Goal: Use online tool/utility: Utilize a website feature to perform a specific function

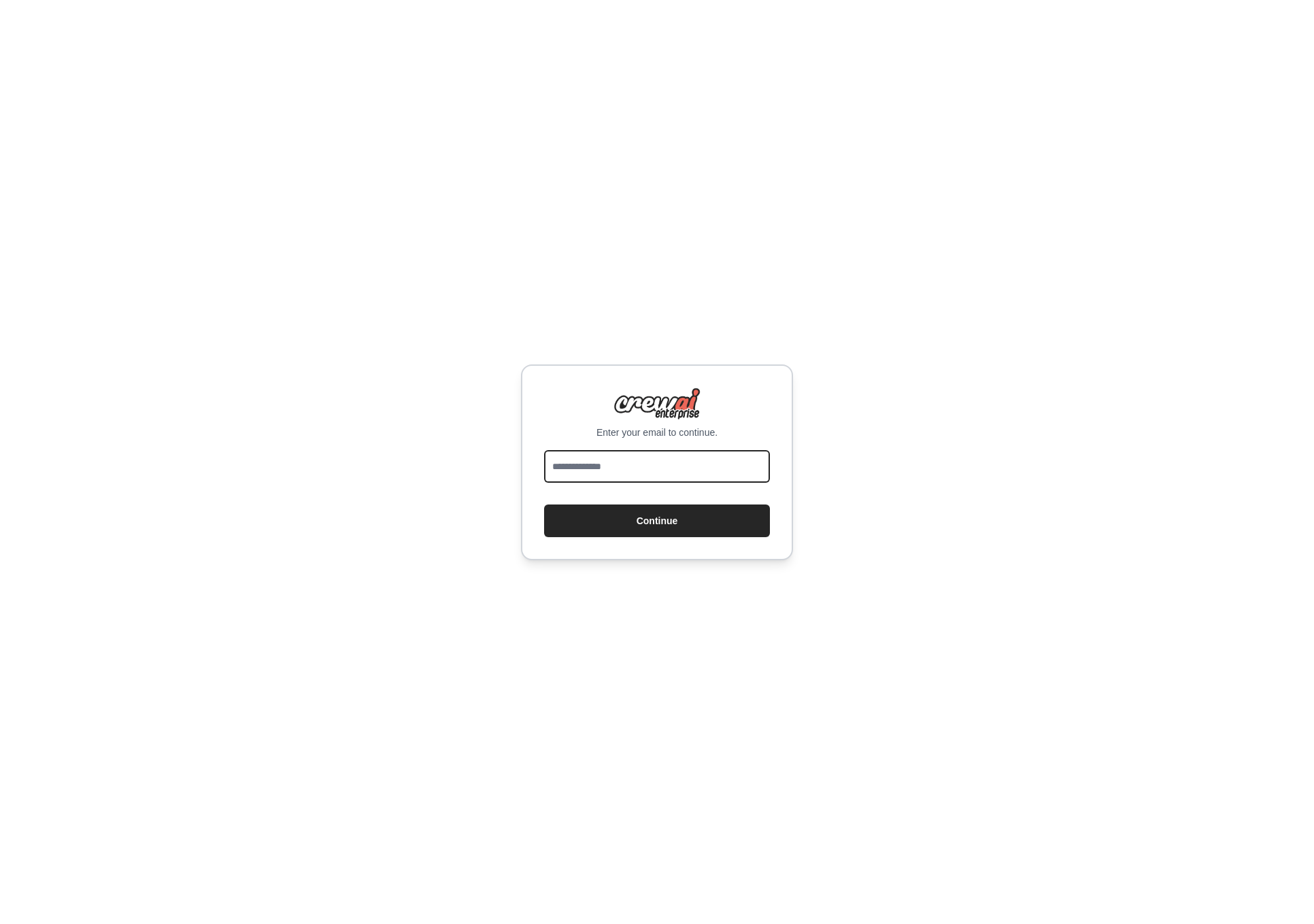
click at [616, 468] on input "email" at bounding box center [657, 466] width 226 height 33
click at [644, 469] on input "email" at bounding box center [657, 466] width 226 height 33
click at [643, 469] on input "email" at bounding box center [657, 466] width 226 height 33
type input "**********"
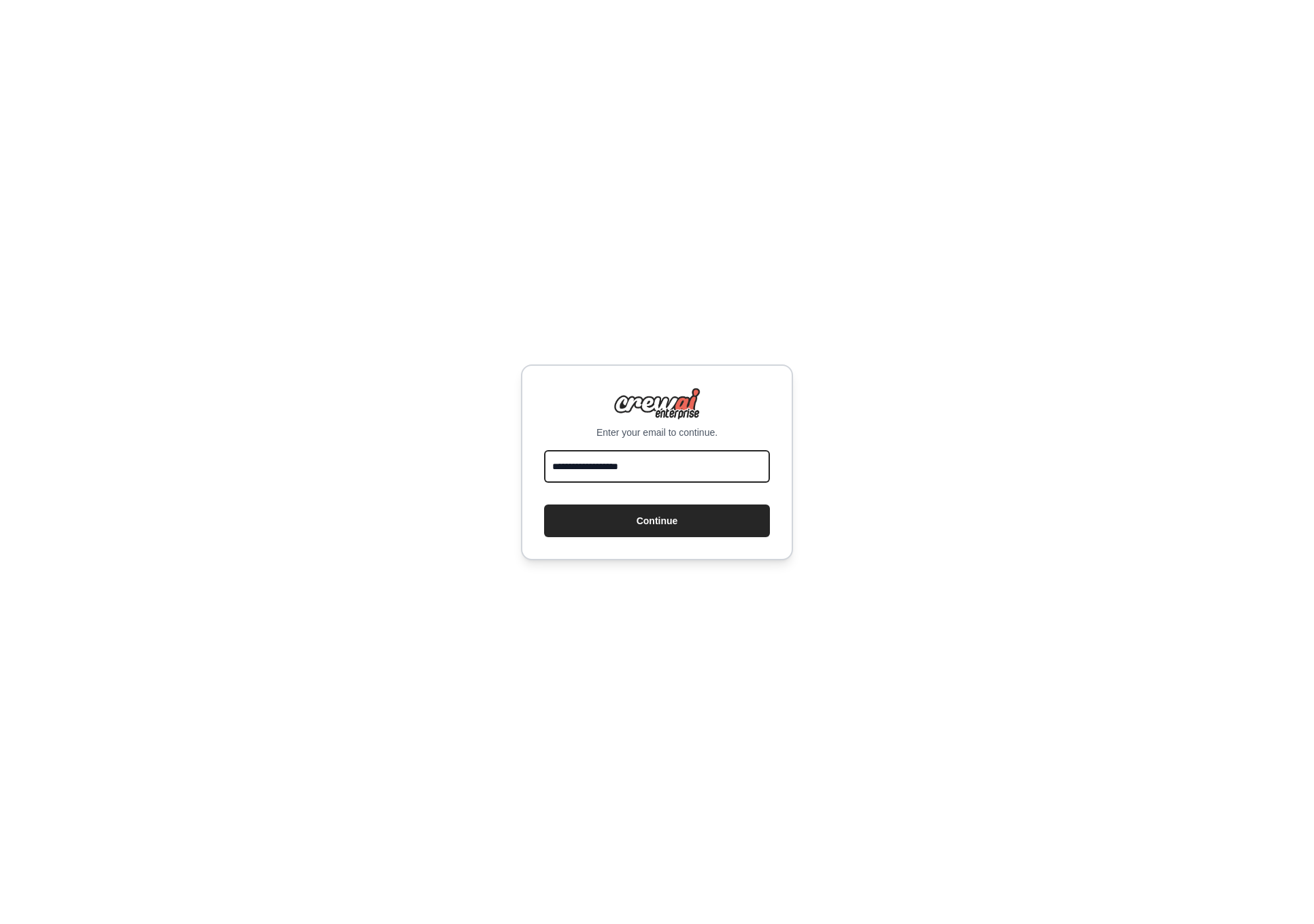
click at [544, 504] on button "Continue" at bounding box center [657, 520] width 226 height 33
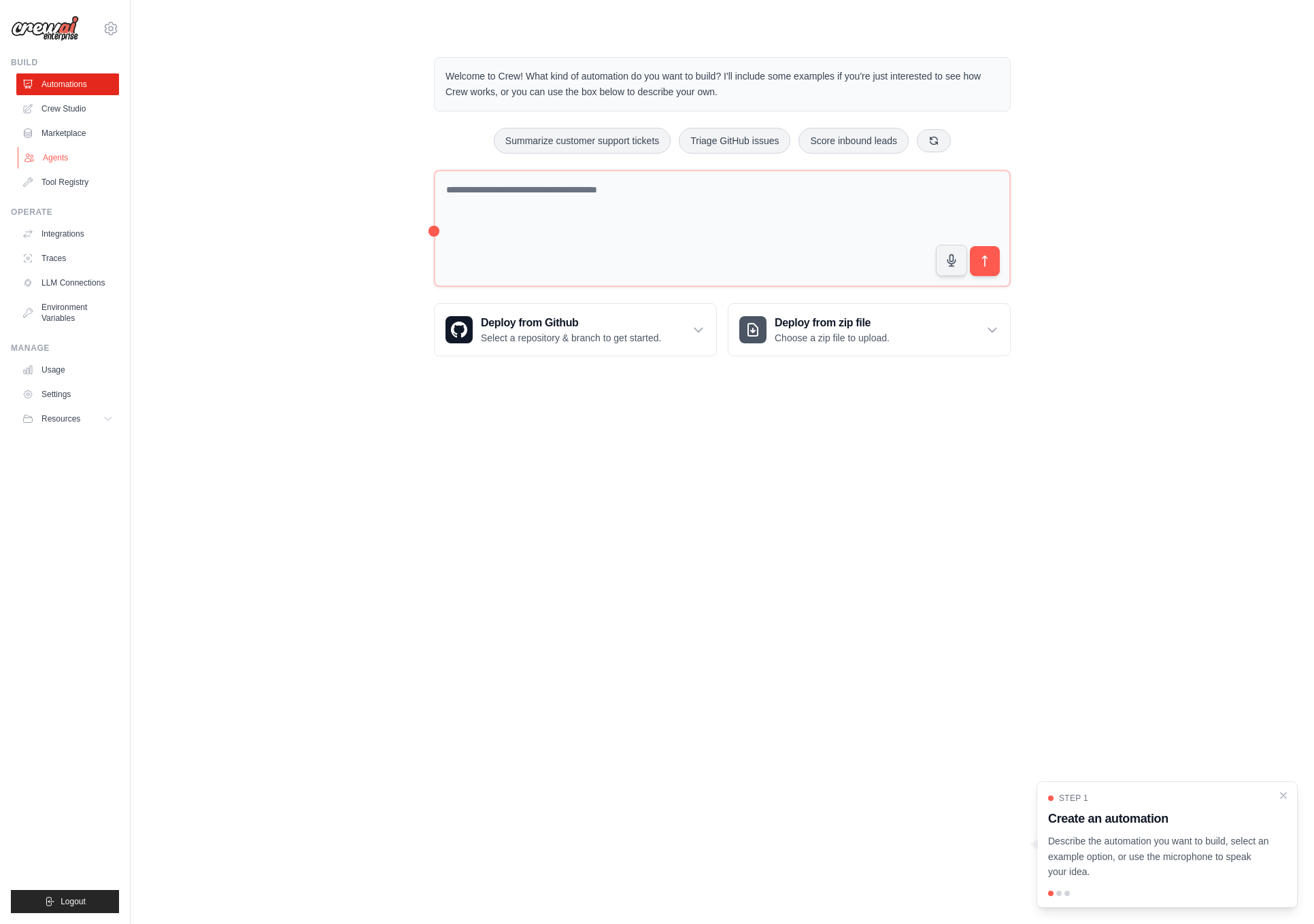
click at [62, 150] on link "Agents" at bounding box center [68, 157] width 103 height 22
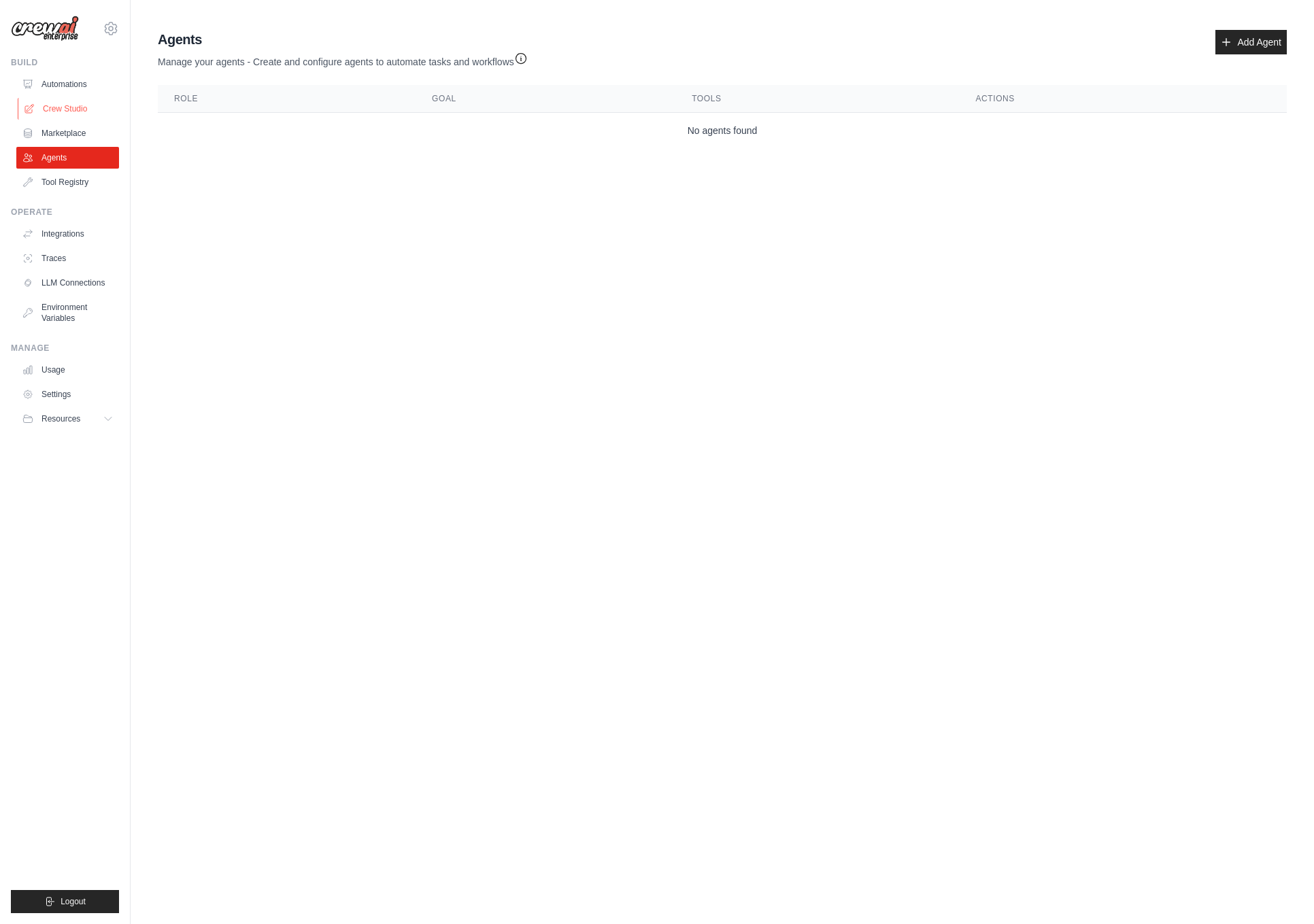
click at [62, 112] on link "Crew Studio" at bounding box center [68, 109] width 103 height 22
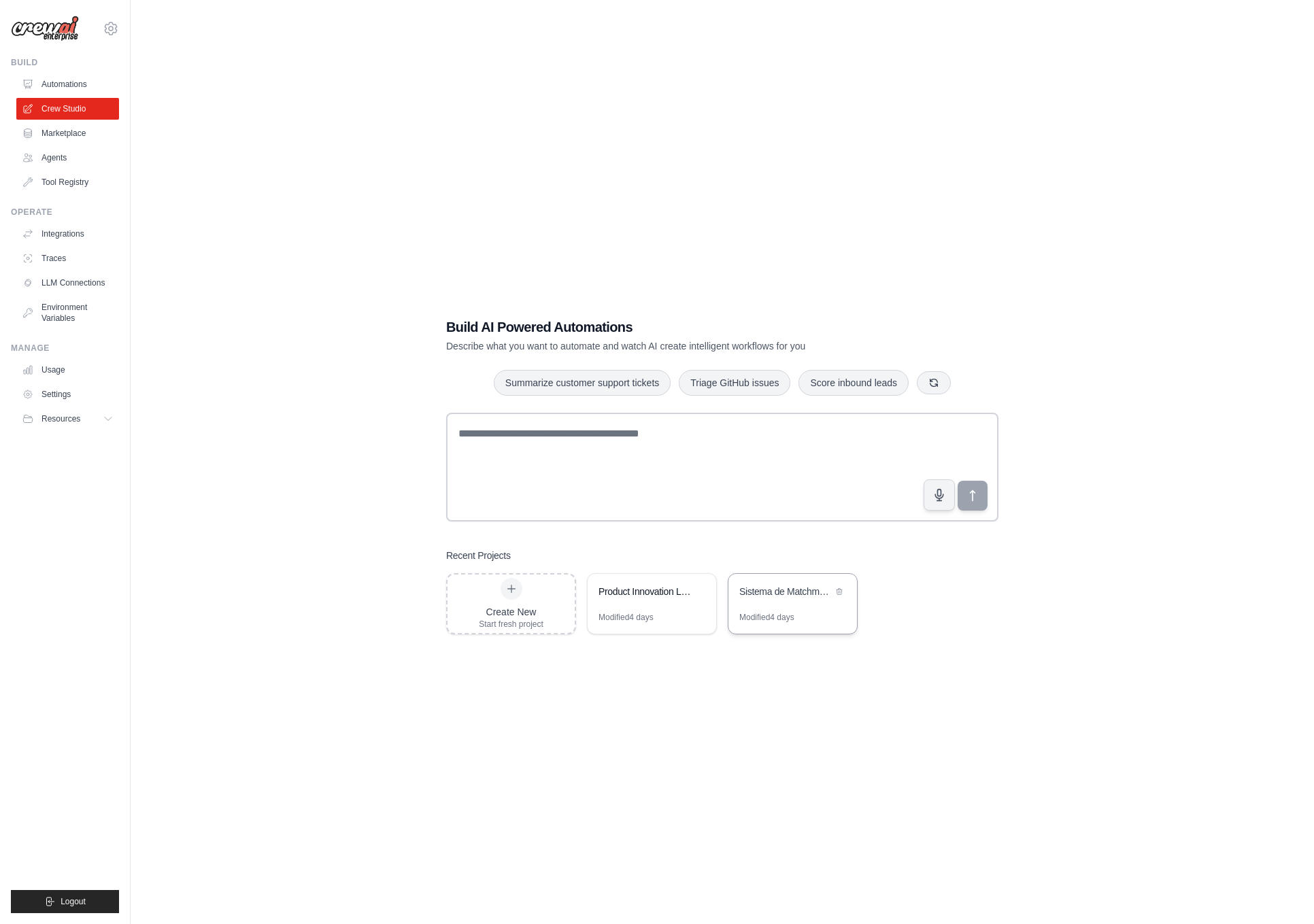
click at [794, 592] on div "Sistema de Matchmaking Service Partners" at bounding box center [786, 592] width 93 height 14
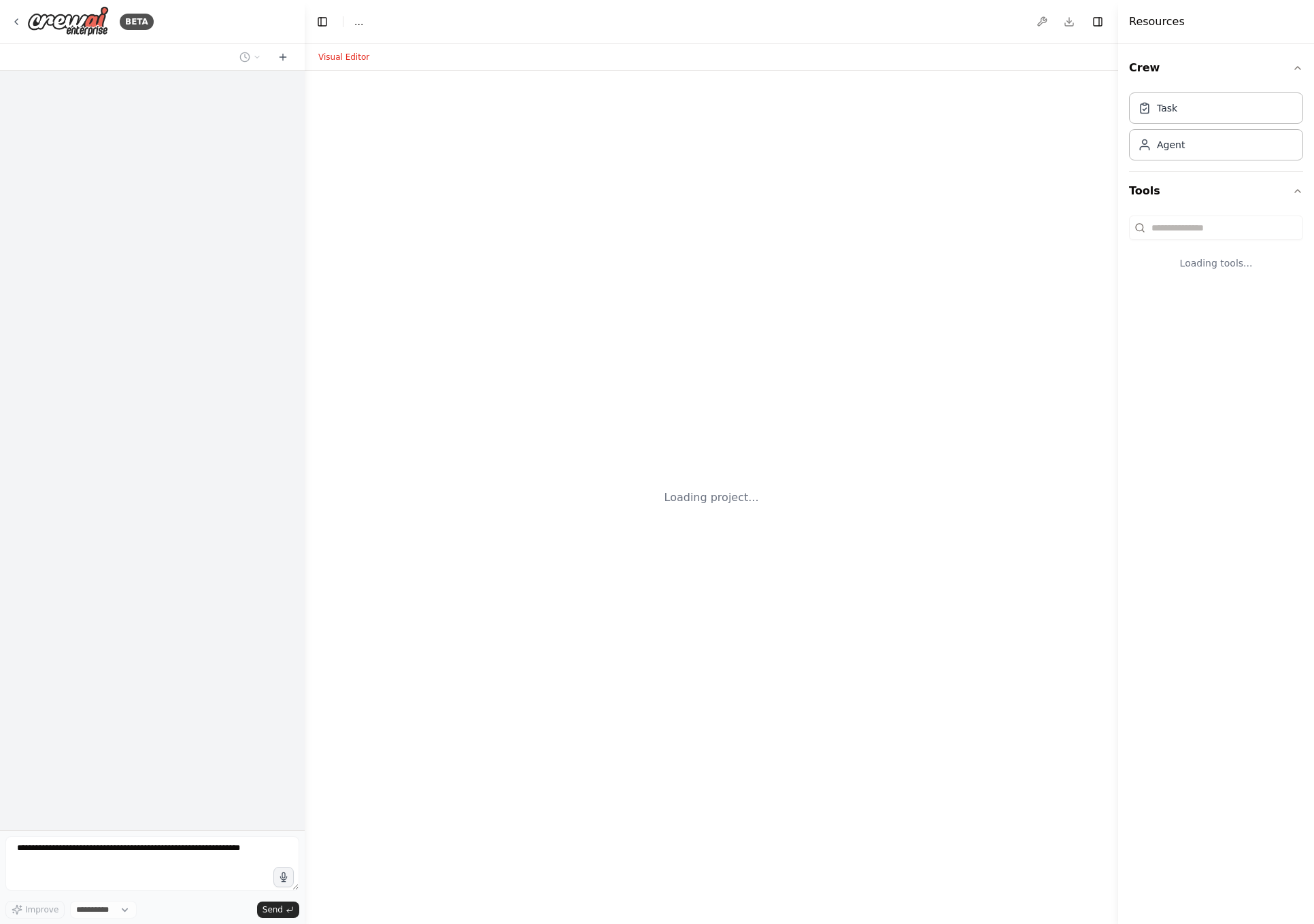
select select "****"
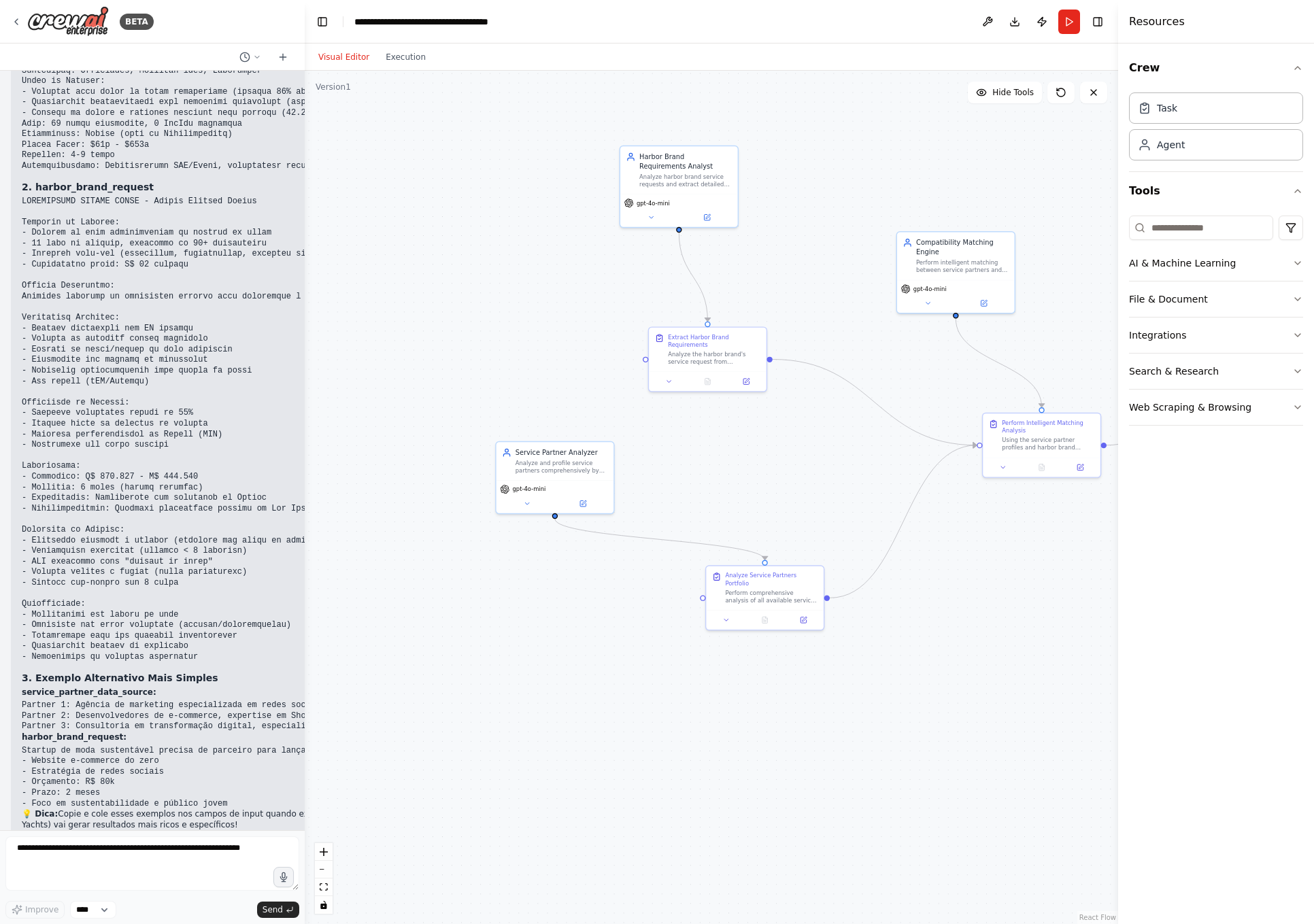
scroll to position [3726, 0]
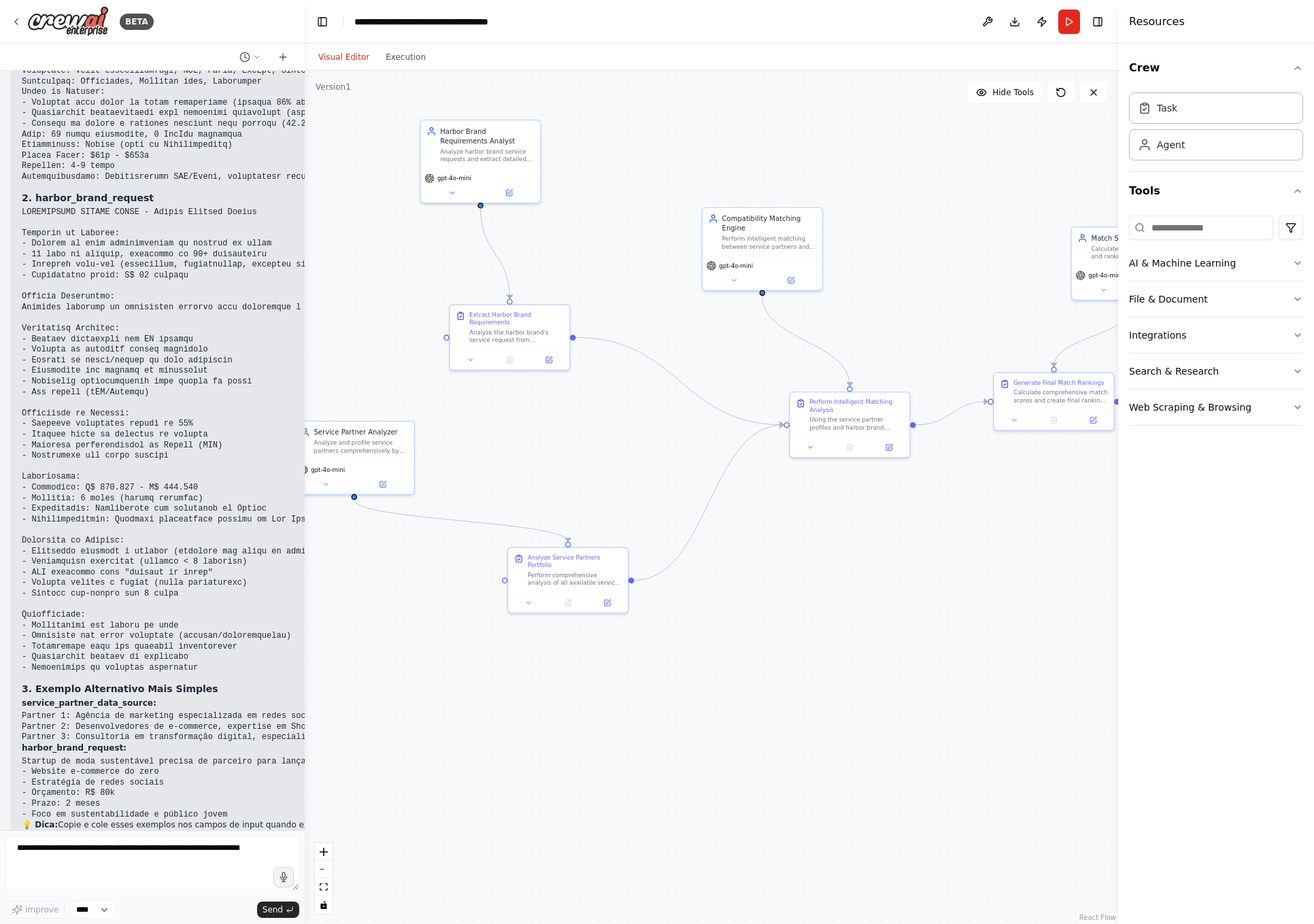
drag, startPoint x: 829, startPoint y: 291, endPoint x: 670, endPoint y: 338, distance: 165.8
click at [667, 335] on div ".deletable-edge-delete-btn { width: 20px; height: 20px; border: 0px solid #ffff…" at bounding box center [711, 497] width 813 height 853
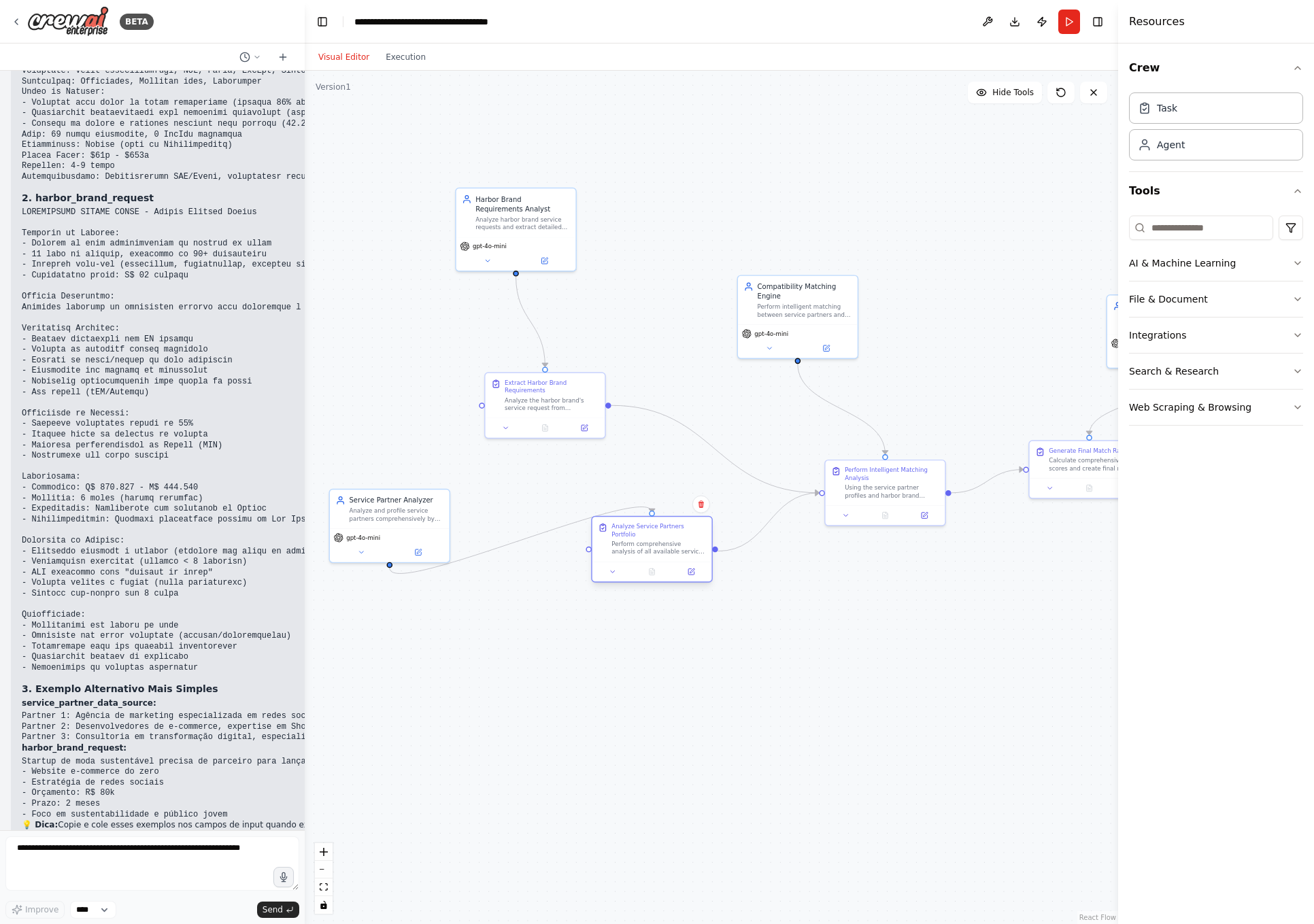
drag, startPoint x: 633, startPoint y: 632, endPoint x: 679, endPoint y: 524, distance: 117.4
click at [679, 524] on div "Analyze Service Partners Portfolio" at bounding box center [659, 531] width 94 height 16
drag, startPoint x: 389, startPoint y: 536, endPoint x: 431, endPoint y: 497, distance: 57.3
click at [431, 497] on div "gpt-4o-mini" at bounding box center [428, 497] width 112 height 10
drag, startPoint x: 523, startPoint y: 408, endPoint x: 530, endPoint y: 374, distance: 34.7
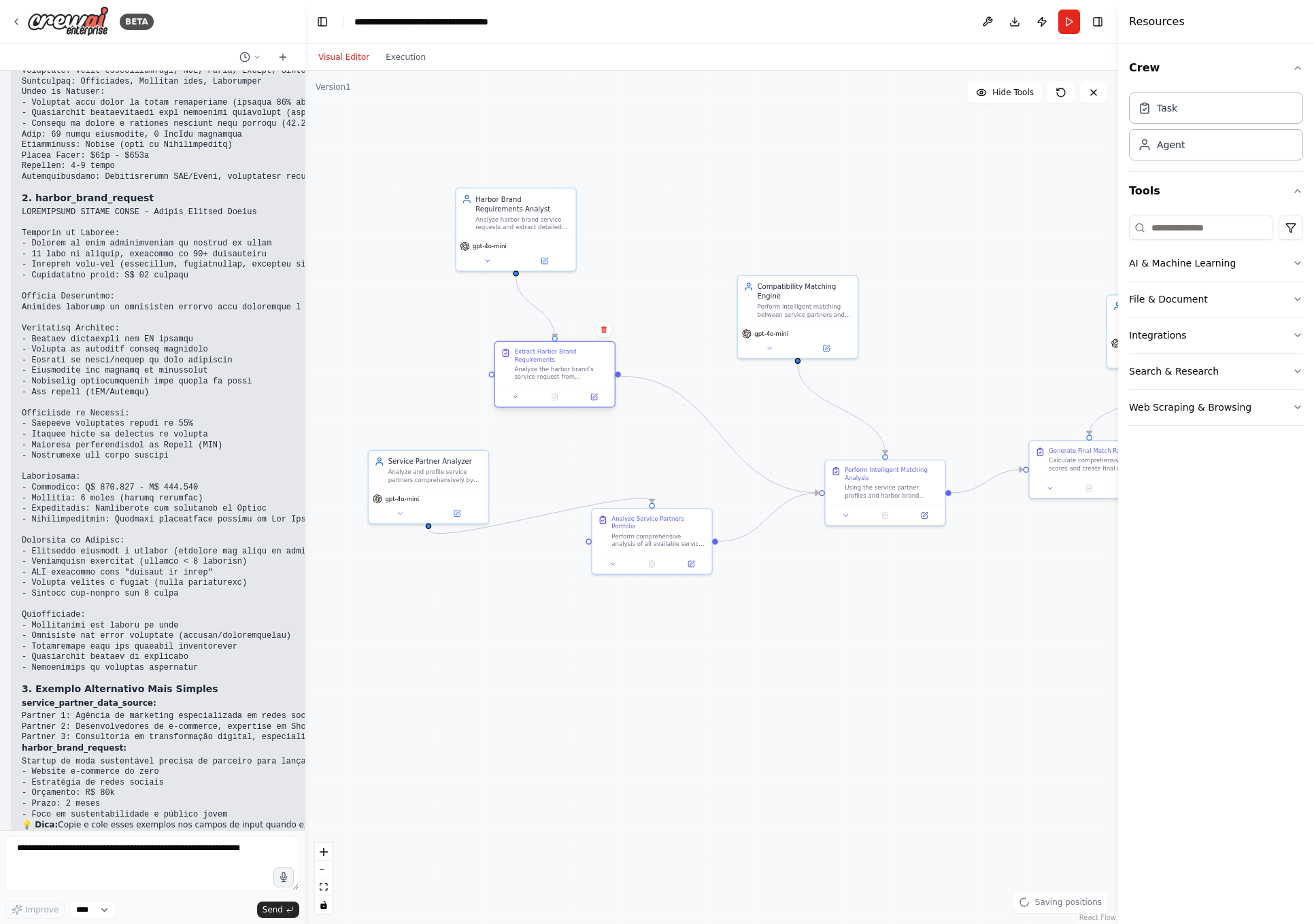
click at [530, 373] on div "Extract Harbor Brand Requirements Analyze the harbor brand's service request fr…" at bounding box center [555, 364] width 119 height 45
drag, startPoint x: 420, startPoint y: 491, endPoint x: 429, endPoint y: 462, distance: 30.4
click at [429, 463] on div "gpt-4o-mini" at bounding box center [437, 468] width 112 height 10
drag, startPoint x: 640, startPoint y: 540, endPoint x: 651, endPoint y: 585, distance: 46.3
click at [651, 585] on div "Perform comprehensive analysis of all available service partners from {service_…" at bounding box center [669, 587] width 94 height 16
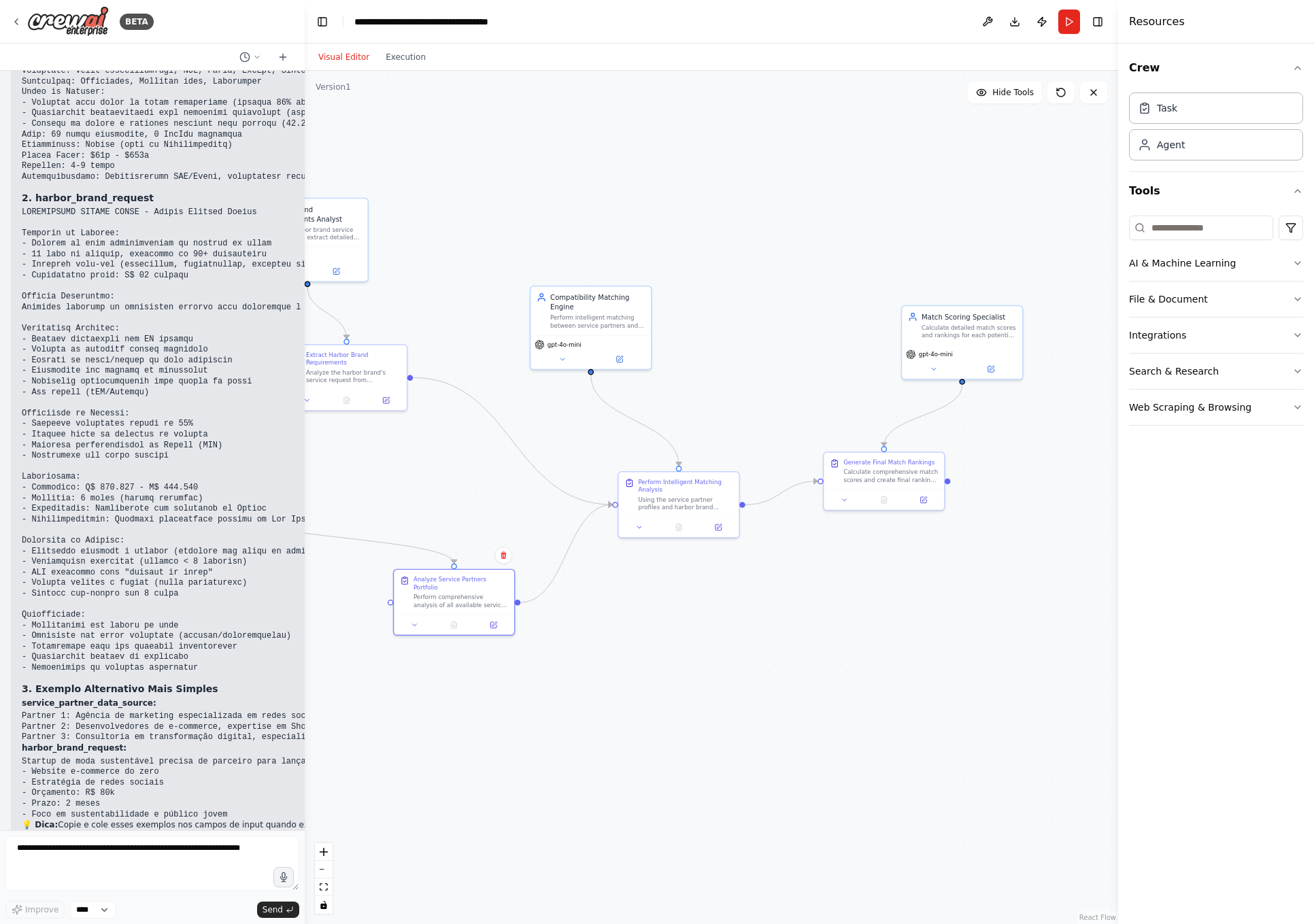
drag, startPoint x: 938, startPoint y: 572, endPoint x: 732, endPoint y: 584, distance: 206.3
click at [732, 584] on div ".deletable-edge-delete-btn { width: 20px; height: 20px; border: 0px solid #ffff…" at bounding box center [711, 497] width 813 height 853
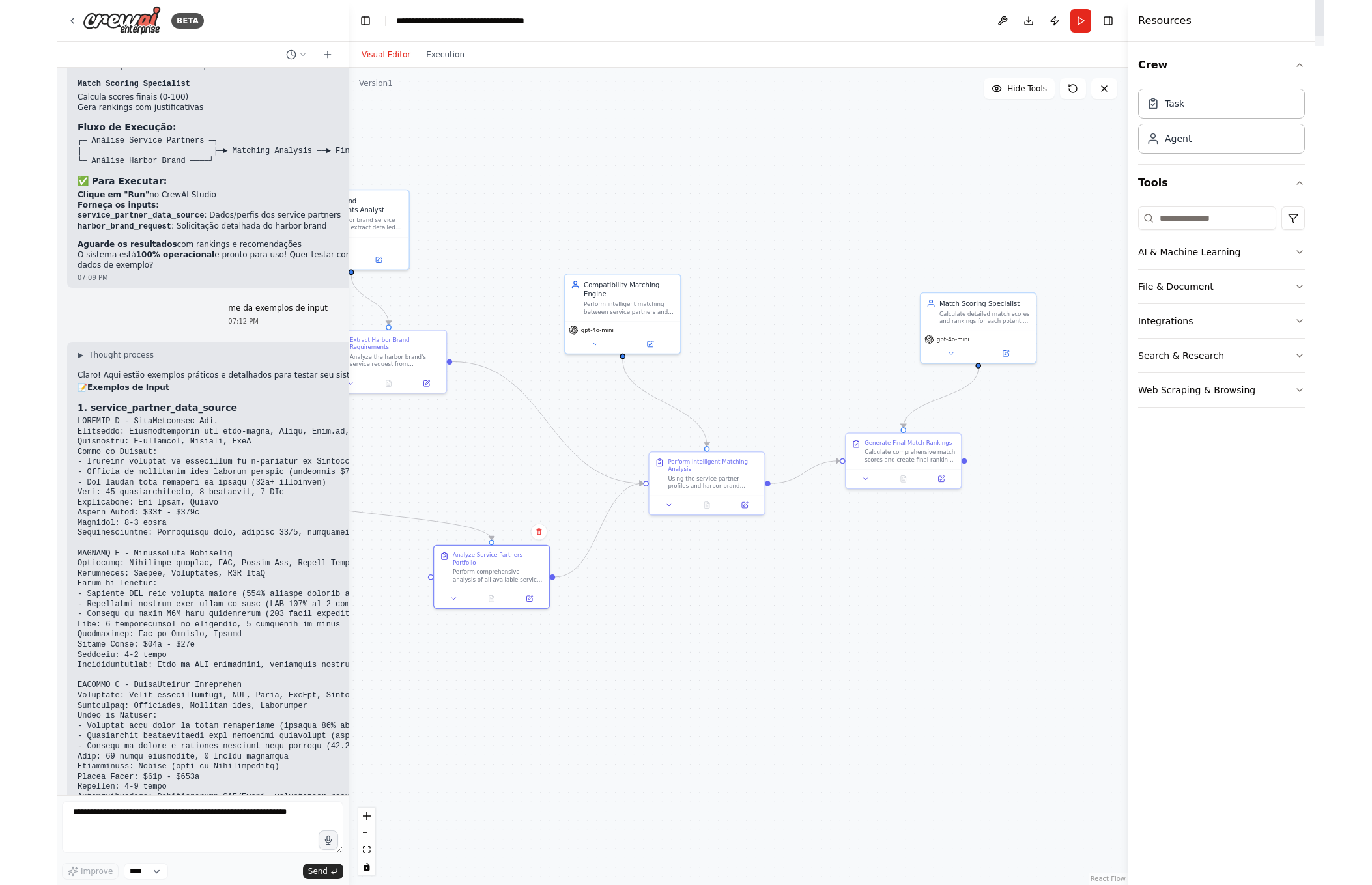
scroll to position [2915, 0]
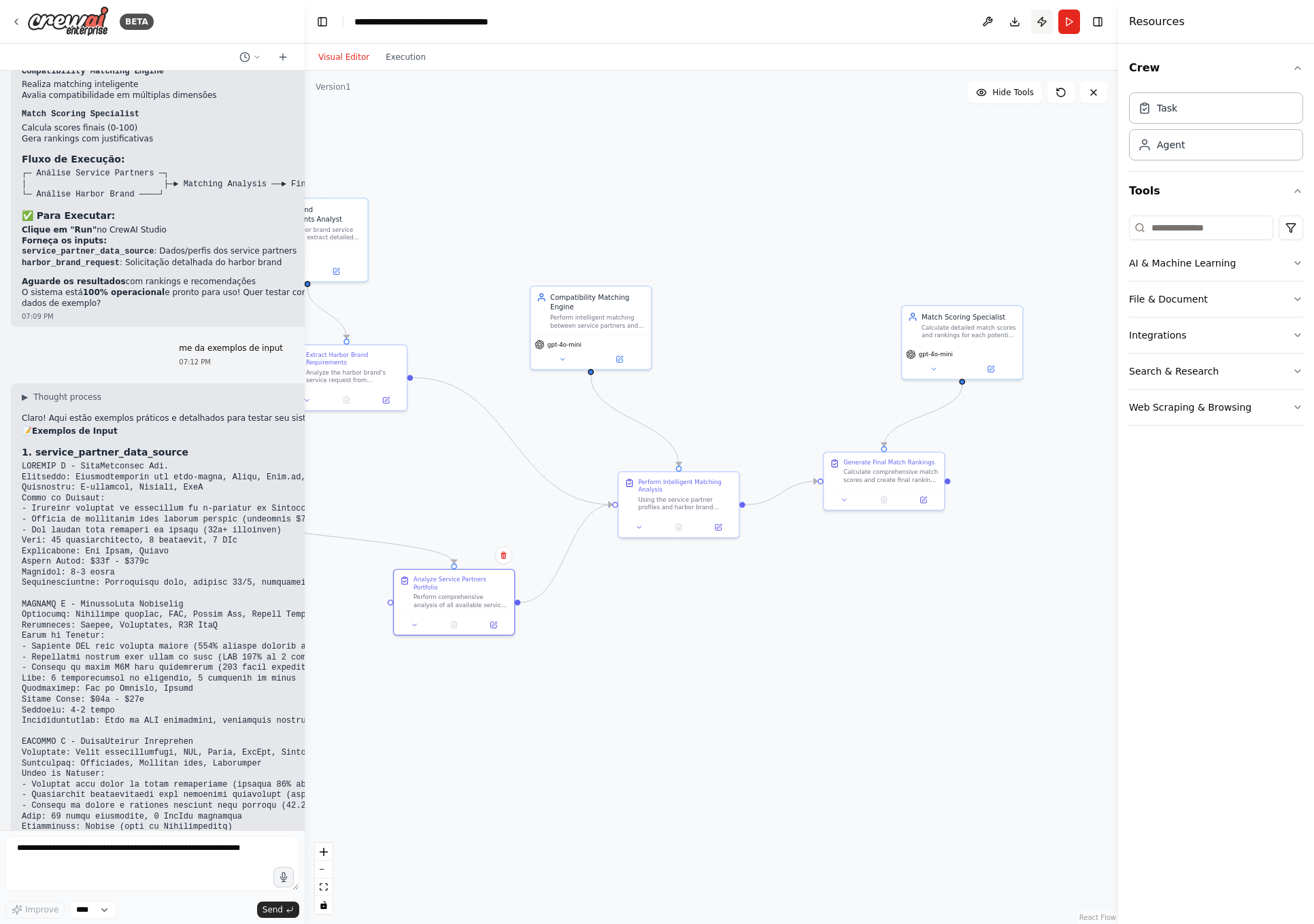
click at [1042, 26] on button "Publish" at bounding box center [1042, 22] width 22 height 24
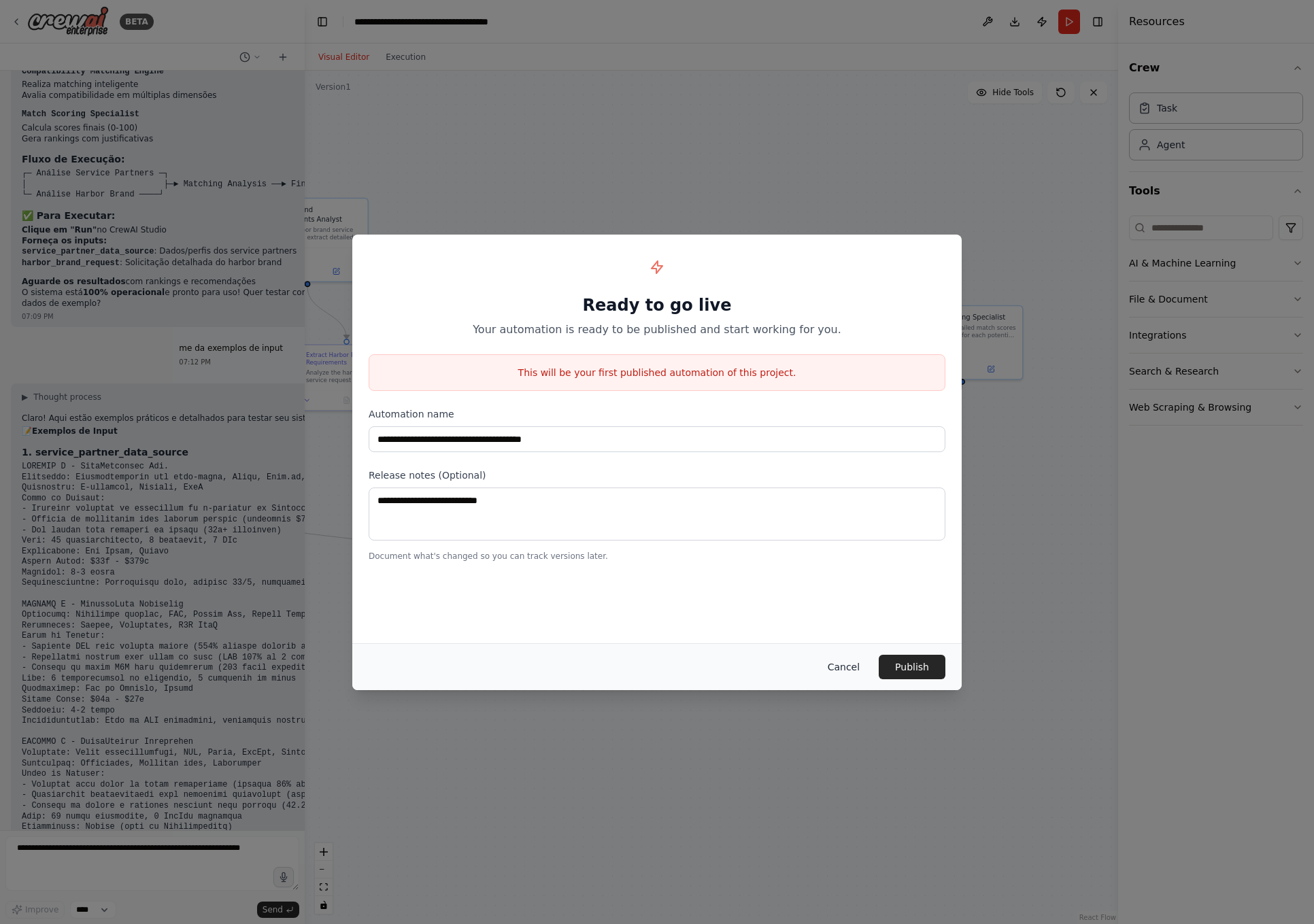
click at [847, 665] on button "Cancel" at bounding box center [844, 667] width 54 height 24
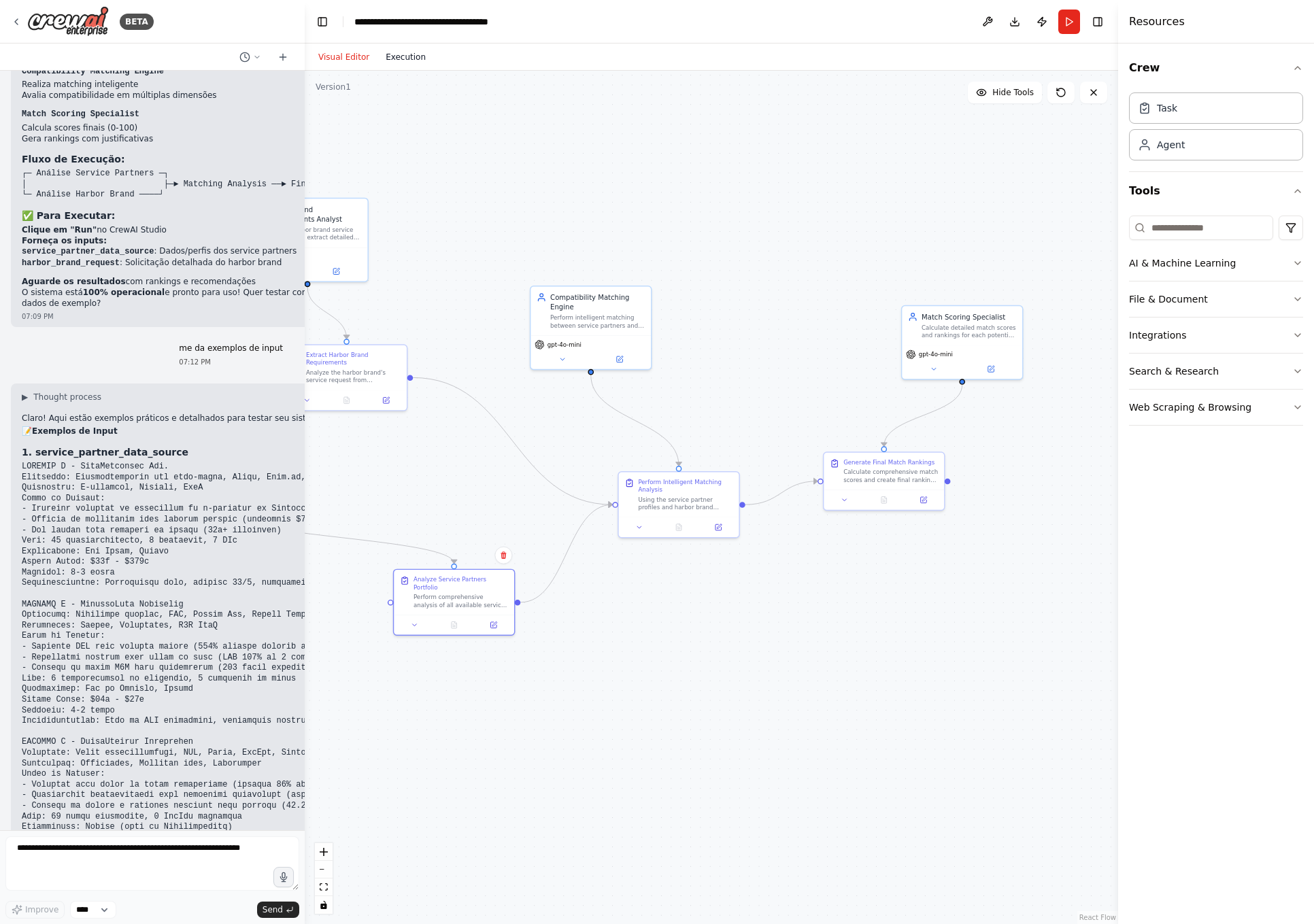
click at [418, 64] on button "Execution" at bounding box center [406, 56] width 56 height 16
click at [349, 55] on button "Visual Editor" at bounding box center [344, 56] width 68 height 16
click at [321, 23] on button "Toggle Left Sidebar" at bounding box center [322, 21] width 19 height 19
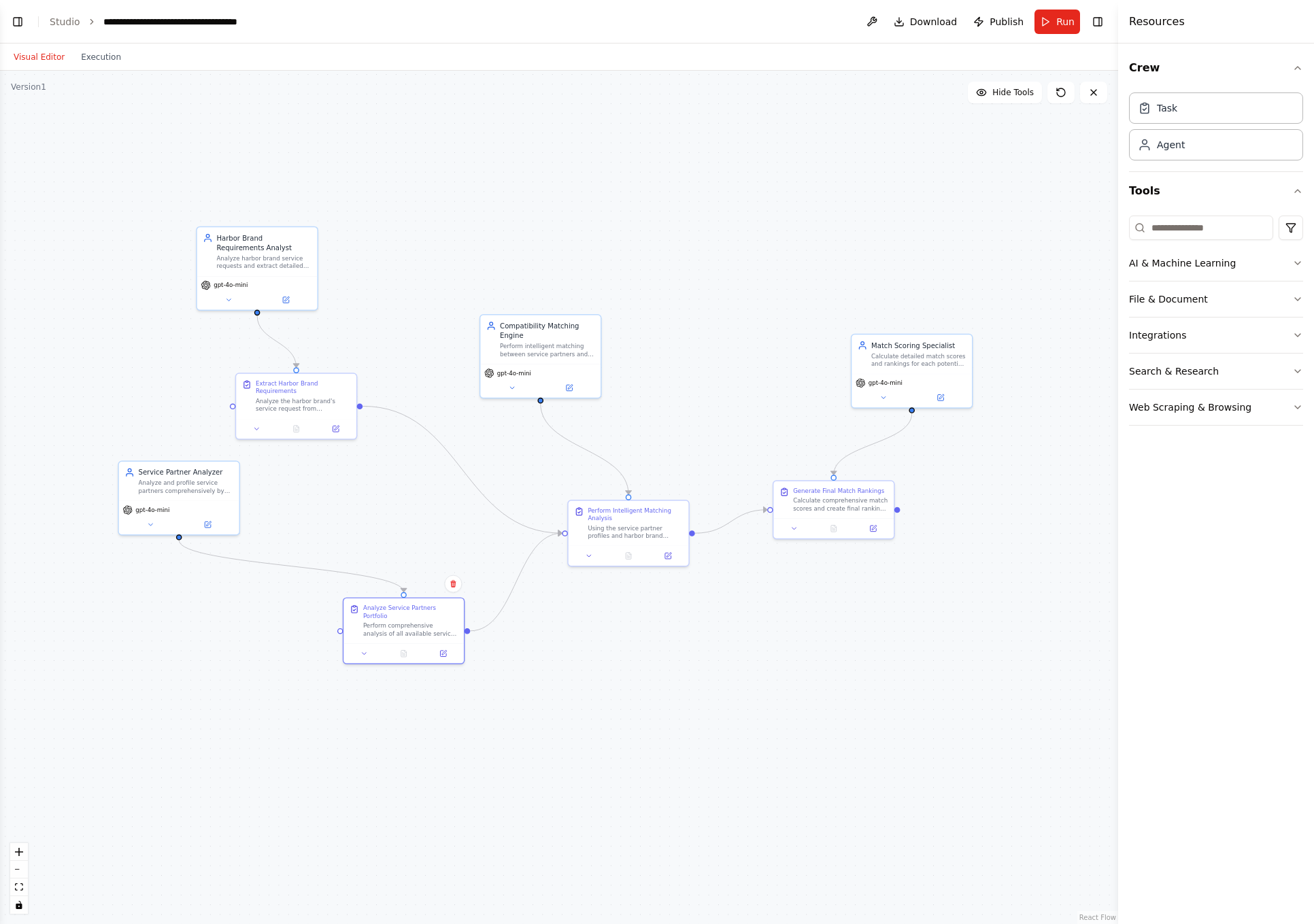
drag, startPoint x: 416, startPoint y: 210, endPoint x: 671, endPoint y: 239, distance: 256.6
click at [671, 239] on div ".deletable-edge-delete-btn { width: 20px; height: 20px; border: 0px solid #ffff…" at bounding box center [559, 497] width 1118 height 853
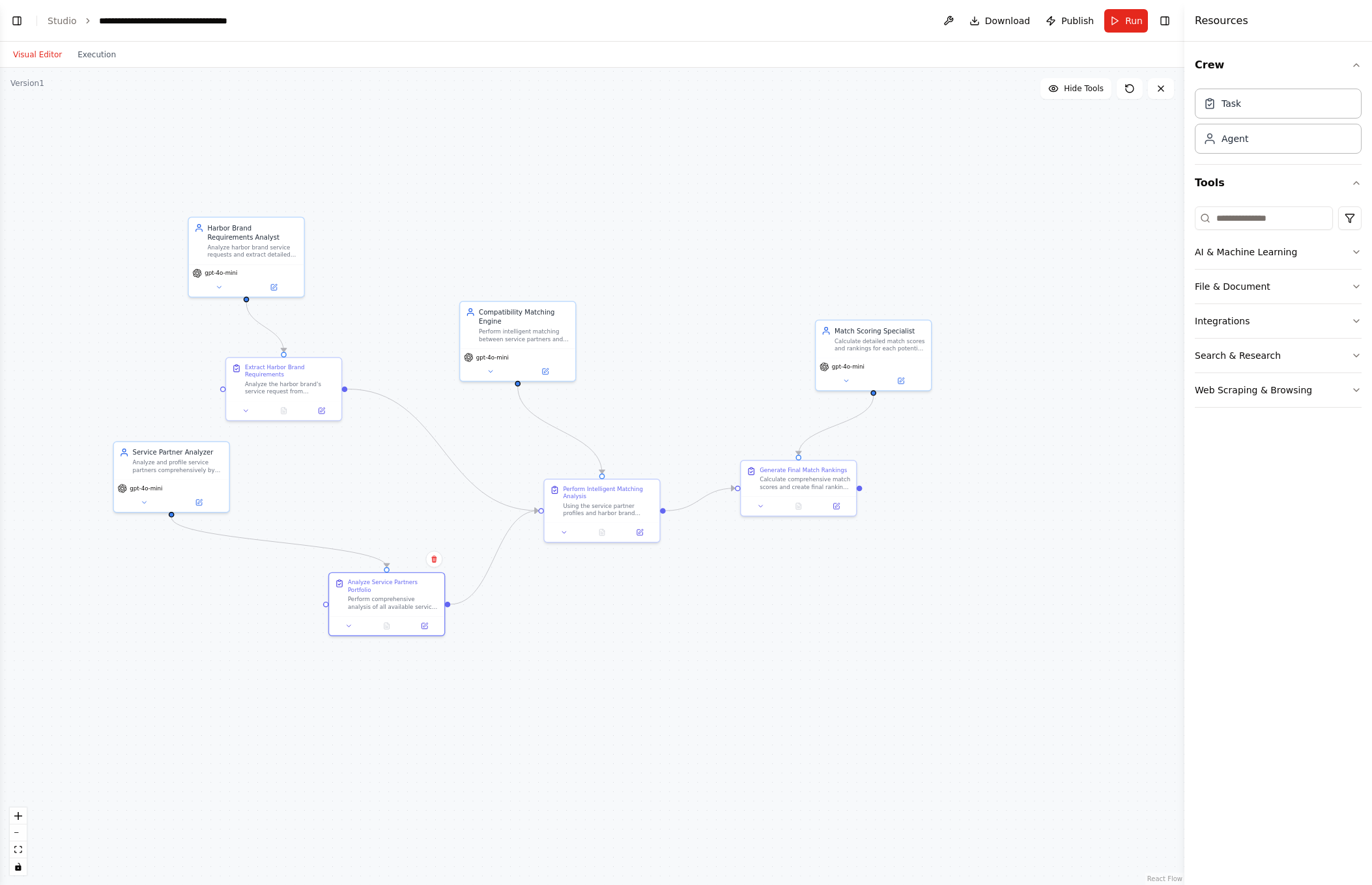
click at [439, 507] on div ".deletable-edge-delete-btn { width: 20px; height: 20px; border: 0px solid #ffff…" at bounding box center [592, 476] width 1184 height 817
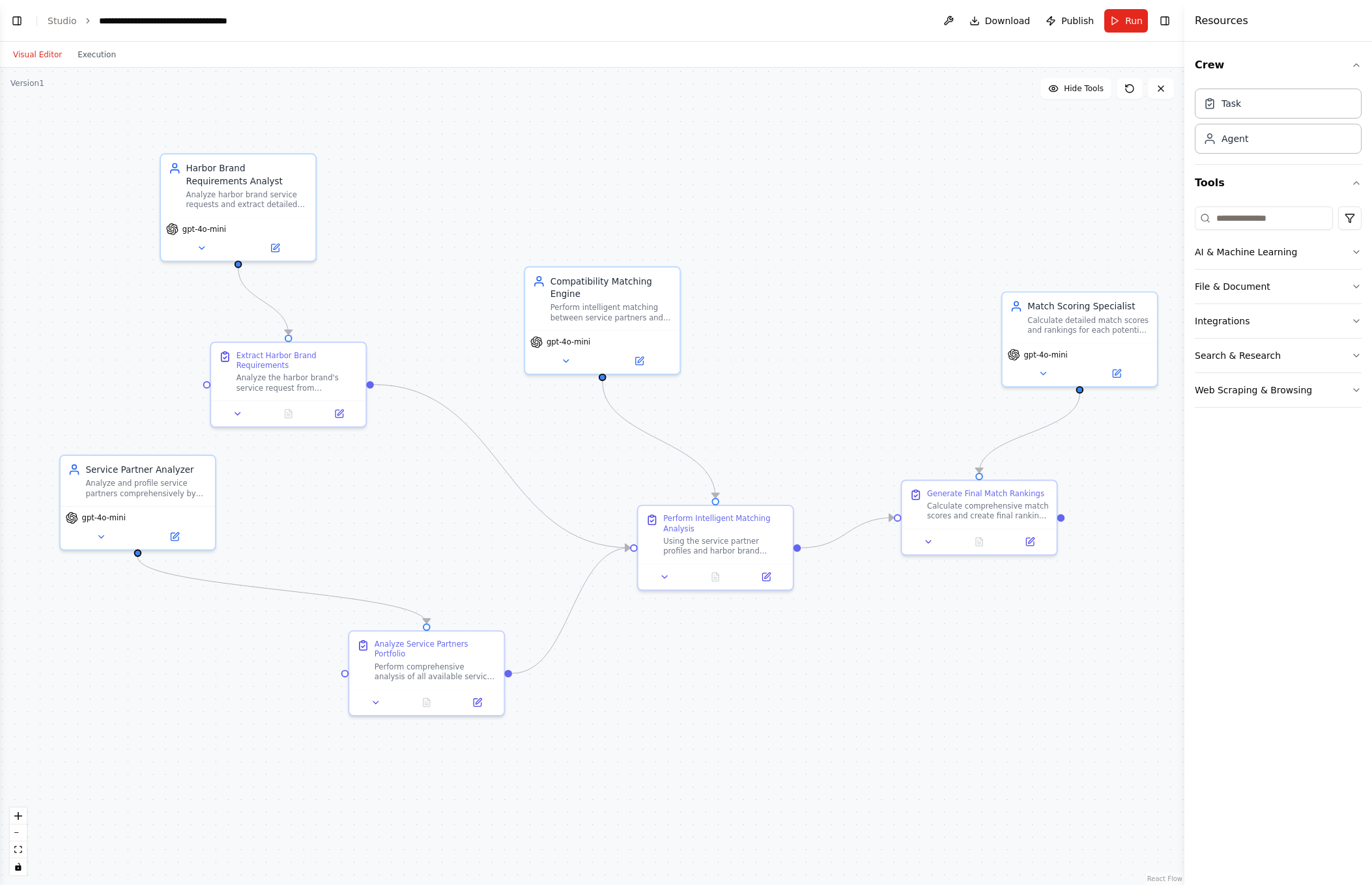
drag, startPoint x: 463, startPoint y: 516, endPoint x: 528, endPoint y: 556, distance: 76.3
click at [528, 556] on div ".deletable-edge-delete-btn { width: 20px; height: 20px; border: 0px solid #ffff…" at bounding box center [592, 476] width 1184 height 817
click at [52, 58] on button "Visual Editor" at bounding box center [37, 54] width 65 height 15
click at [13, 22] on button "Toggle Left Sidebar" at bounding box center [17, 20] width 18 height 18
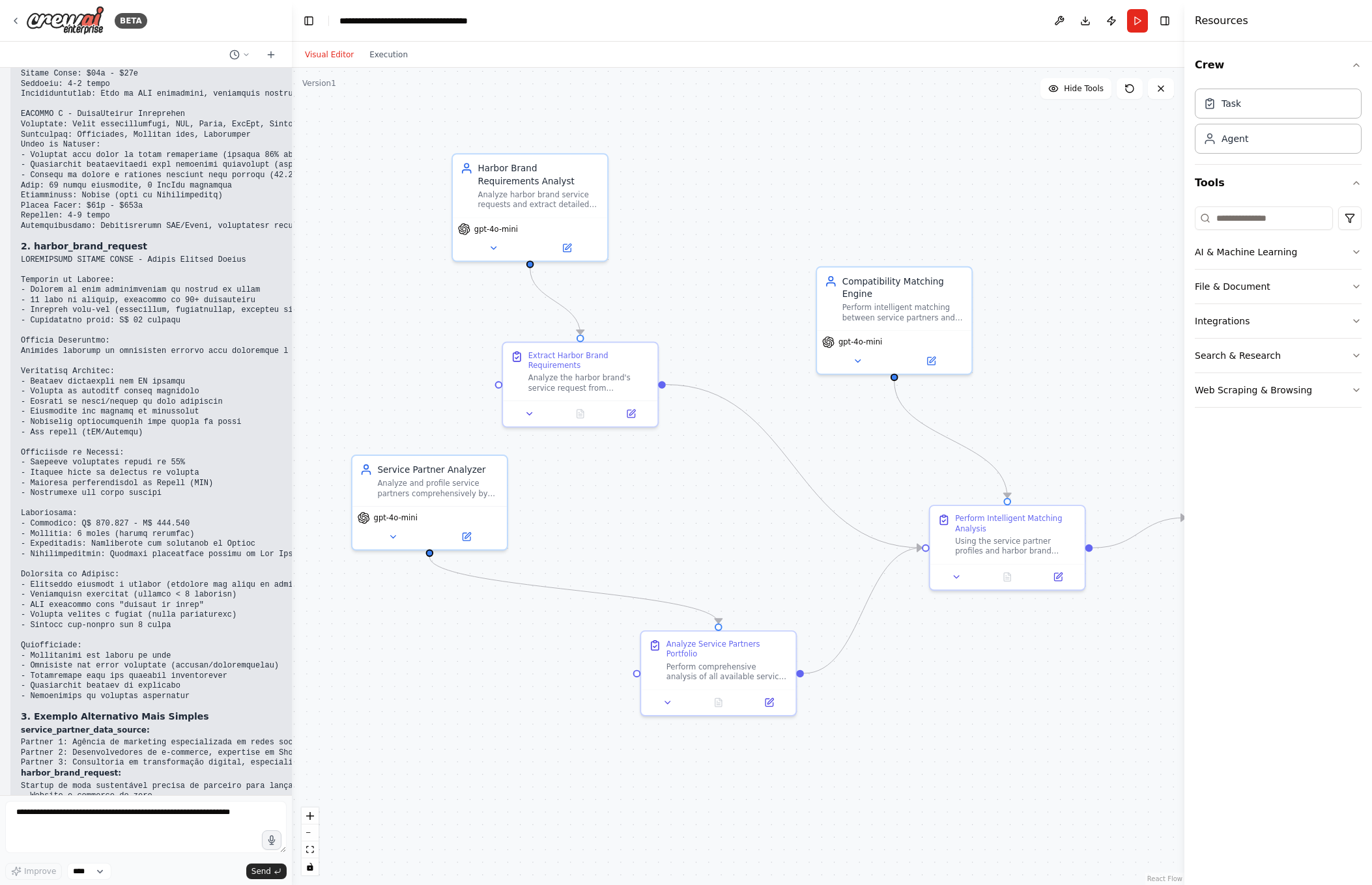
scroll to position [3568, 0]
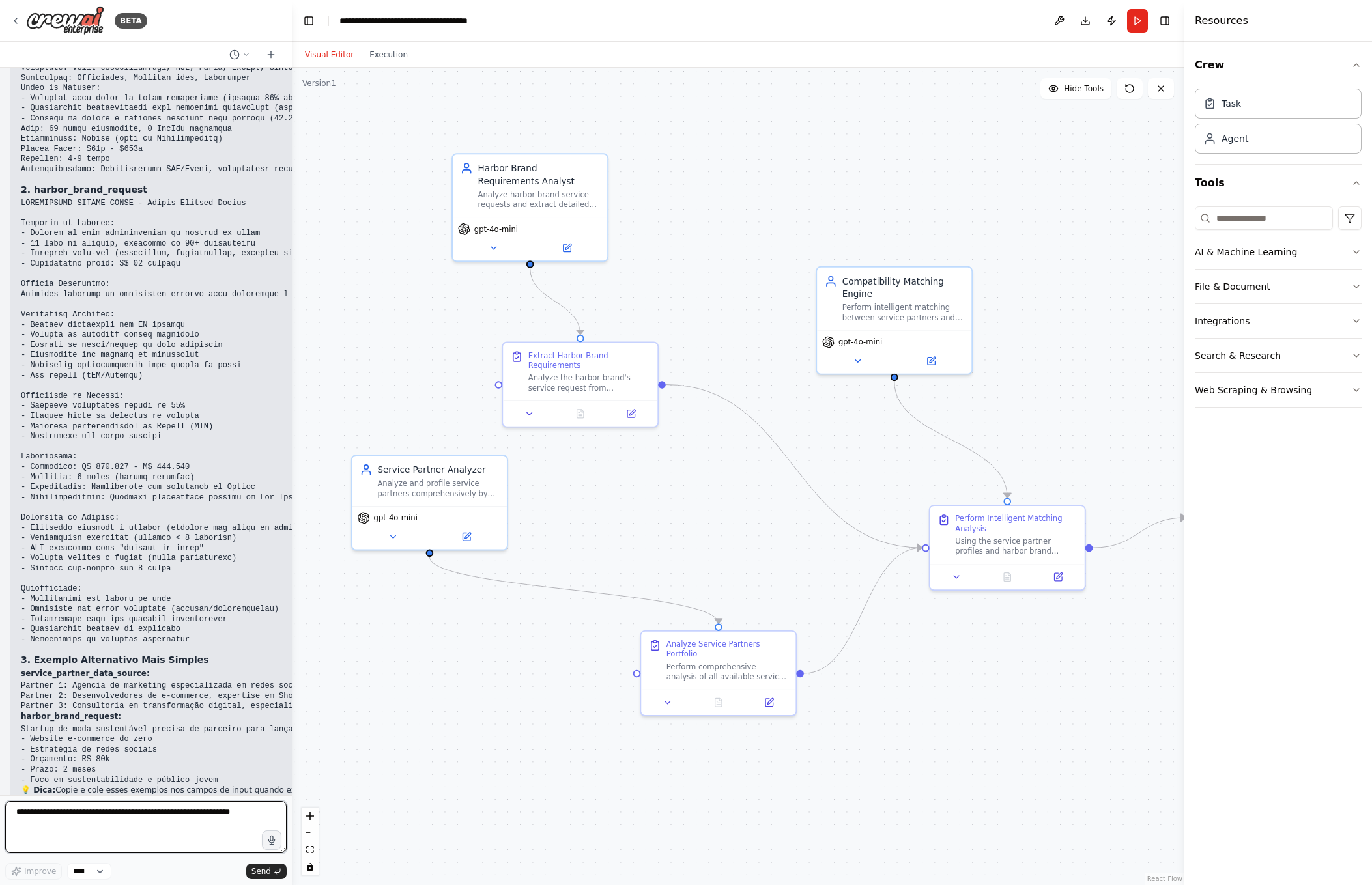
click at [120, 810] on textarea at bounding box center [146, 827] width 281 height 52
type textarea "**********"
click at [265, 868] on span "Send" at bounding box center [261, 871] width 20 height 10
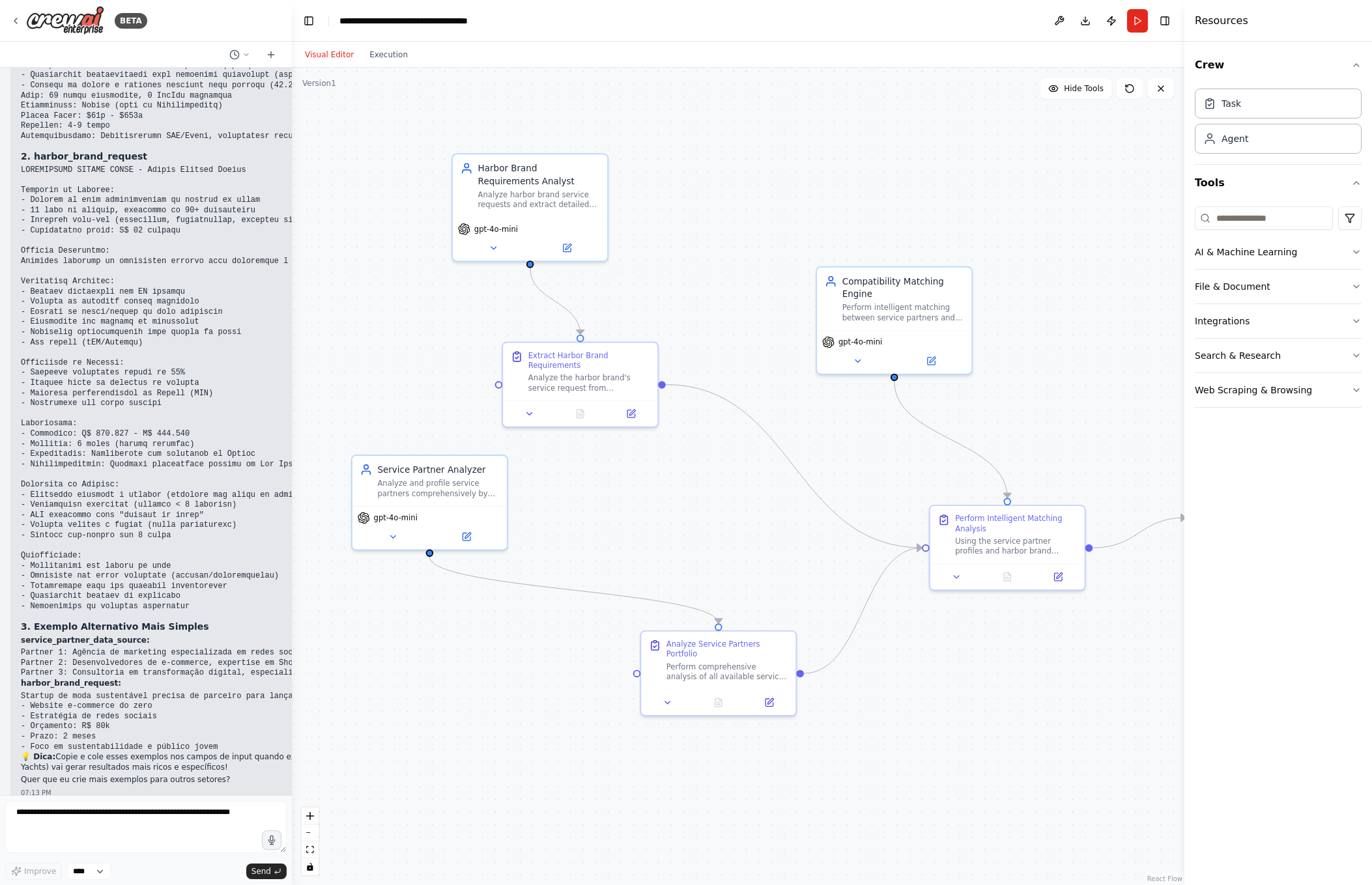
scroll to position [3655, 0]
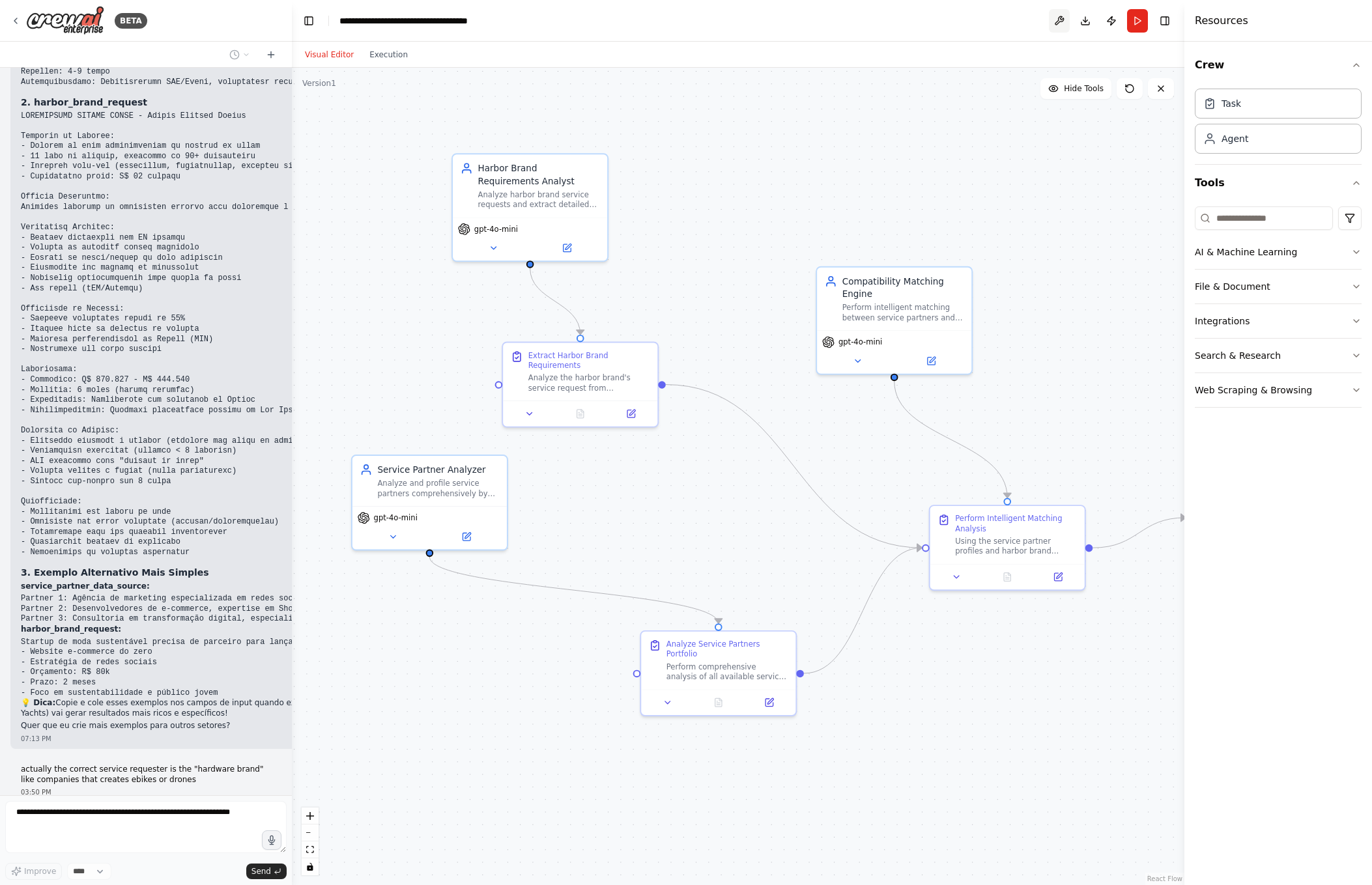
click at [1057, 18] on button at bounding box center [1059, 21] width 21 height 23
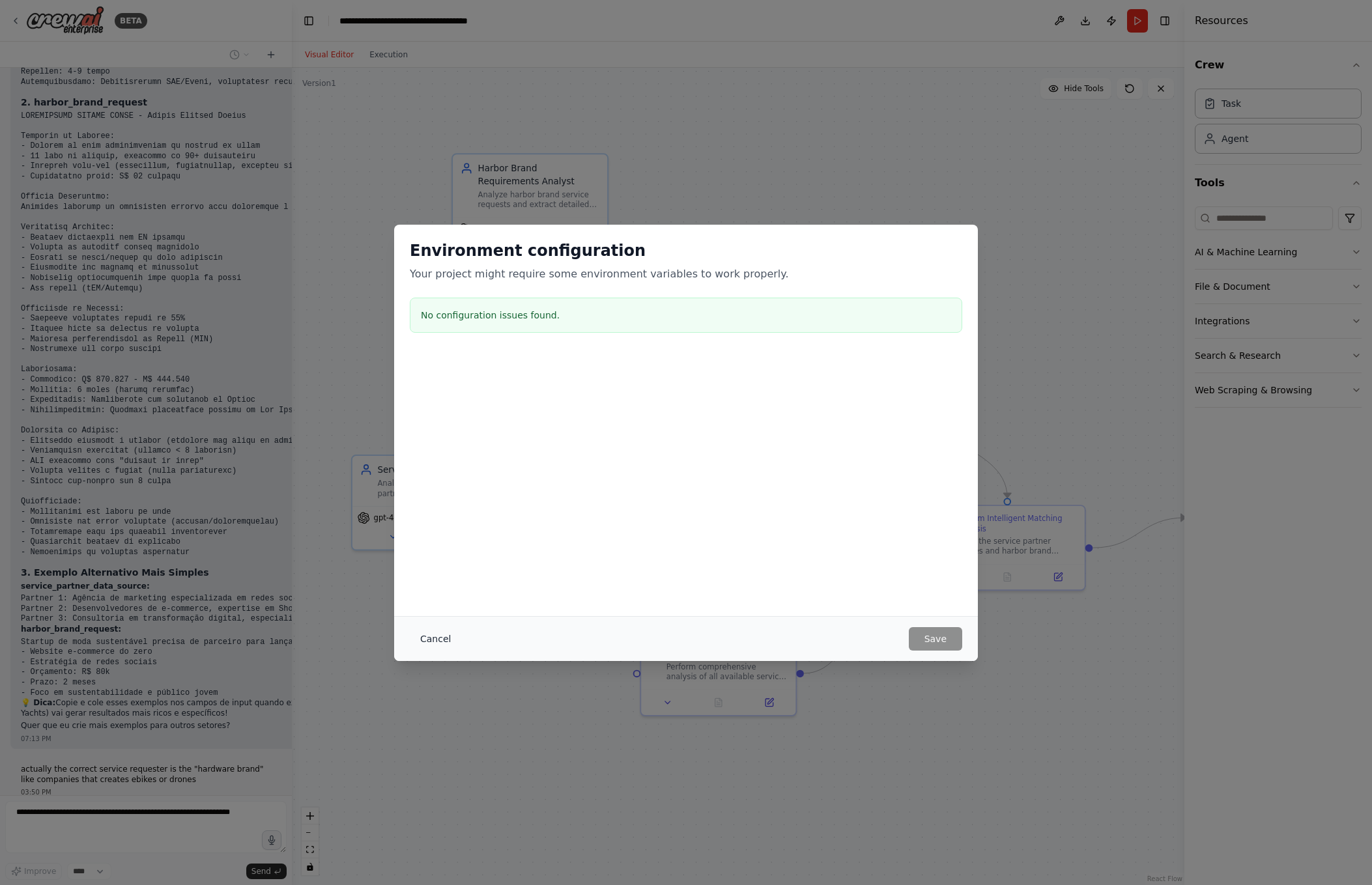
click at [449, 637] on button "Cancel" at bounding box center [435, 639] width 52 height 23
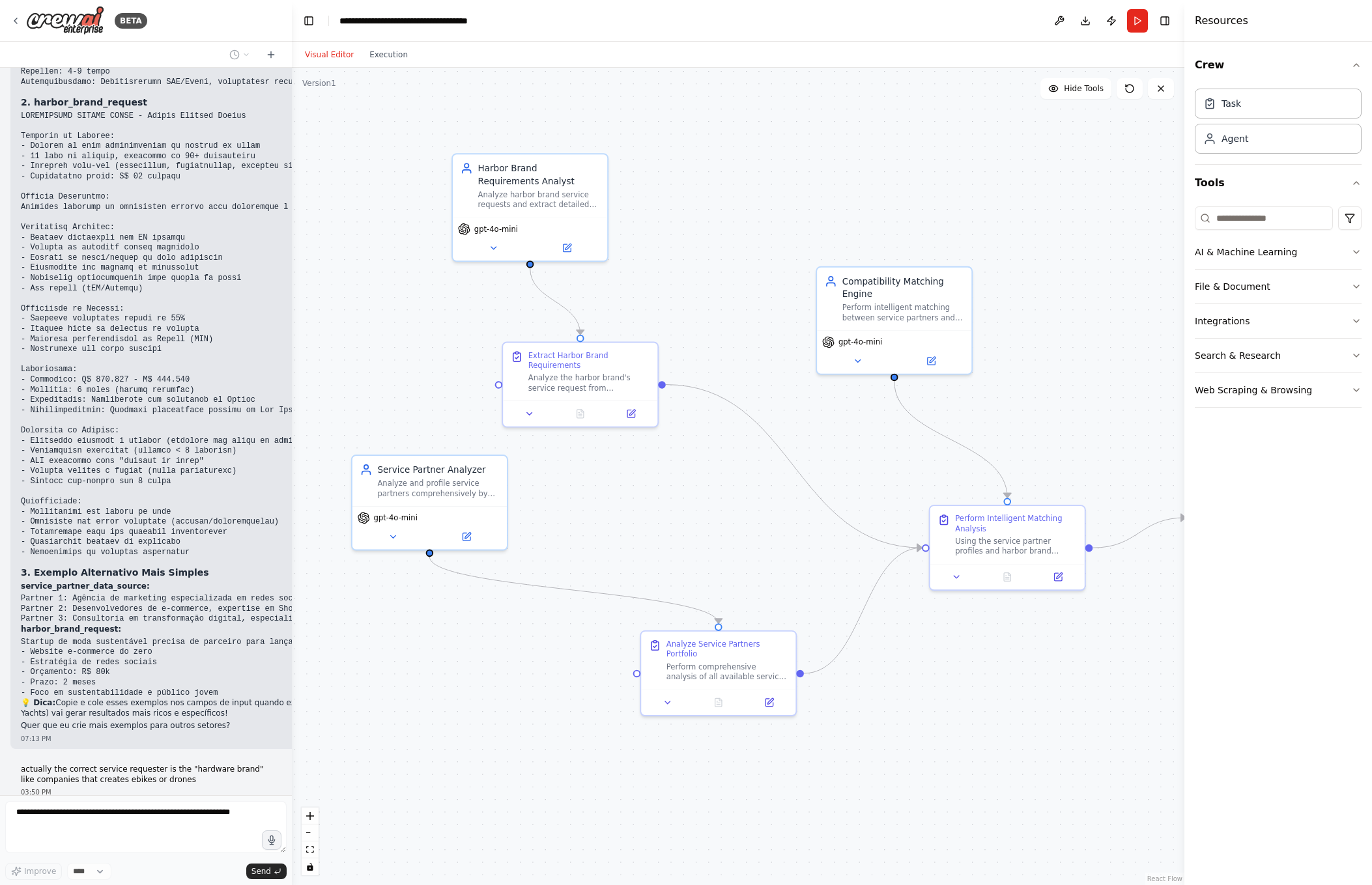
click at [843, 242] on div ".deletable-edge-delete-btn { width: 20px; height: 20px; border: 0px solid #ffff…" at bounding box center [738, 476] width 893 height 817
click at [729, 286] on div ".deletable-edge-delete-btn { width: 20px; height: 20px; border: 0px solid #ffff…" at bounding box center [738, 476] width 893 height 817
click at [515, 178] on div "Harbor Brand Requirements Analyst" at bounding box center [538, 172] width 122 height 25
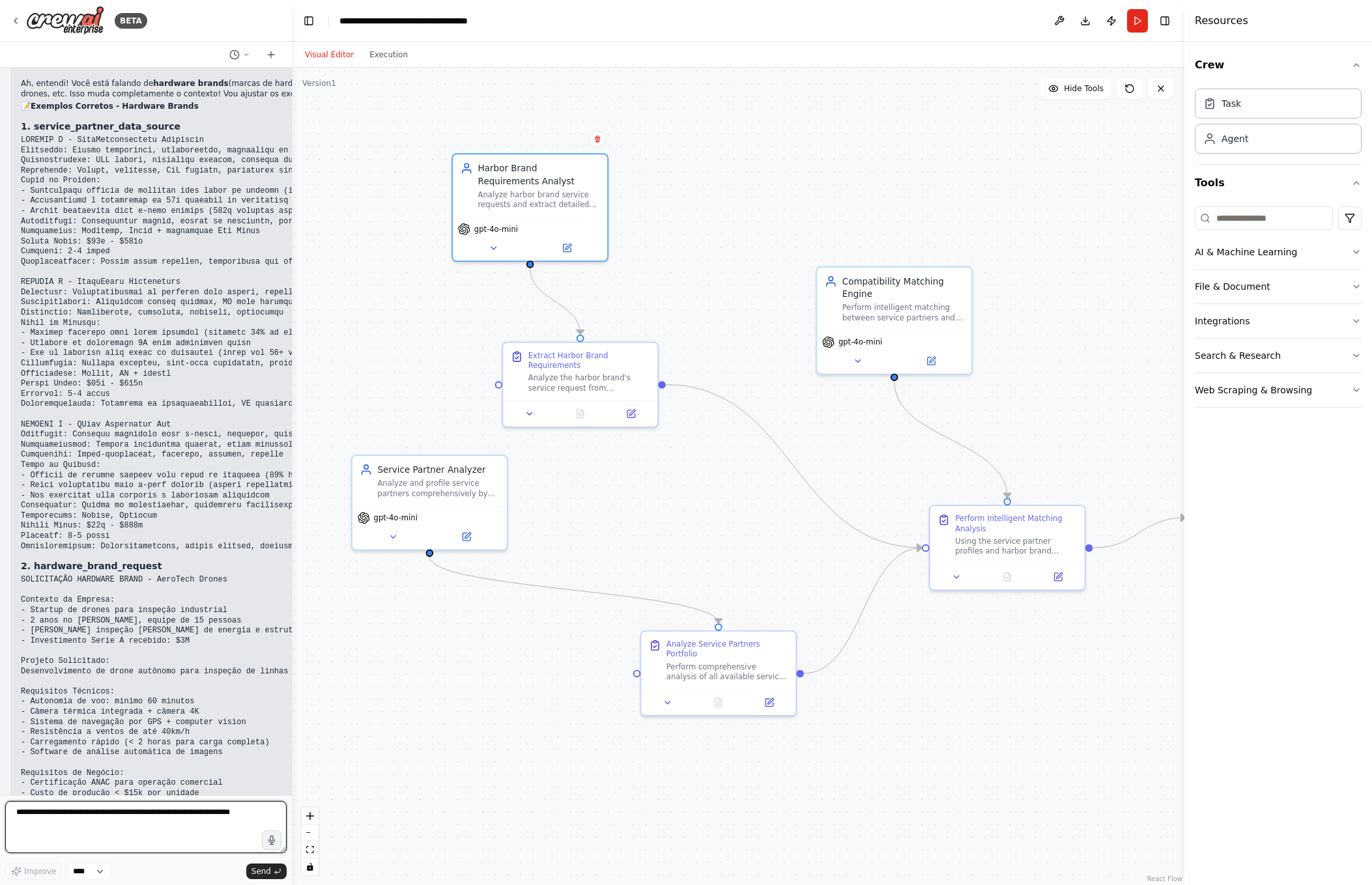
click at [159, 821] on textarea at bounding box center [146, 827] width 281 height 52
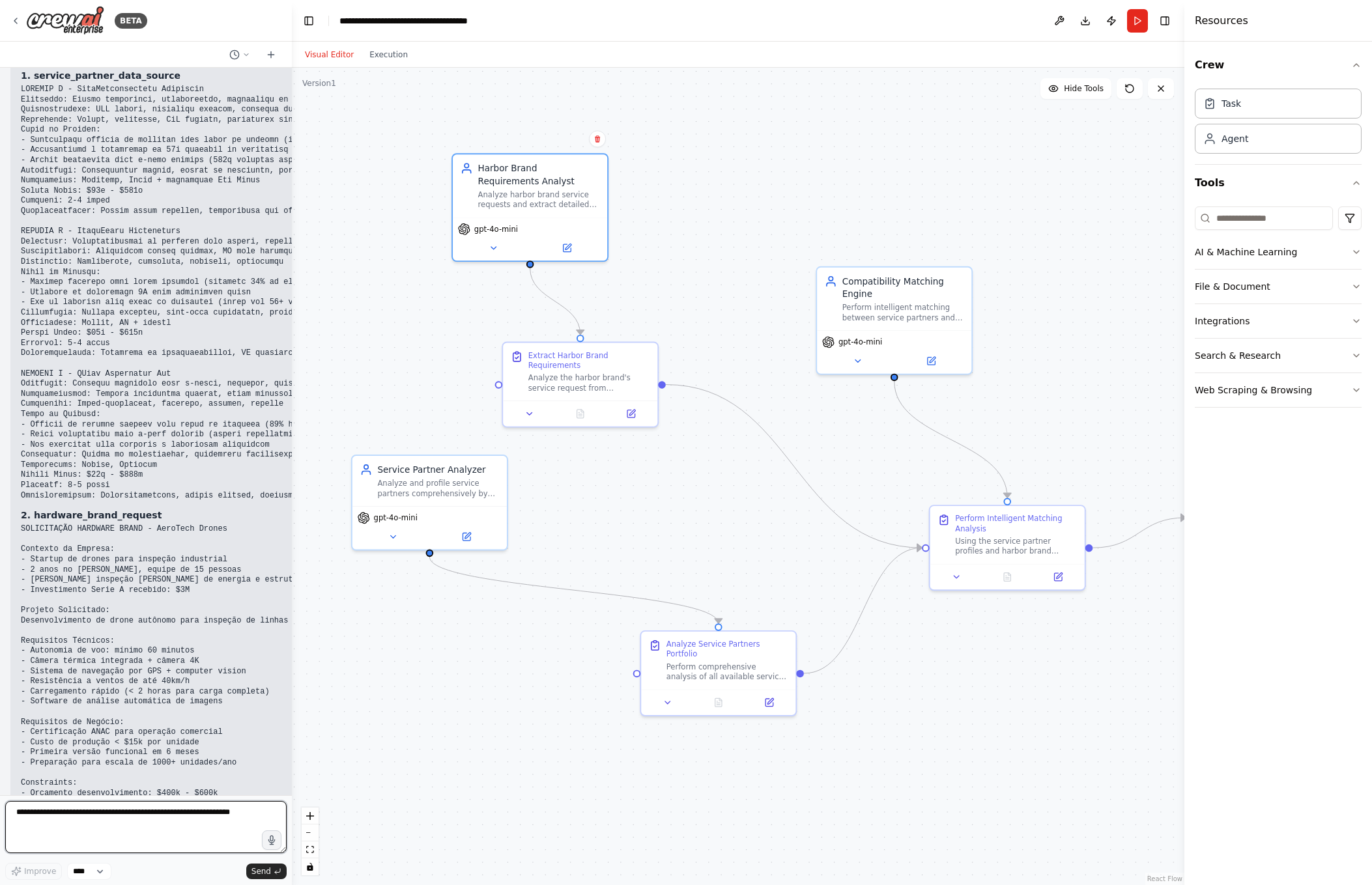
click at [154, 816] on textarea at bounding box center [146, 827] width 281 height 52
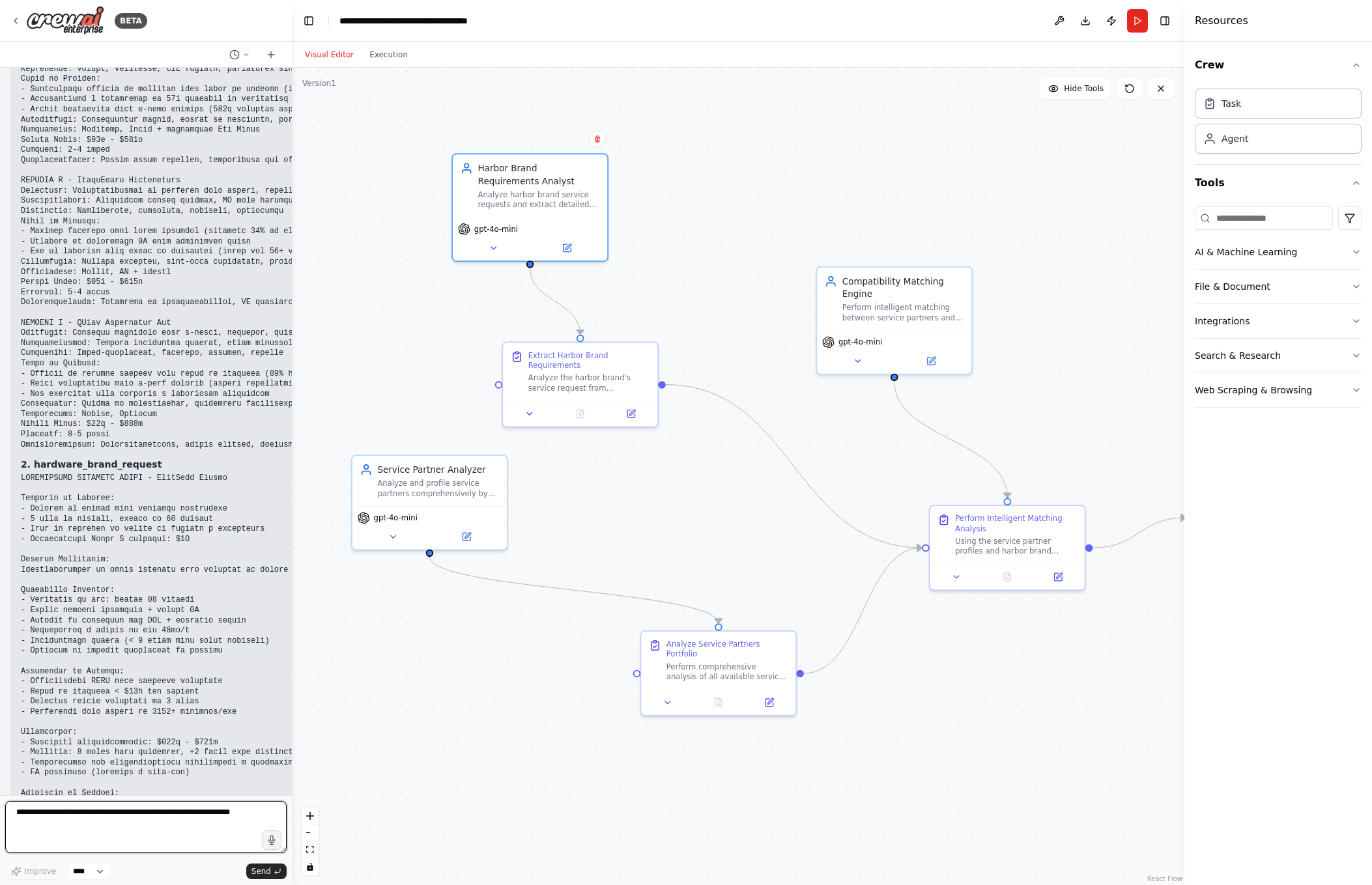
click at [154, 816] on textarea at bounding box center [146, 827] width 281 height 52
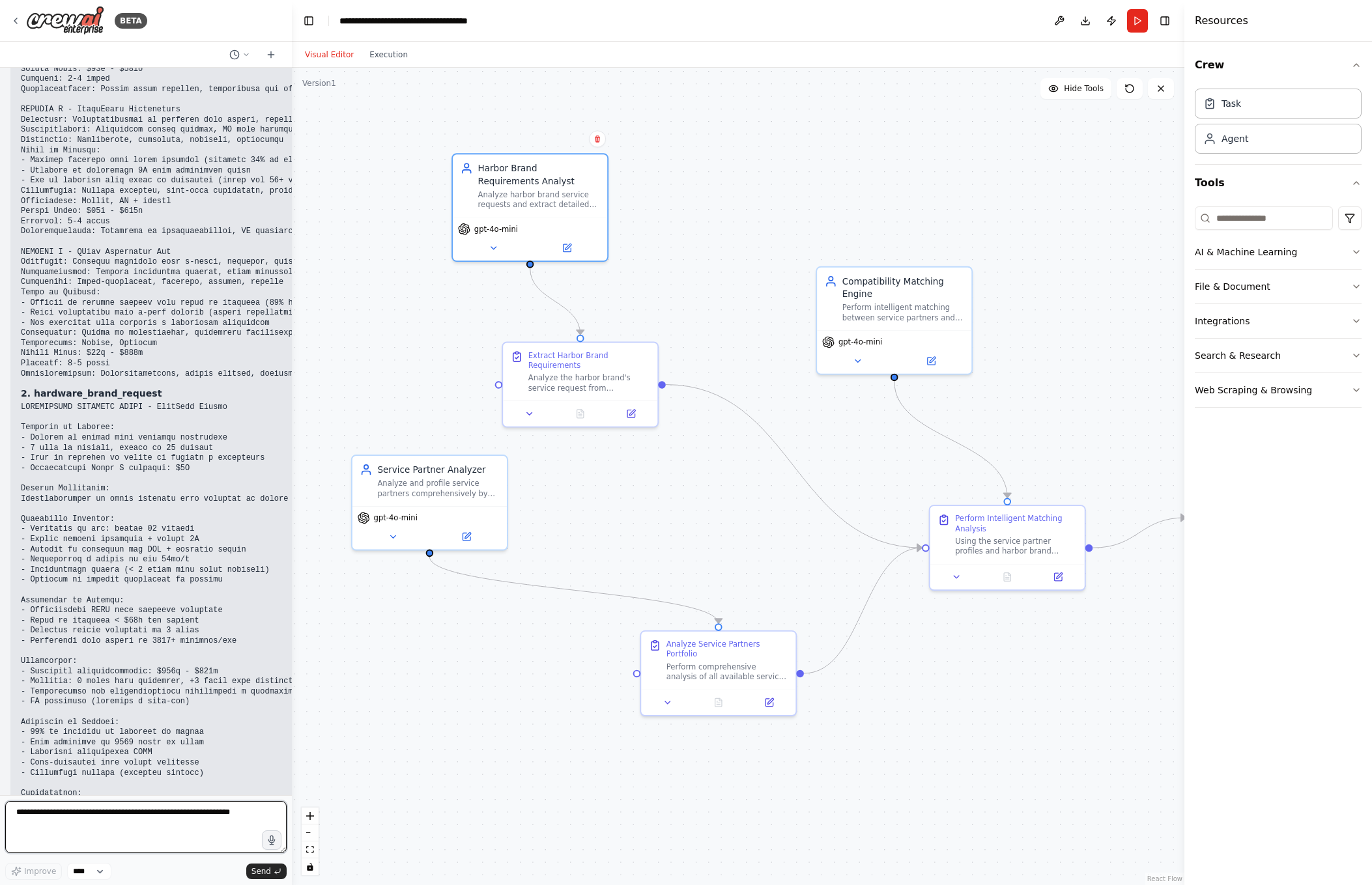
click at [154, 816] on textarea at bounding box center [146, 827] width 281 height 52
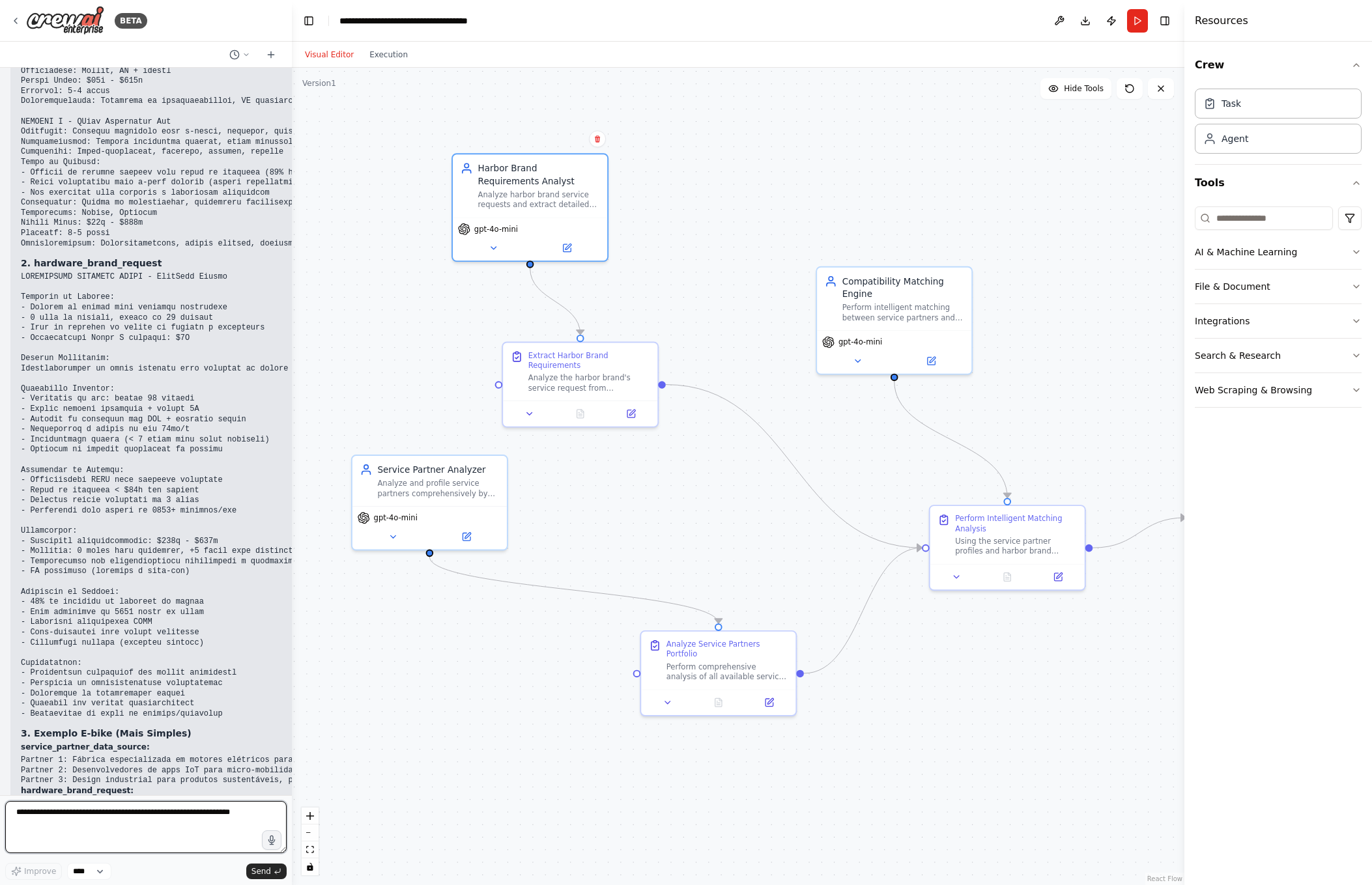
click at [154, 816] on textarea at bounding box center [146, 827] width 281 height 52
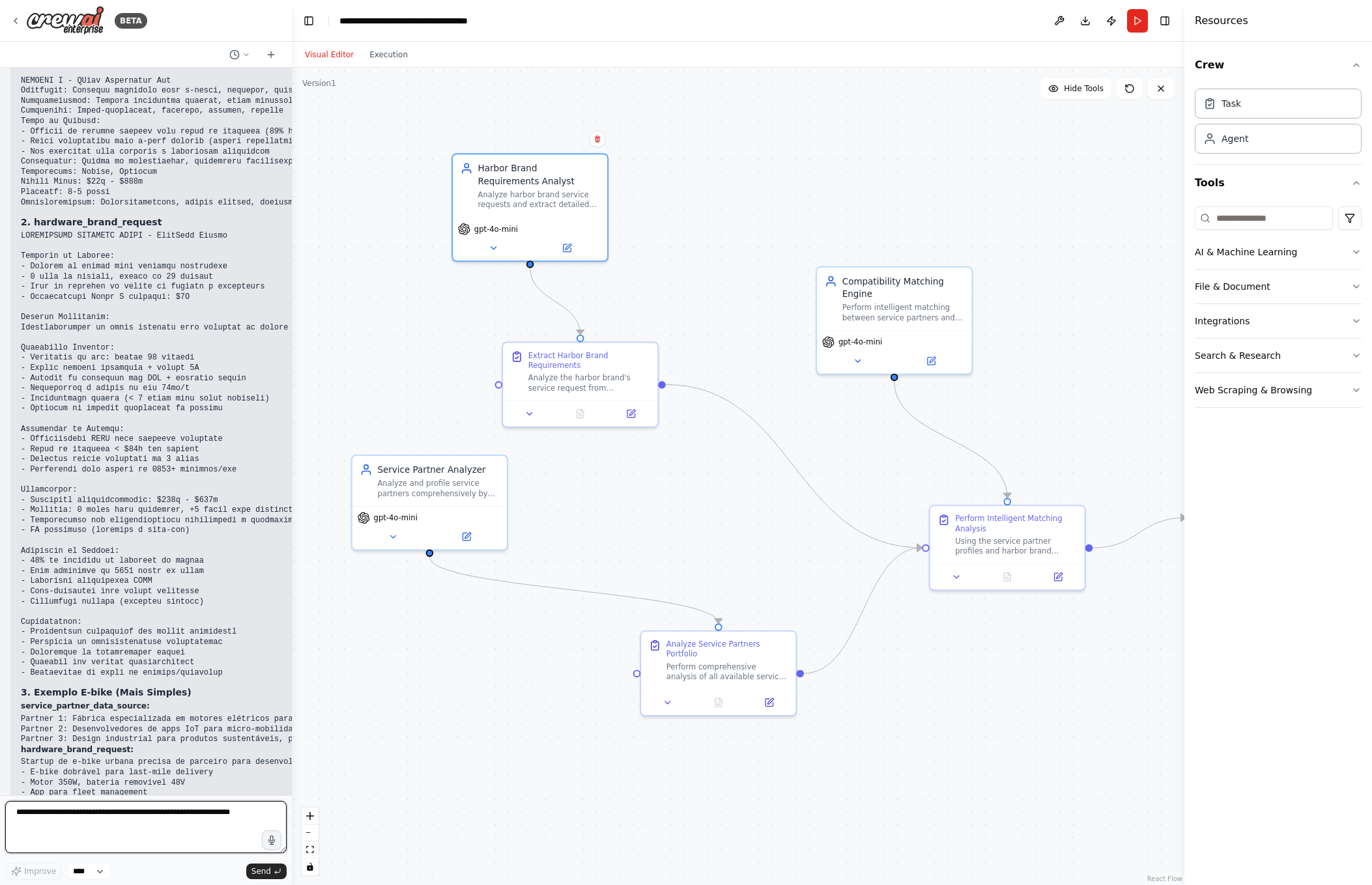
click at [154, 816] on textarea at bounding box center [146, 827] width 281 height 52
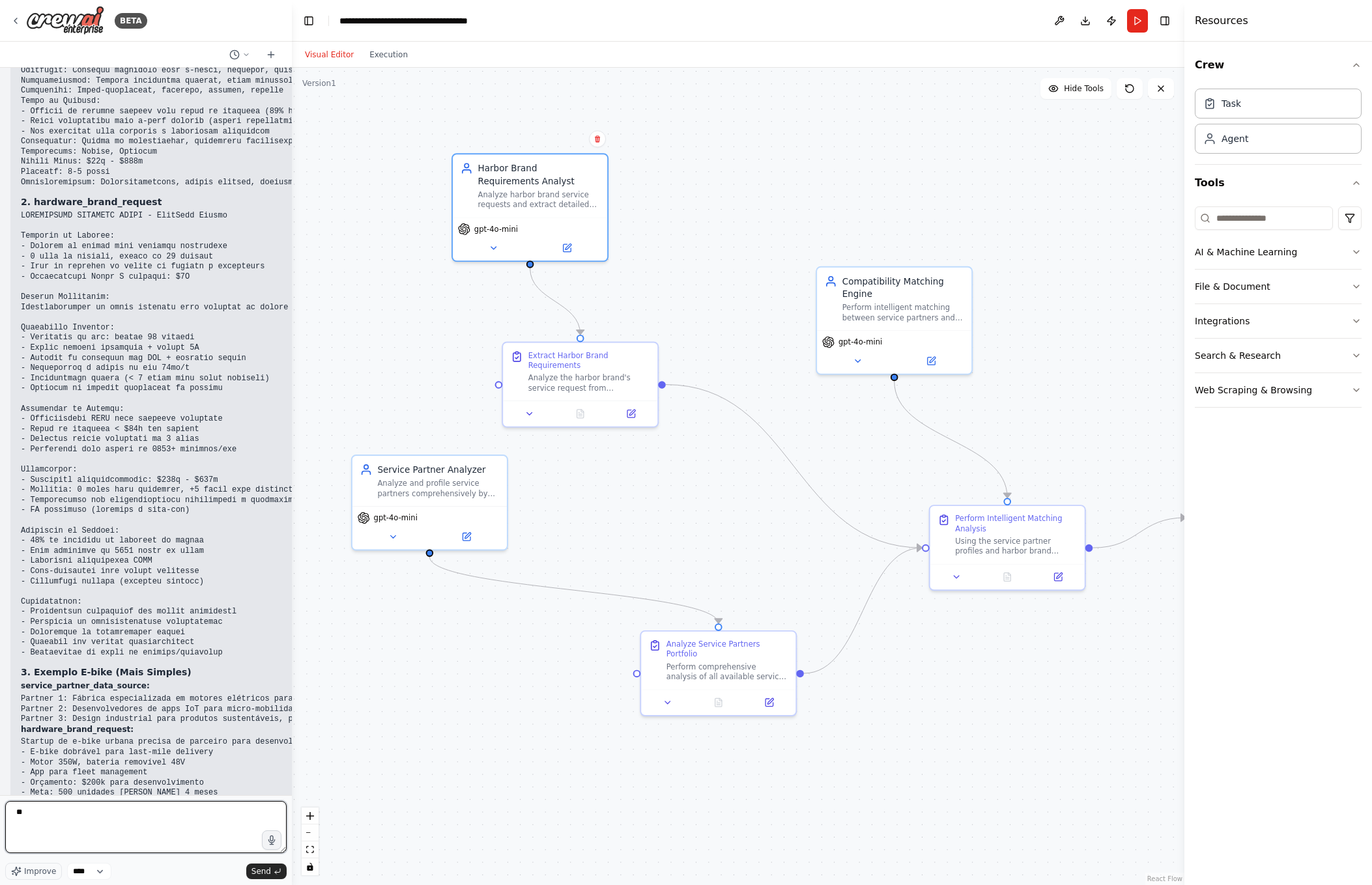
scroll to position [4792, 0]
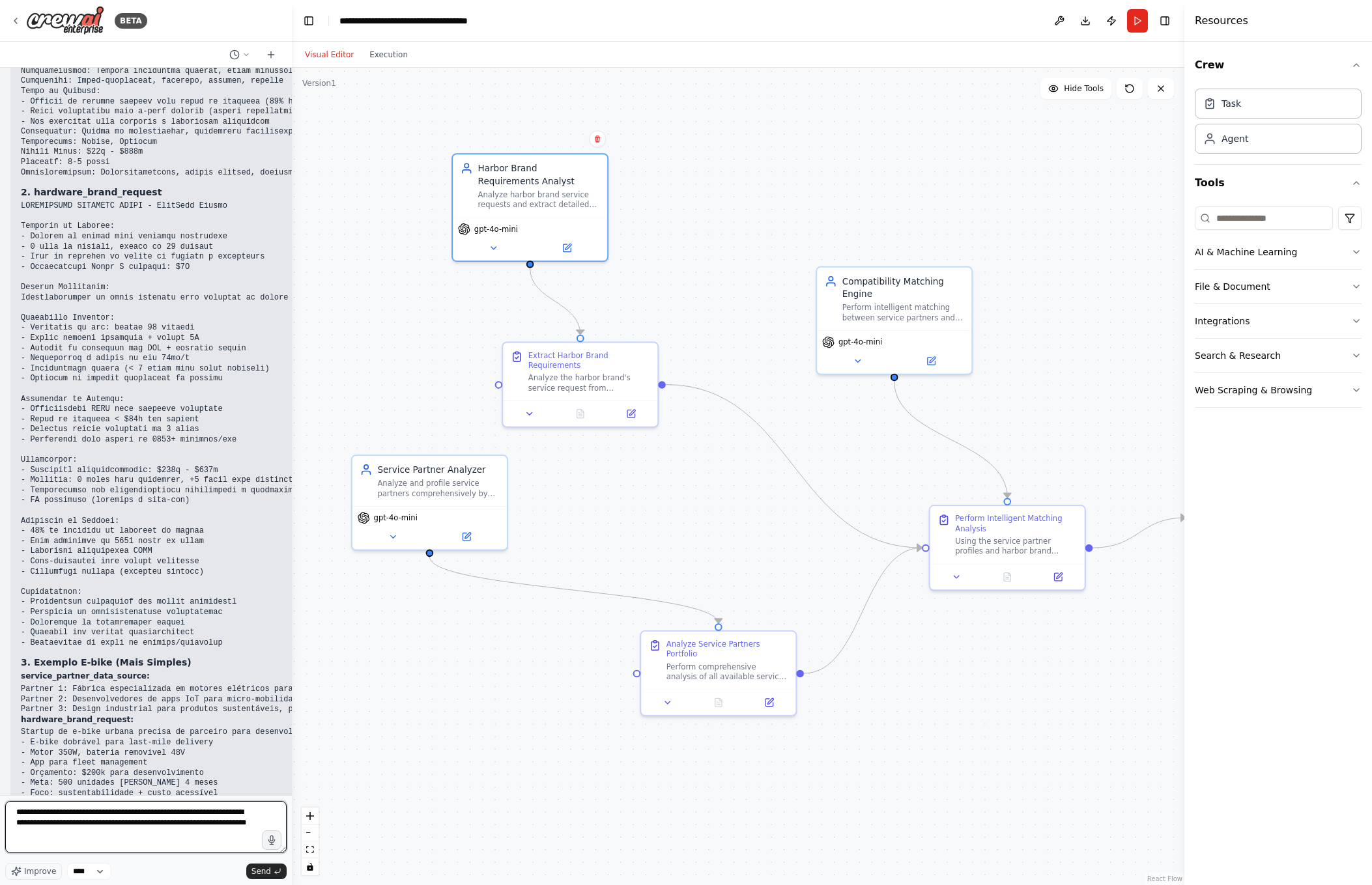
type textarea "**********"
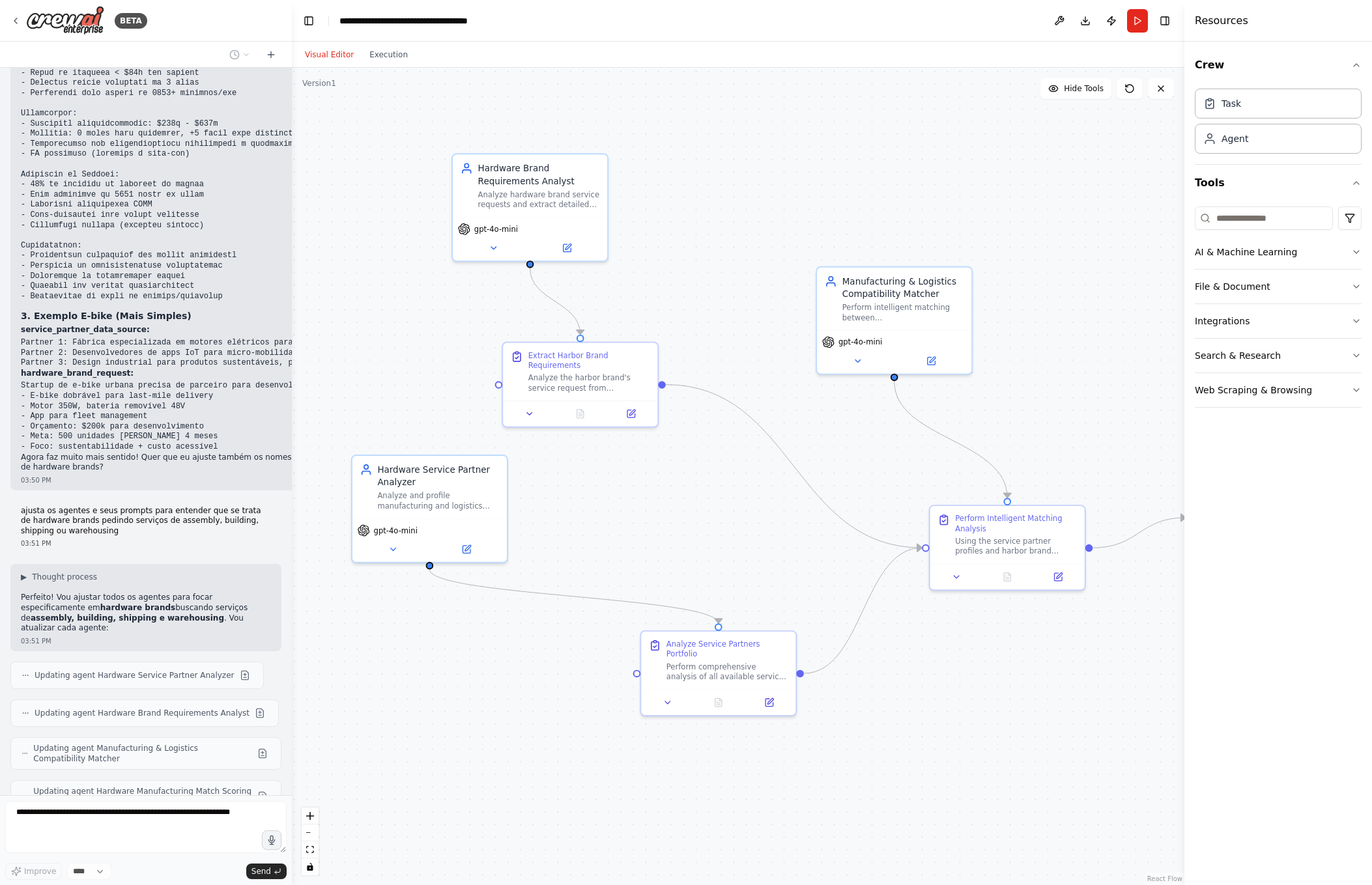
scroll to position [5224, 0]
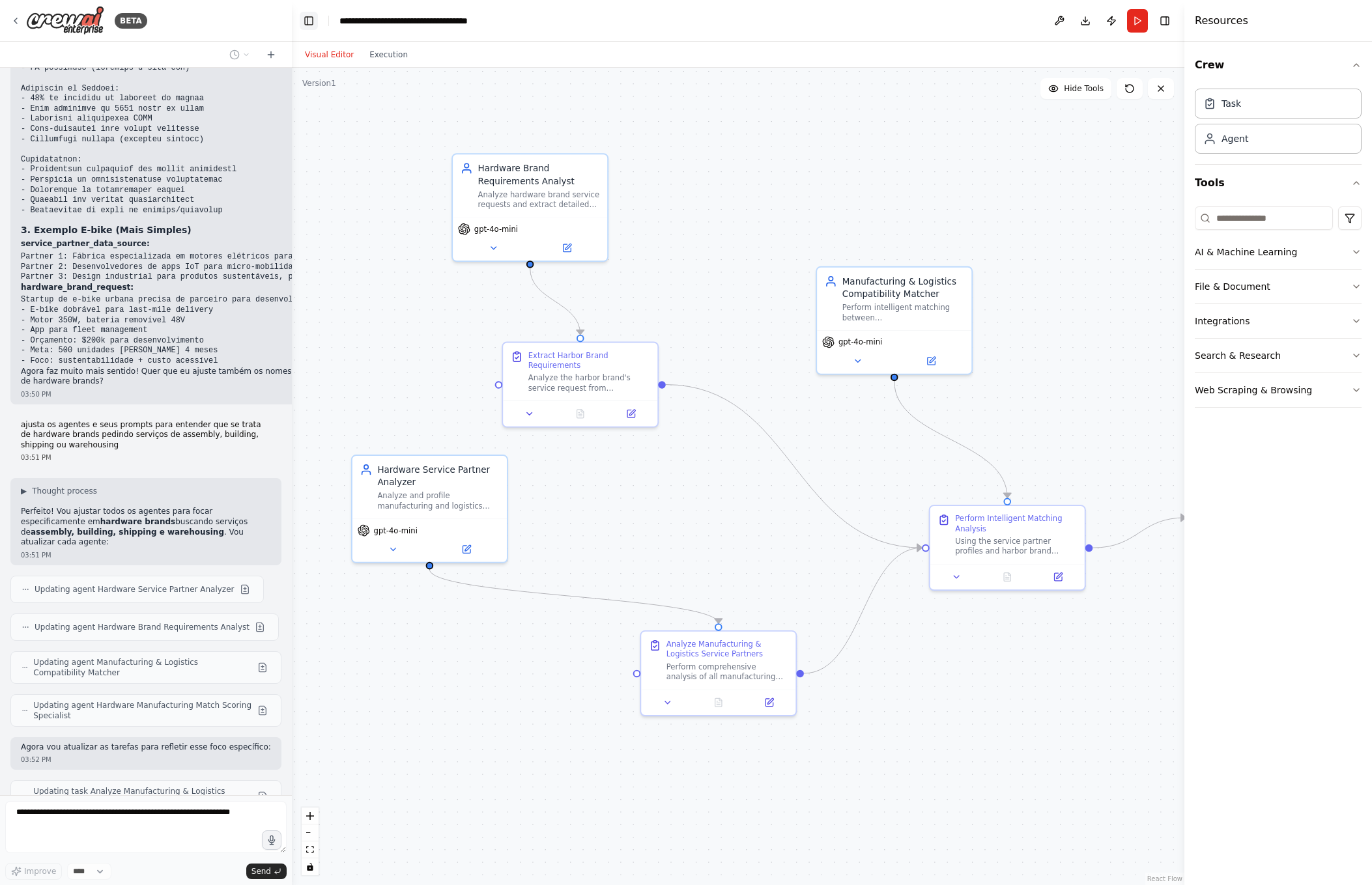
click at [302, 17] on button "Toggle Left Sidebar" at bounding box center [308, 20] width 18 height 18
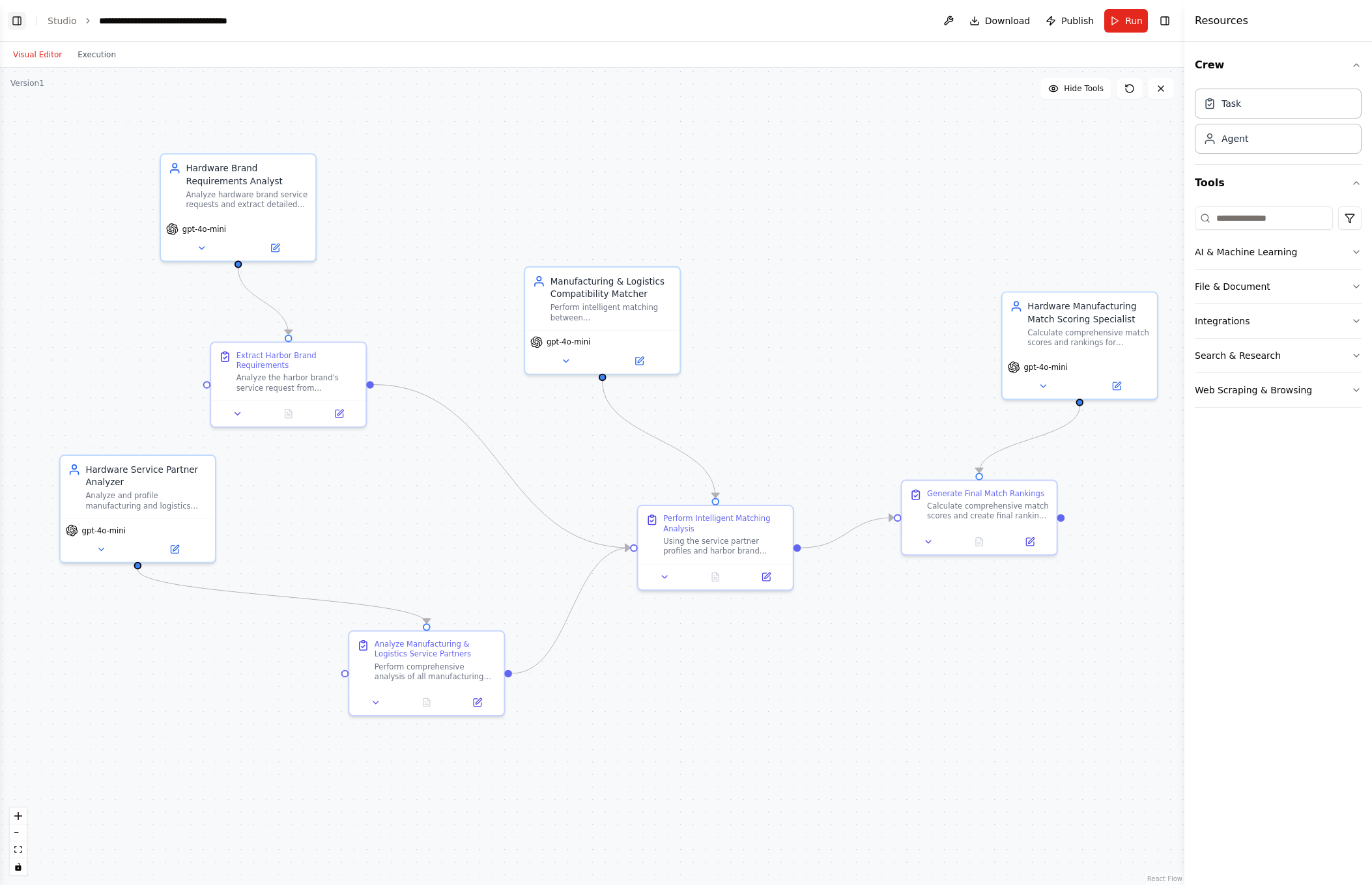
scroll to position [5267, 0]
click at [15, 20] on button "Toggle Left Sidebar" at bounding box center [17, 20] width 18 height 18
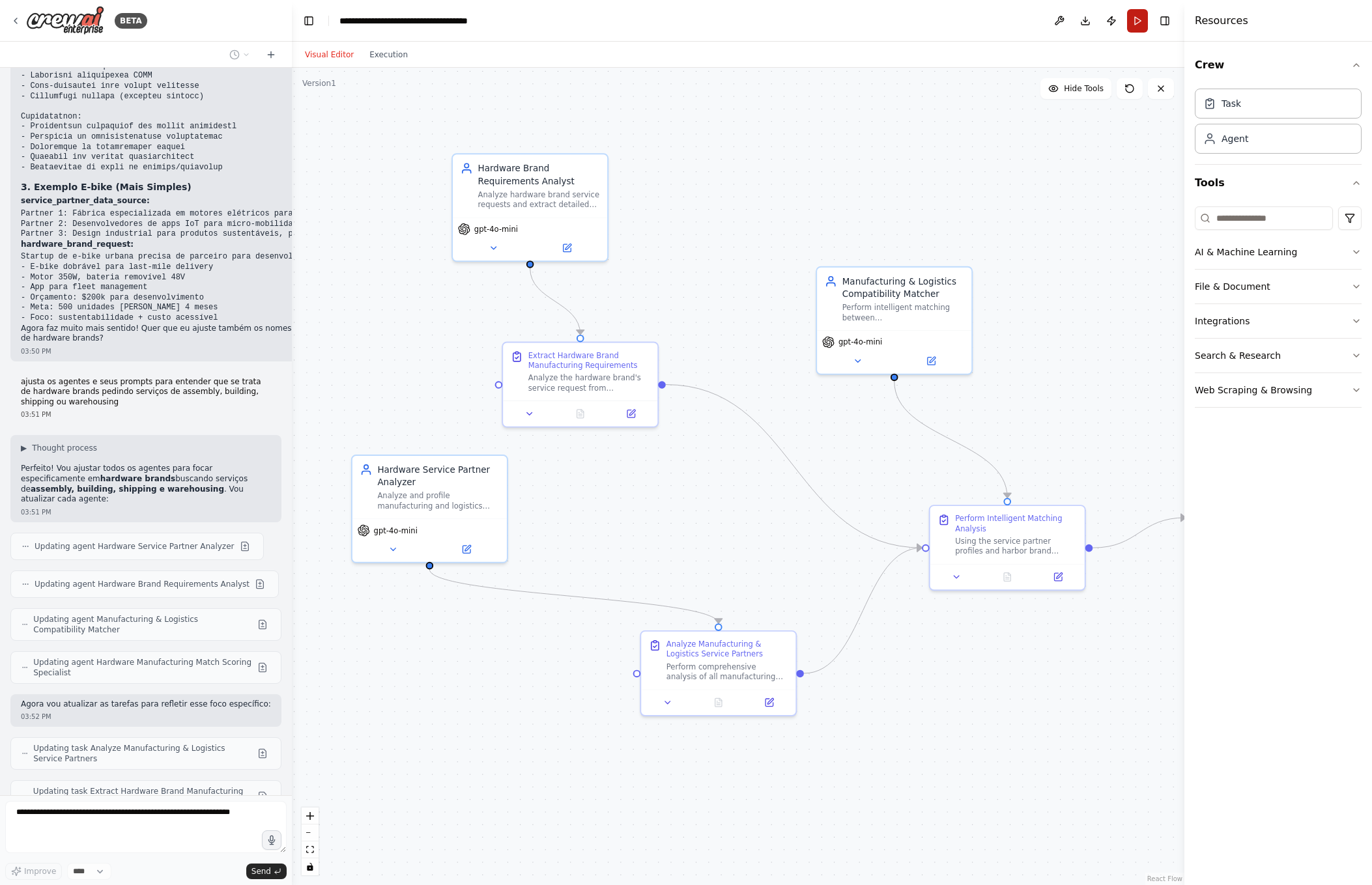
click at [1133, 18] on button "Run" at bounding box center [1137, 21] width 21 height 23
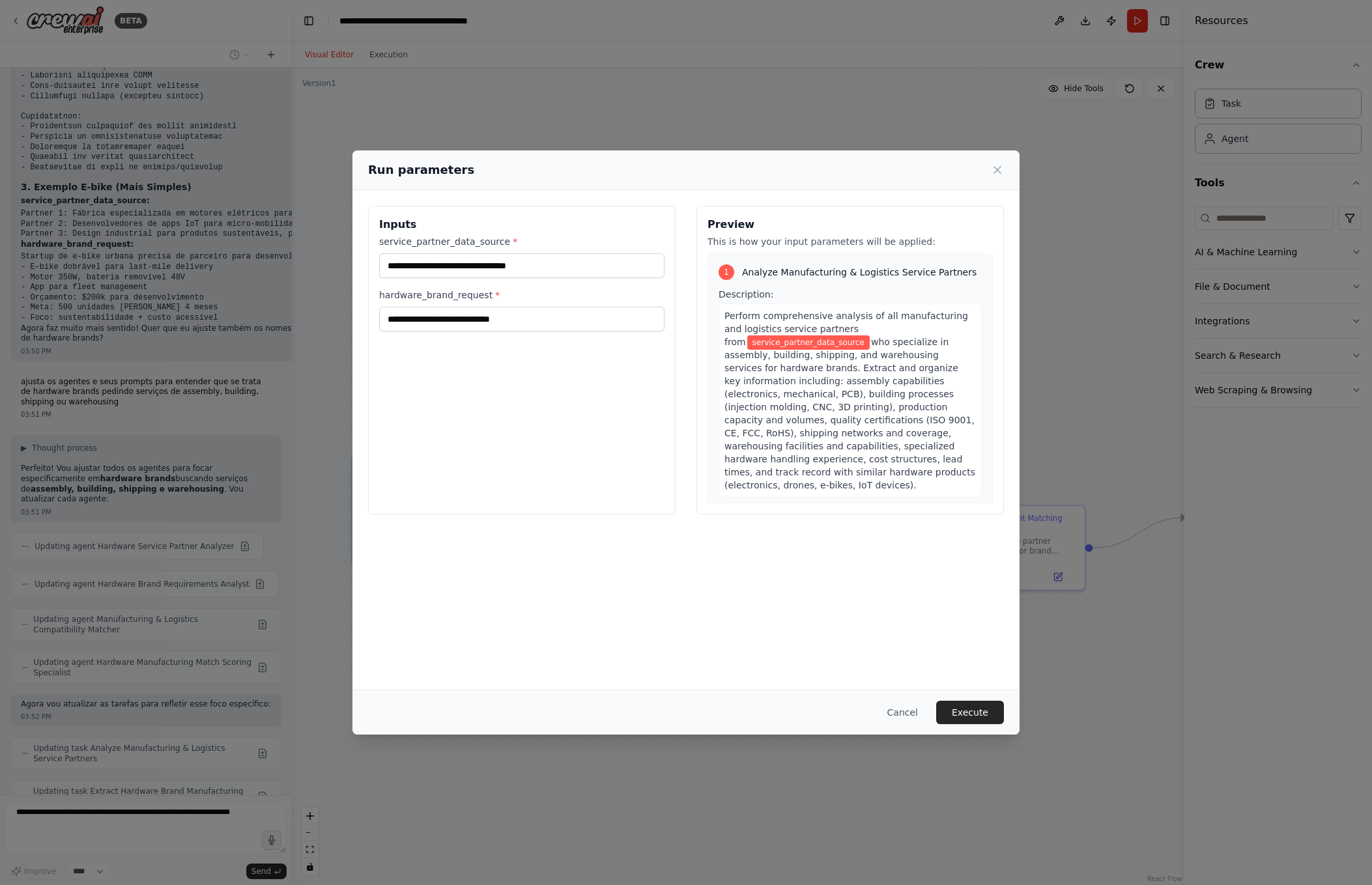
scroll to position [5310, 0]
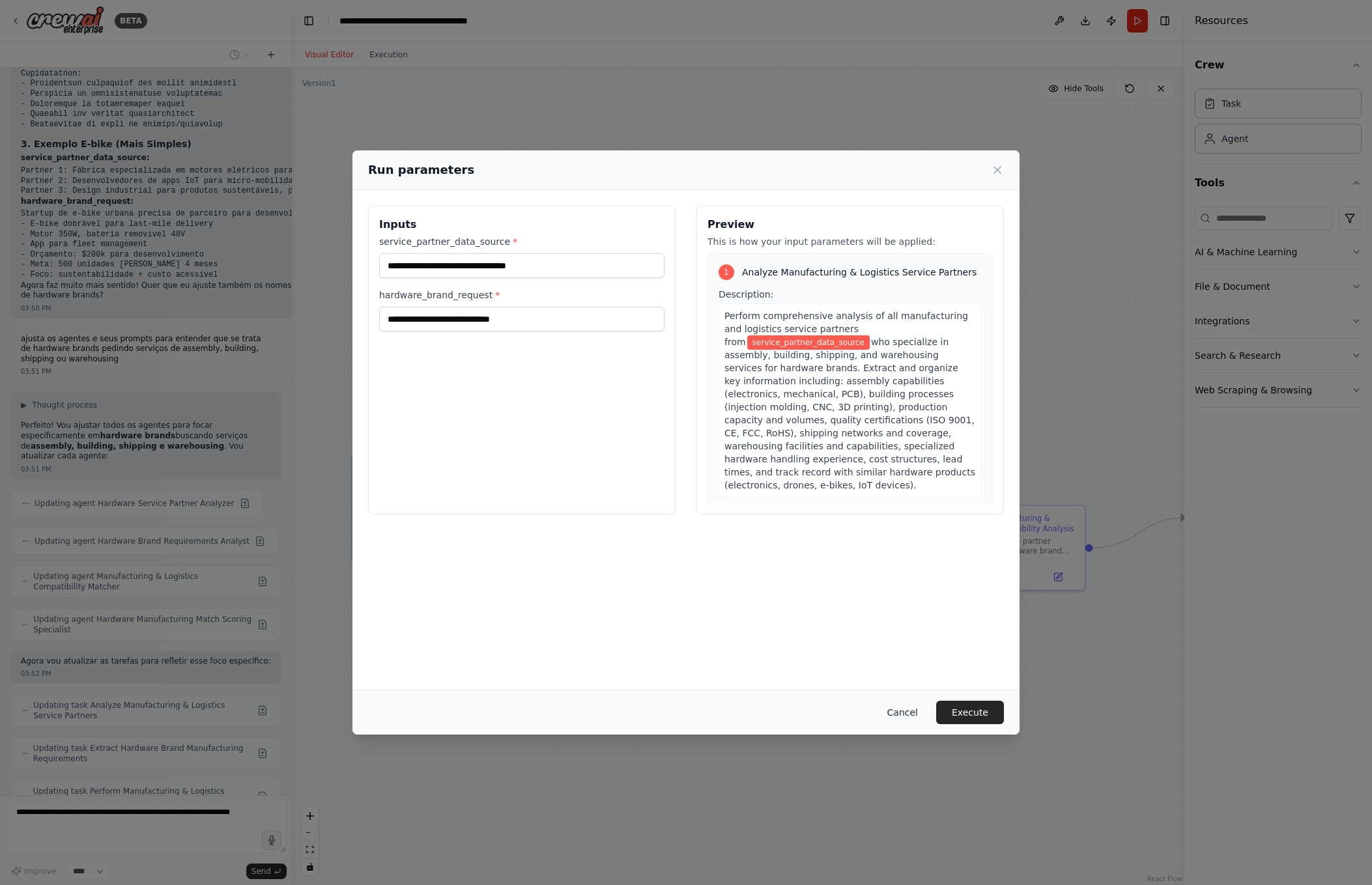
click at [907, 708] on button "Cancel" at bounding box center [902, 712] width 52 height 23
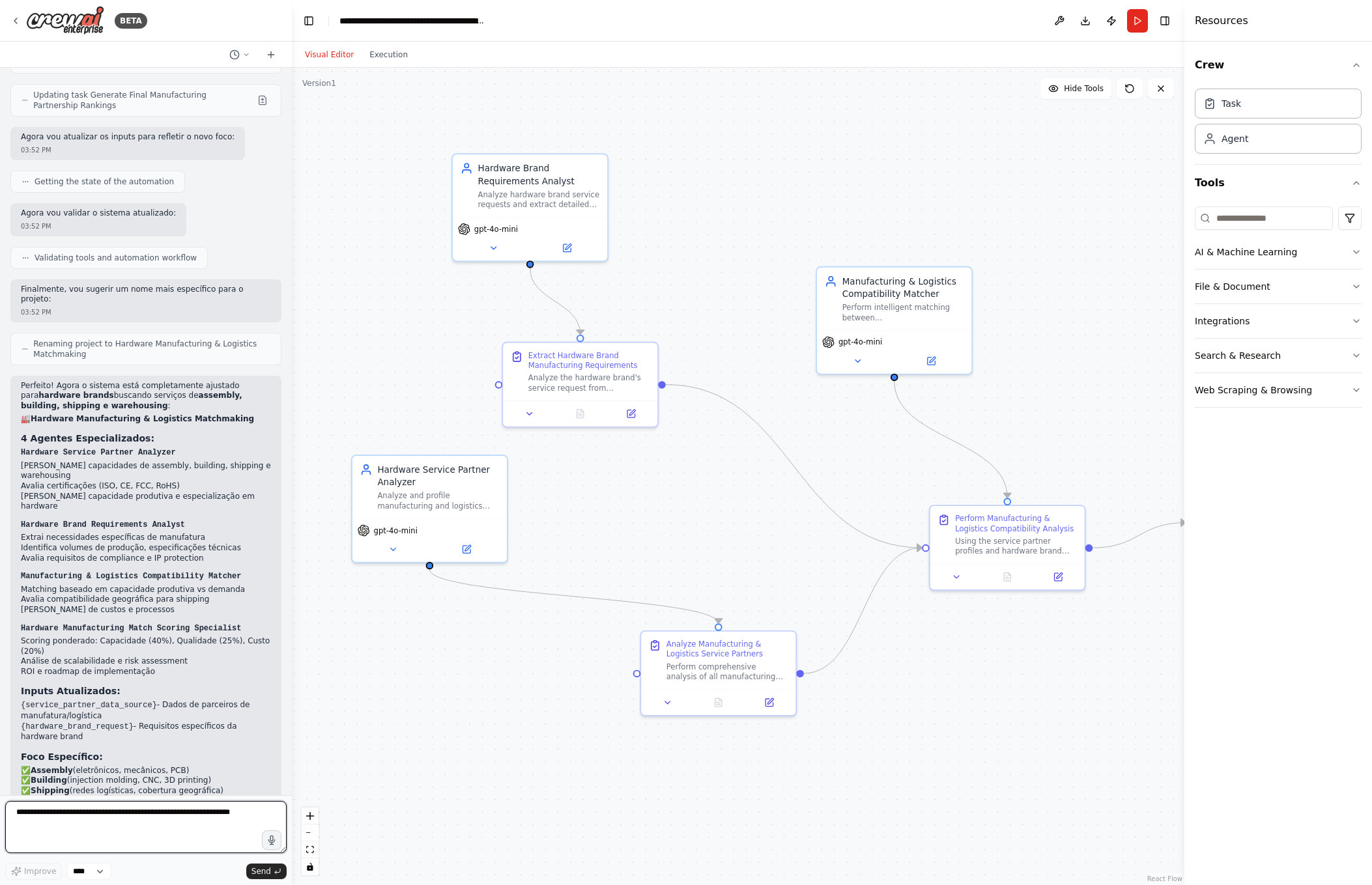
scroll to position [6060, 0]
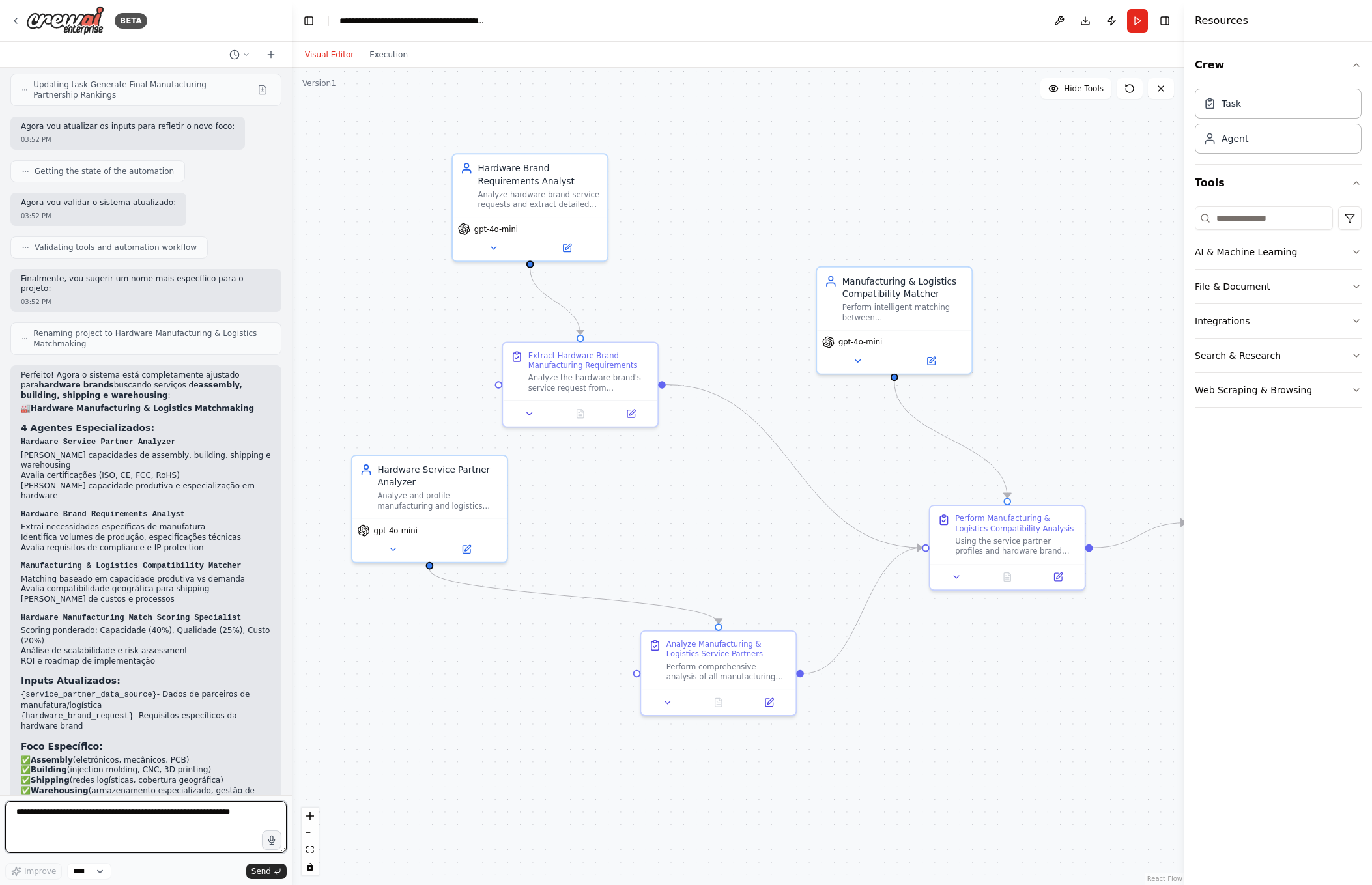
click at [95, 824] on textarea at bounding box center [146, 827] width 281 height 52
click at [1135, 22] on button "Run" at bounding box center [1137, 21] width 21 height 23
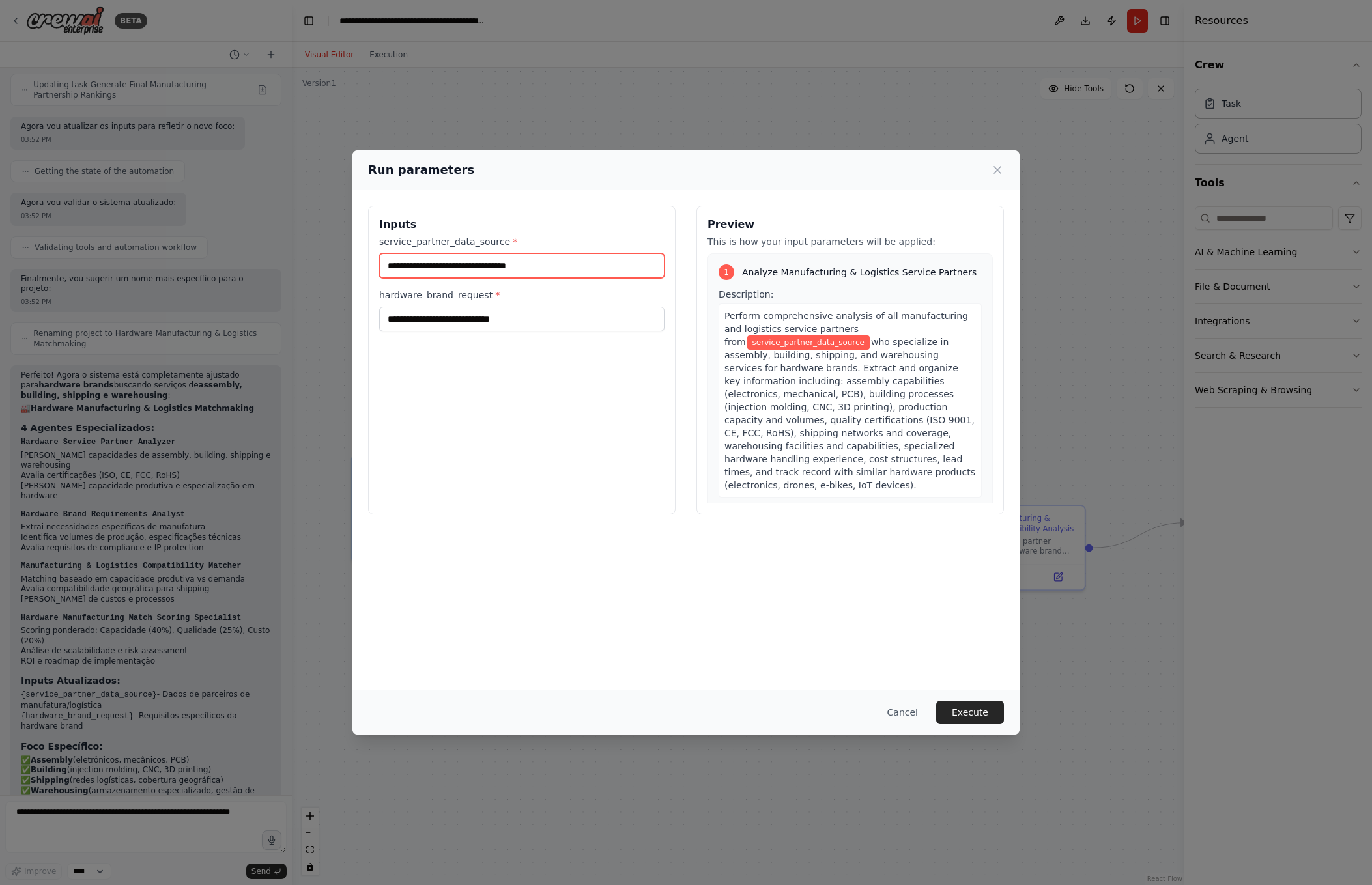
click at [530, 264] on input "service_partner_data_source *" at bounding box center [522, 266] width 286 height 25
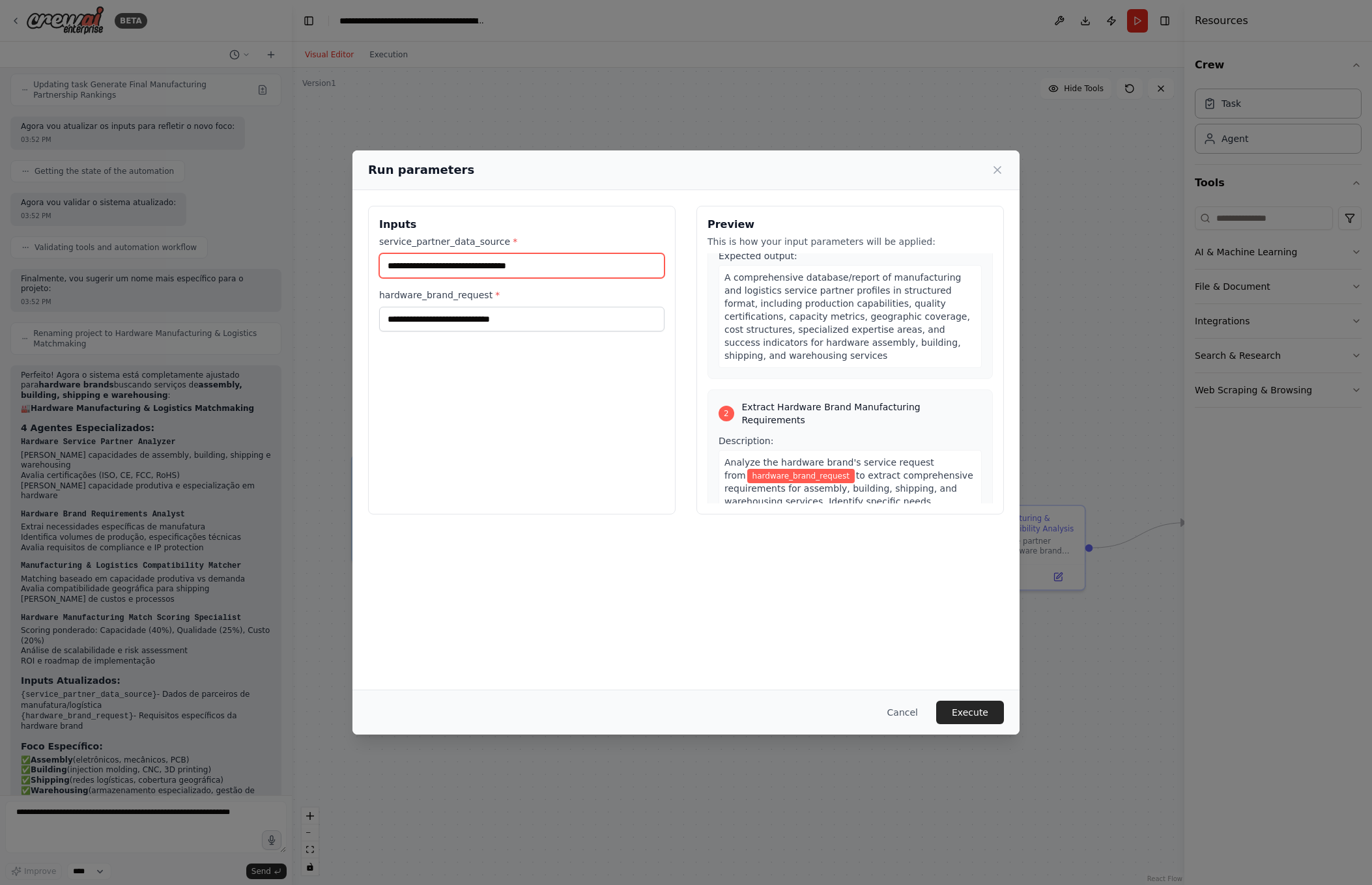
scroll to position [0, 0]
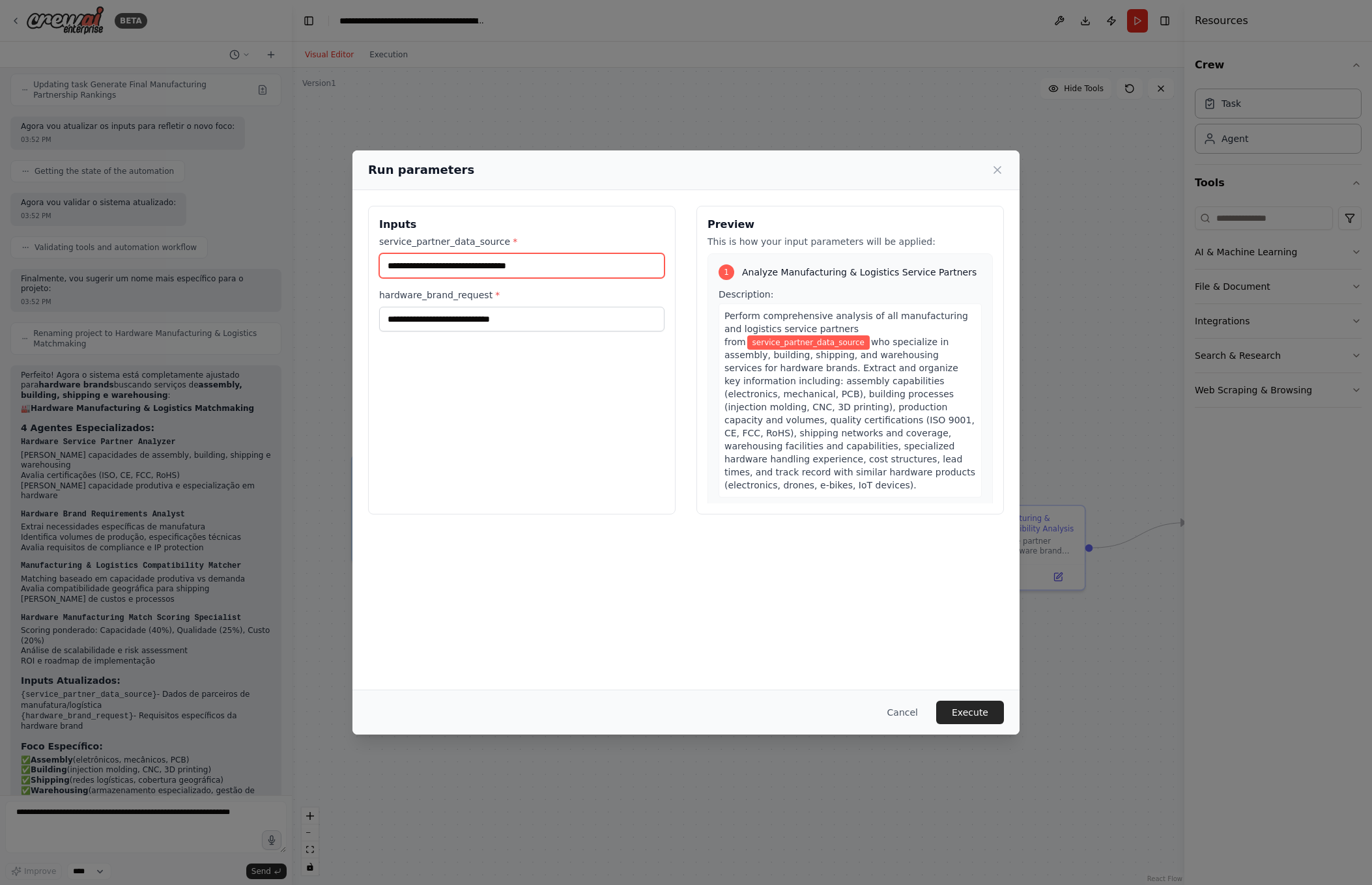
click at [511, 267] on input "service_partner_data_source *" at bounding box center [522, 266] width 286 height 25
click at [412, 267] on input "service_partner_data_source *" at bounding box center [522, 266] width 286 height 25
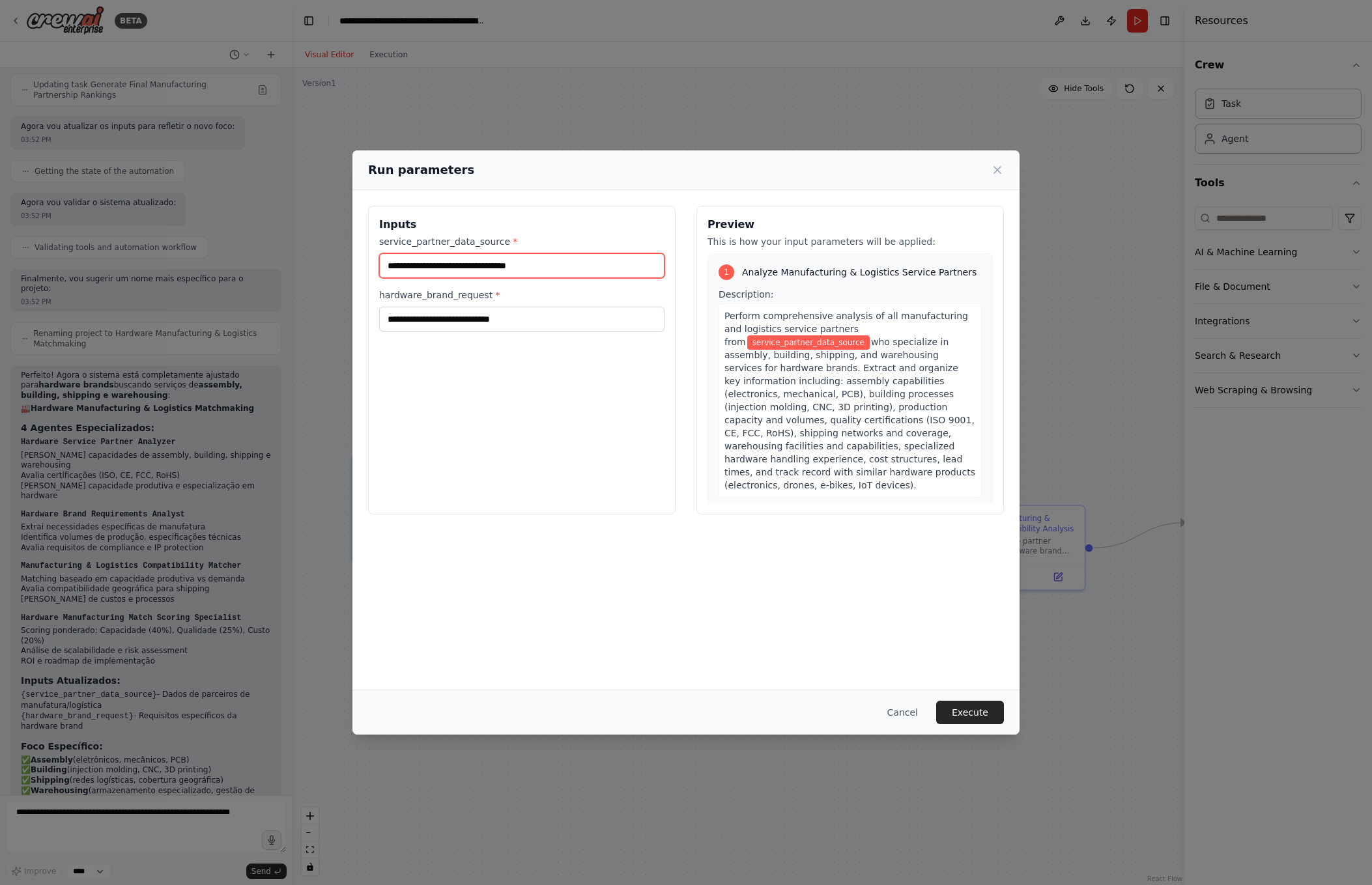
click at [412, 267] on input "service_partner_data_source *" at bounding box center [522, 266] width 286 height 25
click at [436, 322] on input "hardware_brand_request *" at bounding box center [522, 319] width 286 height 25
click at [439, 267] on input "service_partner_data_source *" at bounding box center [522, 266] width 286 height 25
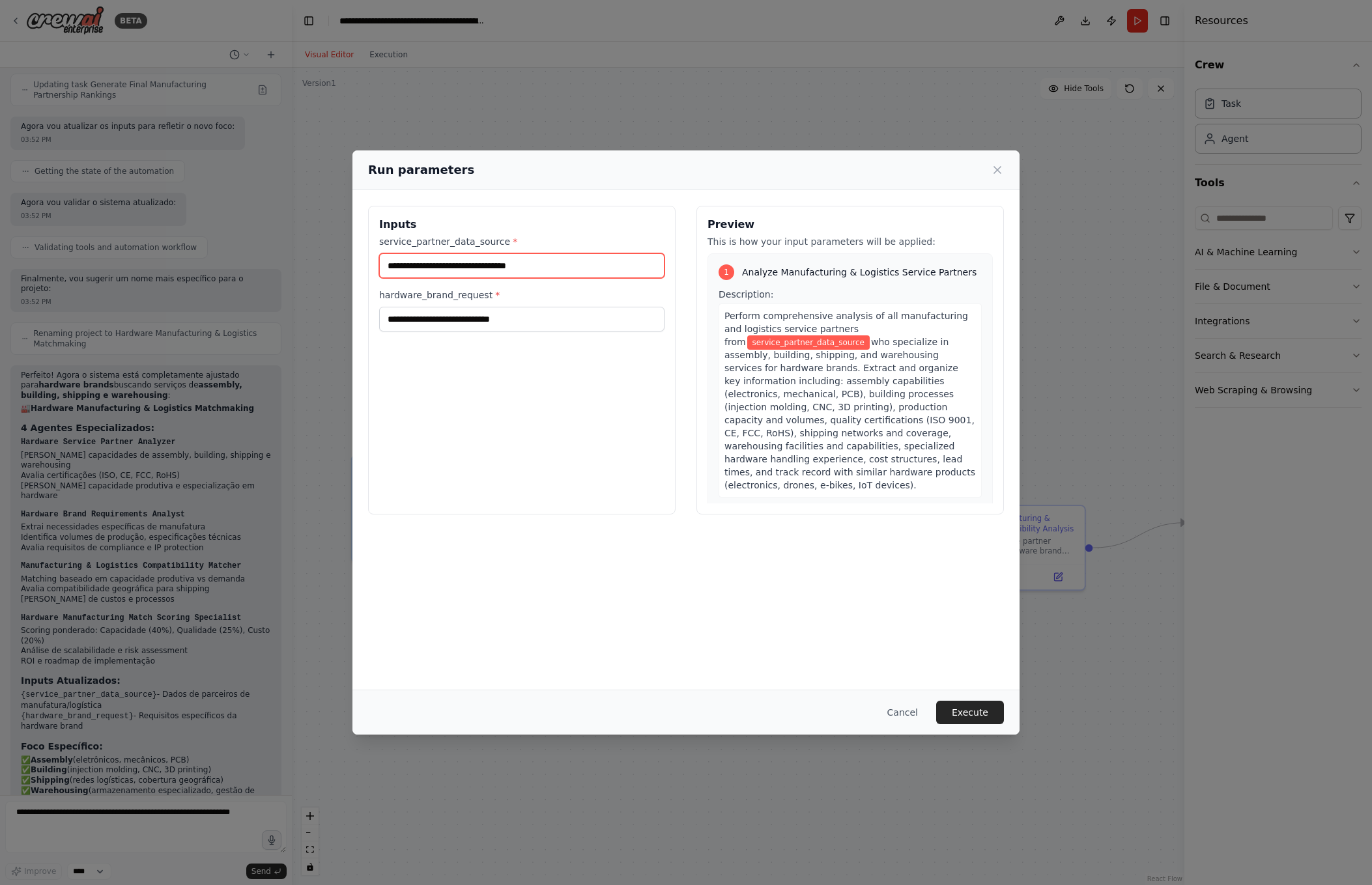
click at [594, 270] on input "service_partner_data_source *" at bounding box center [522, 266] width 286 height 25
paste input "**********"
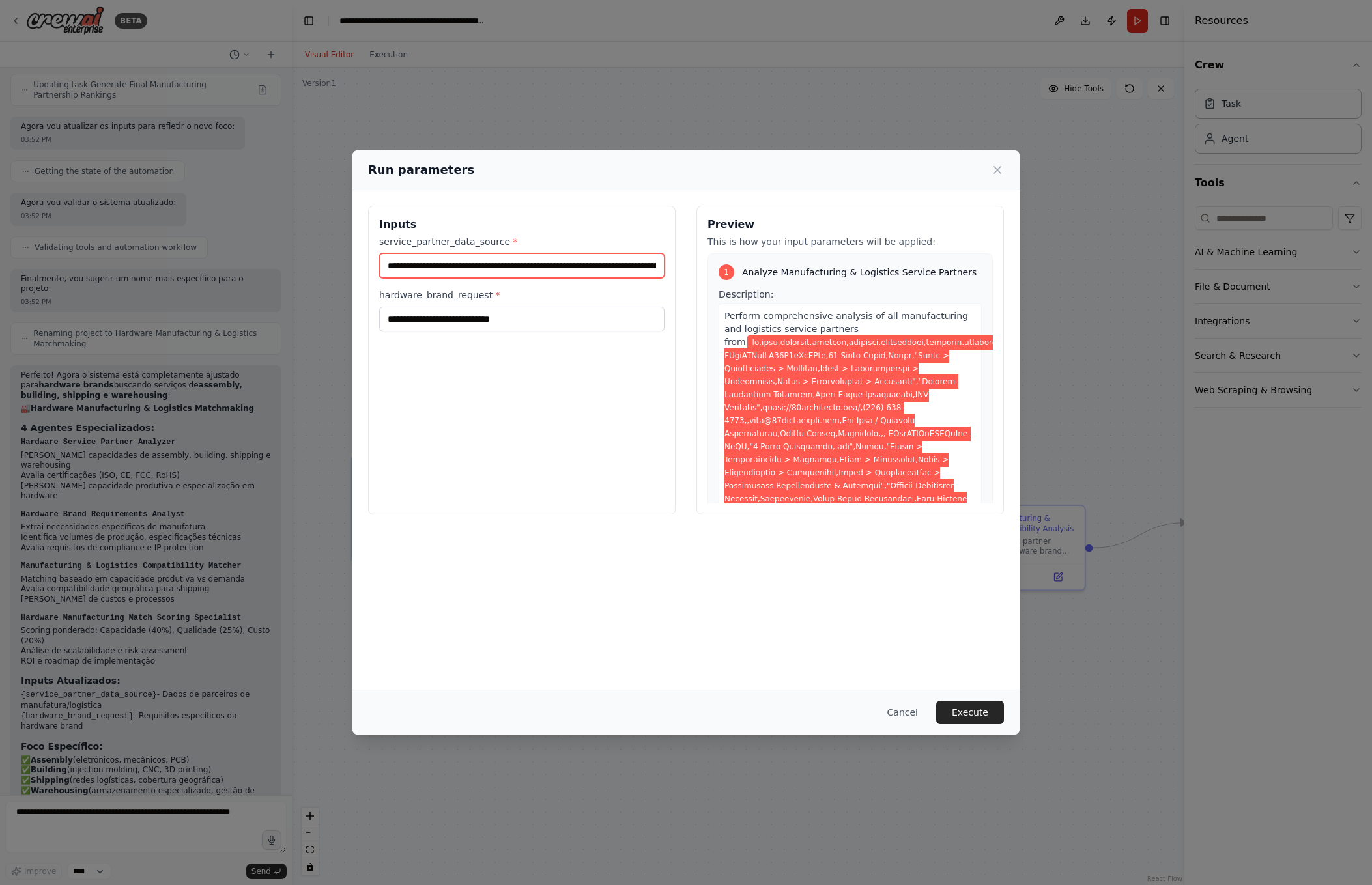
scroll to position [0, 1903989]
type input "**********"
click at [423, 318] on input "hardware_brand_request *" at bounding box center [522, 319] width 286 height 25
click at [456, 320] on input "hardware_brand_request *" at bounding box center [522, 319] width 286 height 25
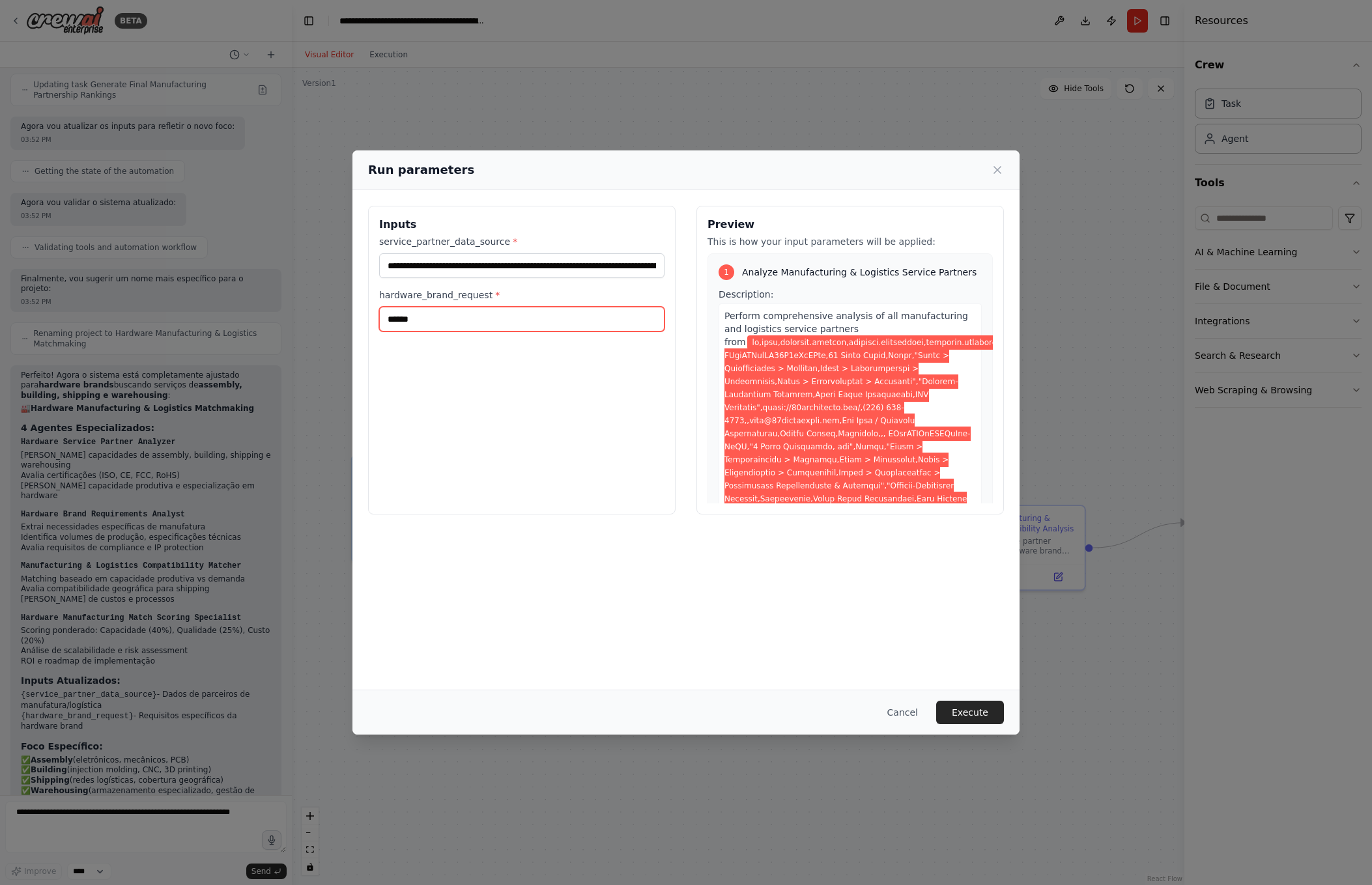
type input "*******"
click at [439, 317] on input "**********" at bounding box center [522, 319] width 286 height 25
type input "**********"
click at [973, 712] on button "Execute" at bounding box center [970, 712] width 68 height 23
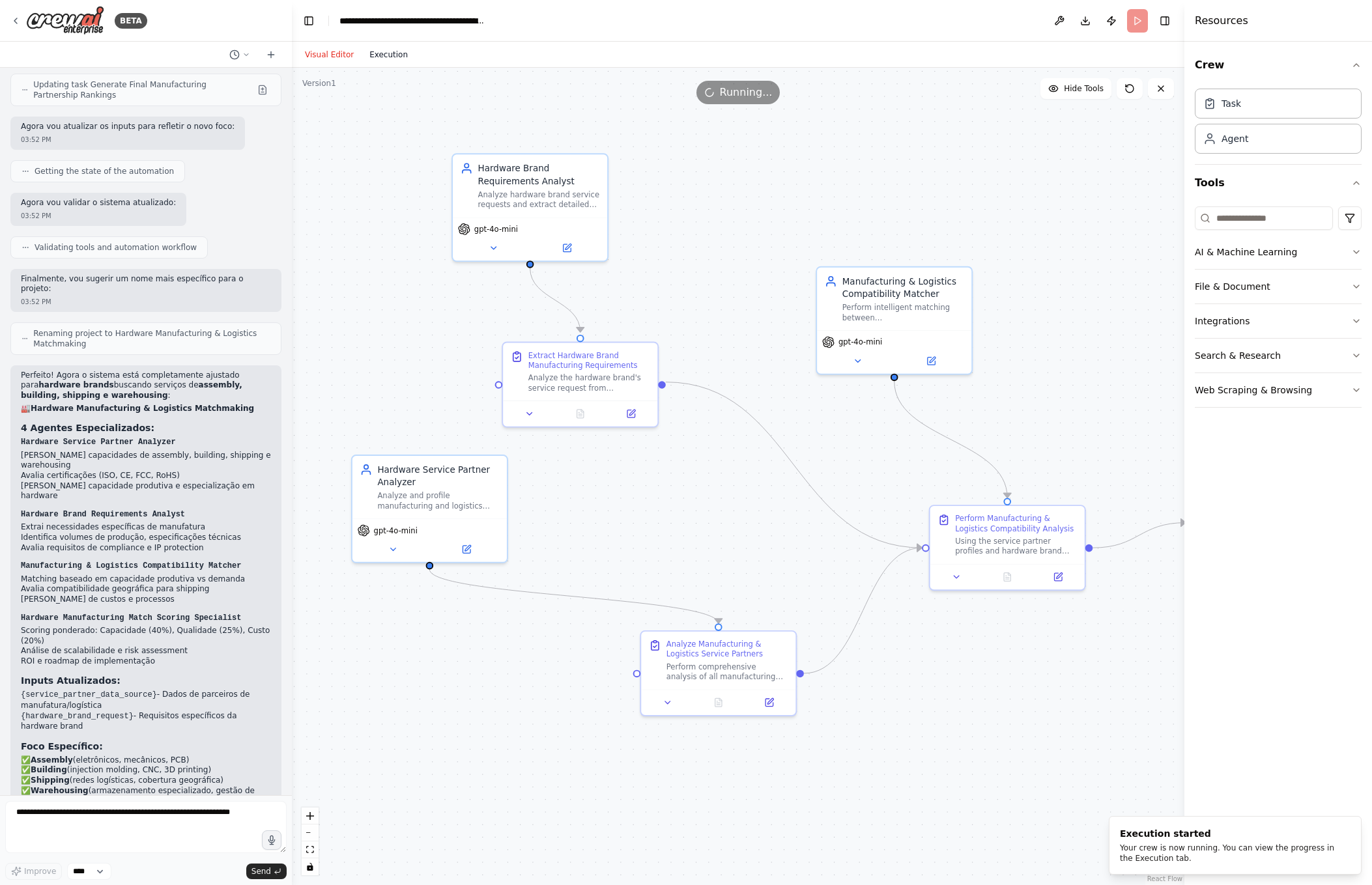
click at [391, 54] on button "Execution" at bounding box center [388, 54] width 54 height 15
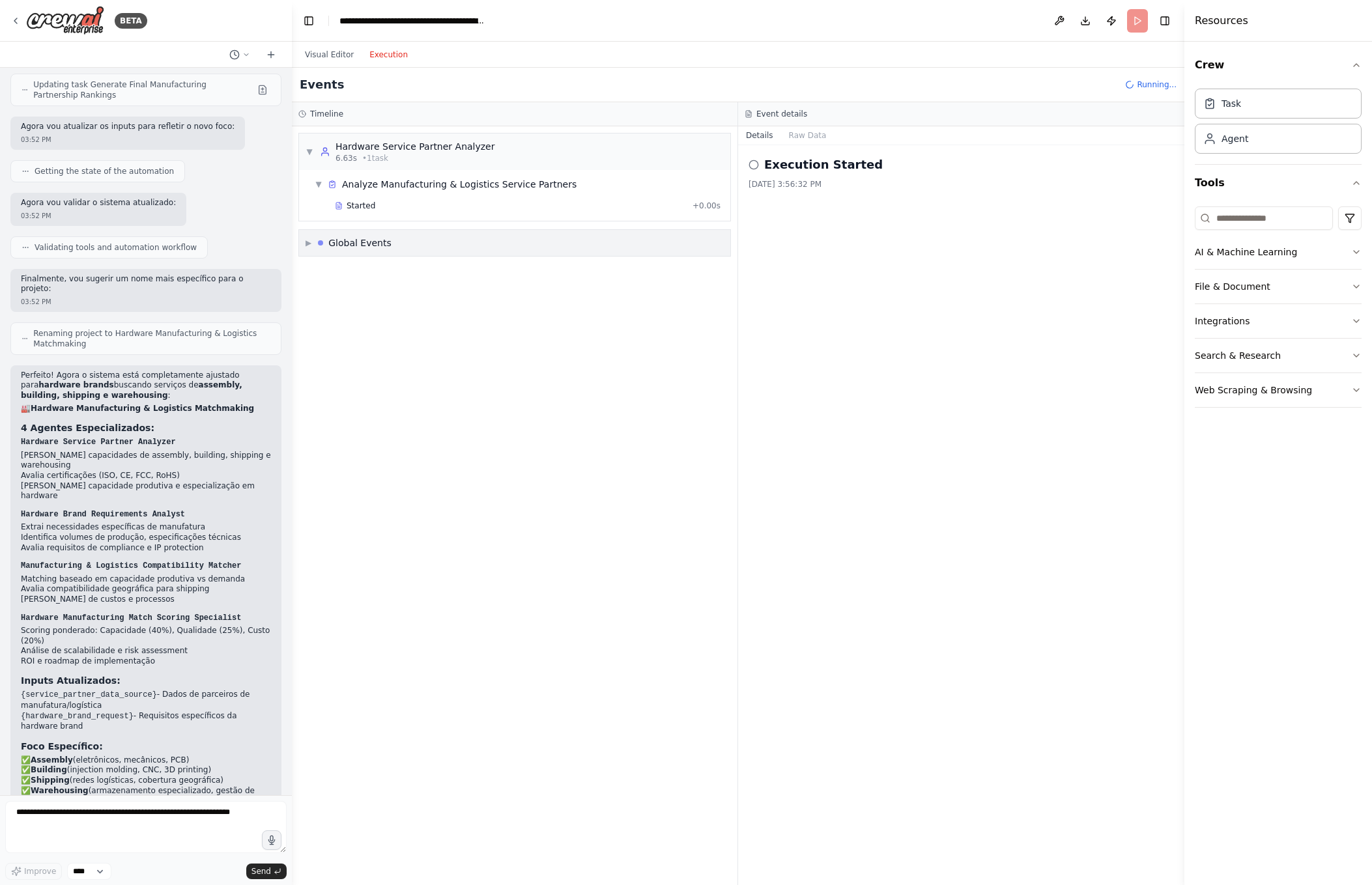
click at [309, 142] on div "▼ Hardware Service Partner Analyzer 6.63s • 1 task" at bounding box center [400, 152] width 189 height 23
click at [310, 243] on span "▶" at bounding box center [308, 243] width 6 height 10
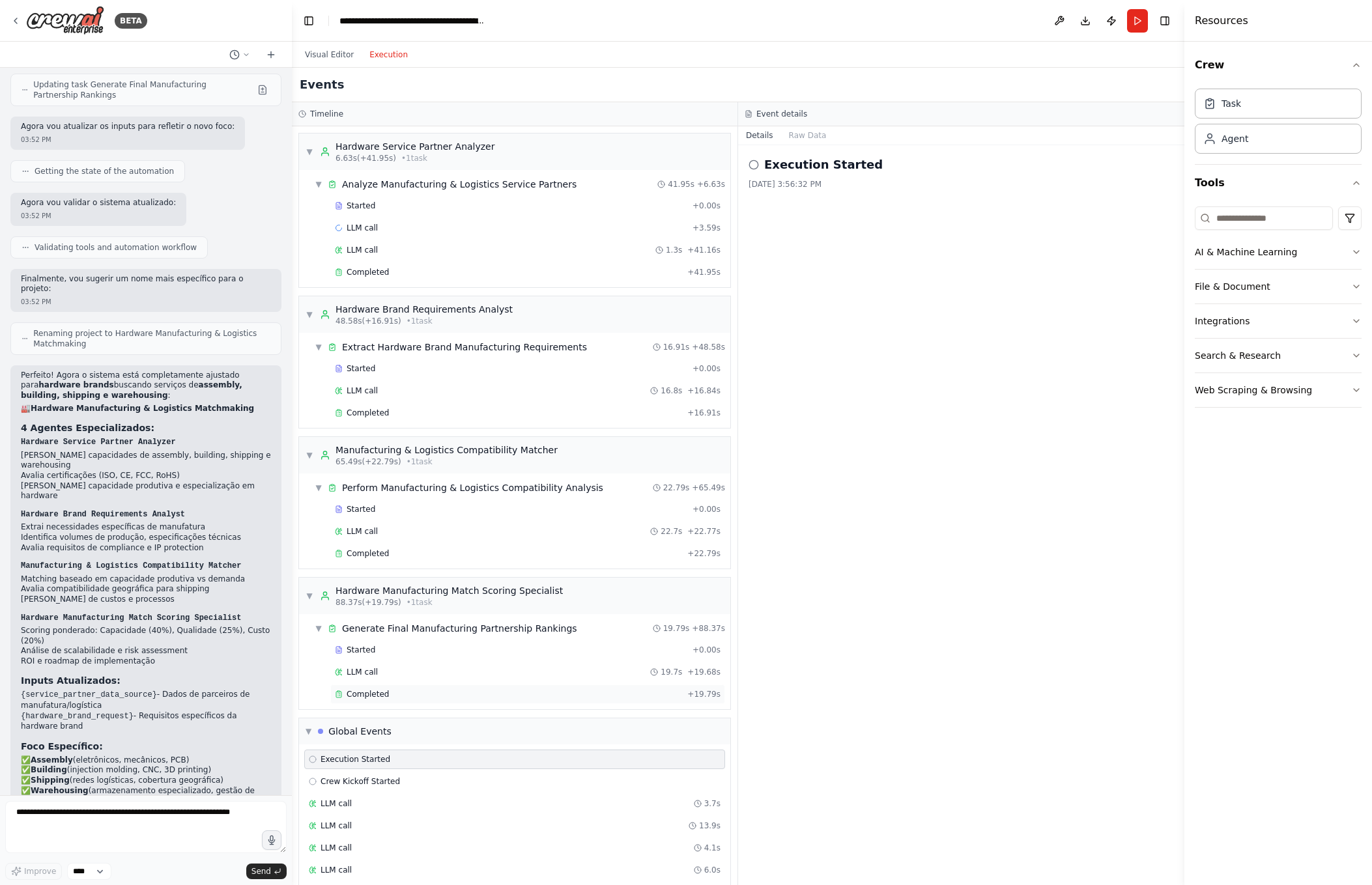
scroll to position [103, 0]
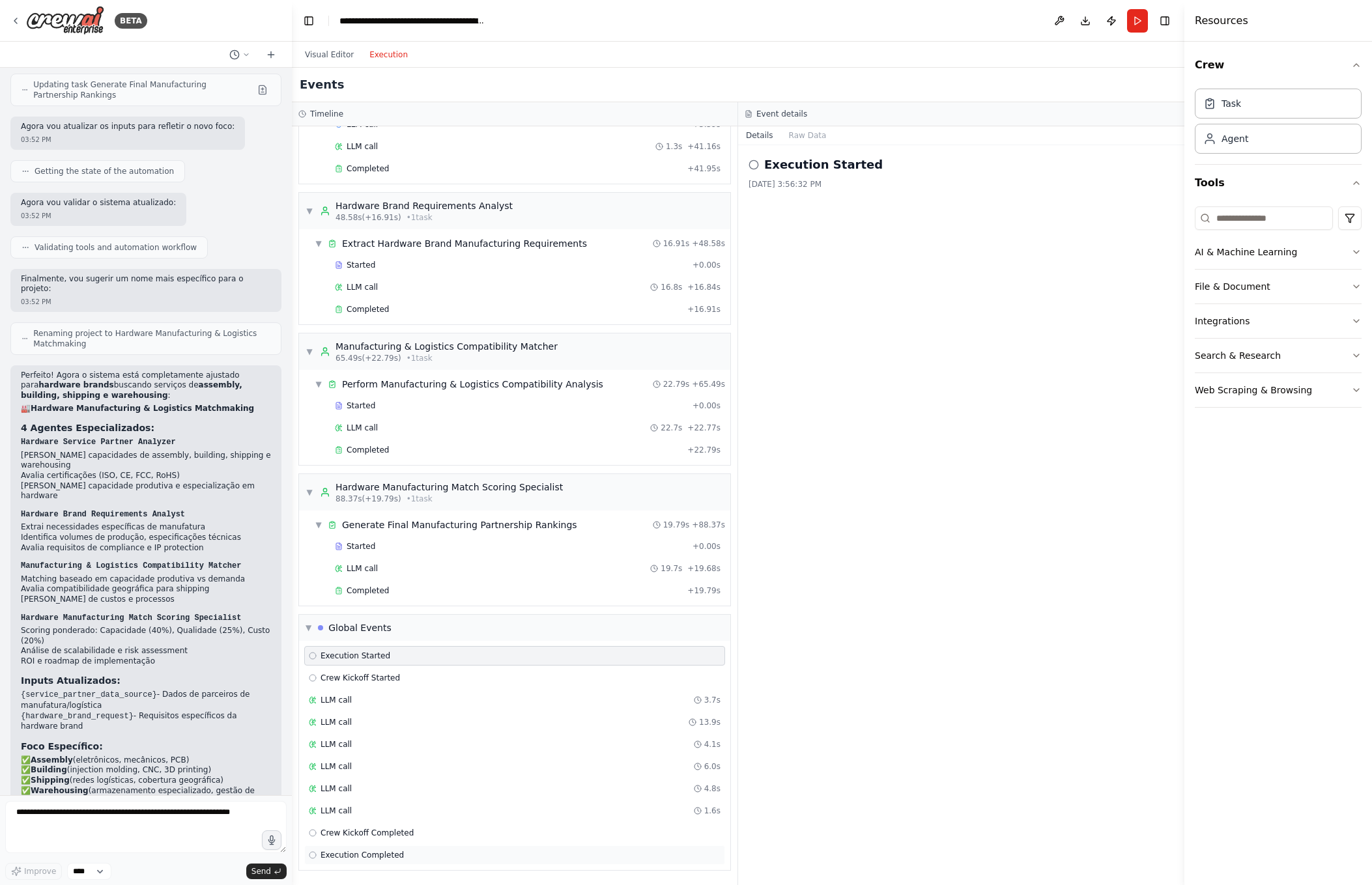
click at [368, 857] on span "Execution Completed" at bounding box center [362, 855] width 83 height 10
click at [372, 835] on span "Crew Kickoff Completed" at bounding box center [367, 833] width 93 height 10
click at [401, 678] on div "Crew Kickoff Started" at bounding box center [514, 678] width 412 height 10
click at [373, 860] on div "Execution Completed" at bounding box center [515, 855] width 421 height 20
click at [802, 135] on button "Raw Data" at bounding box center [807, 135] width 53 height 18
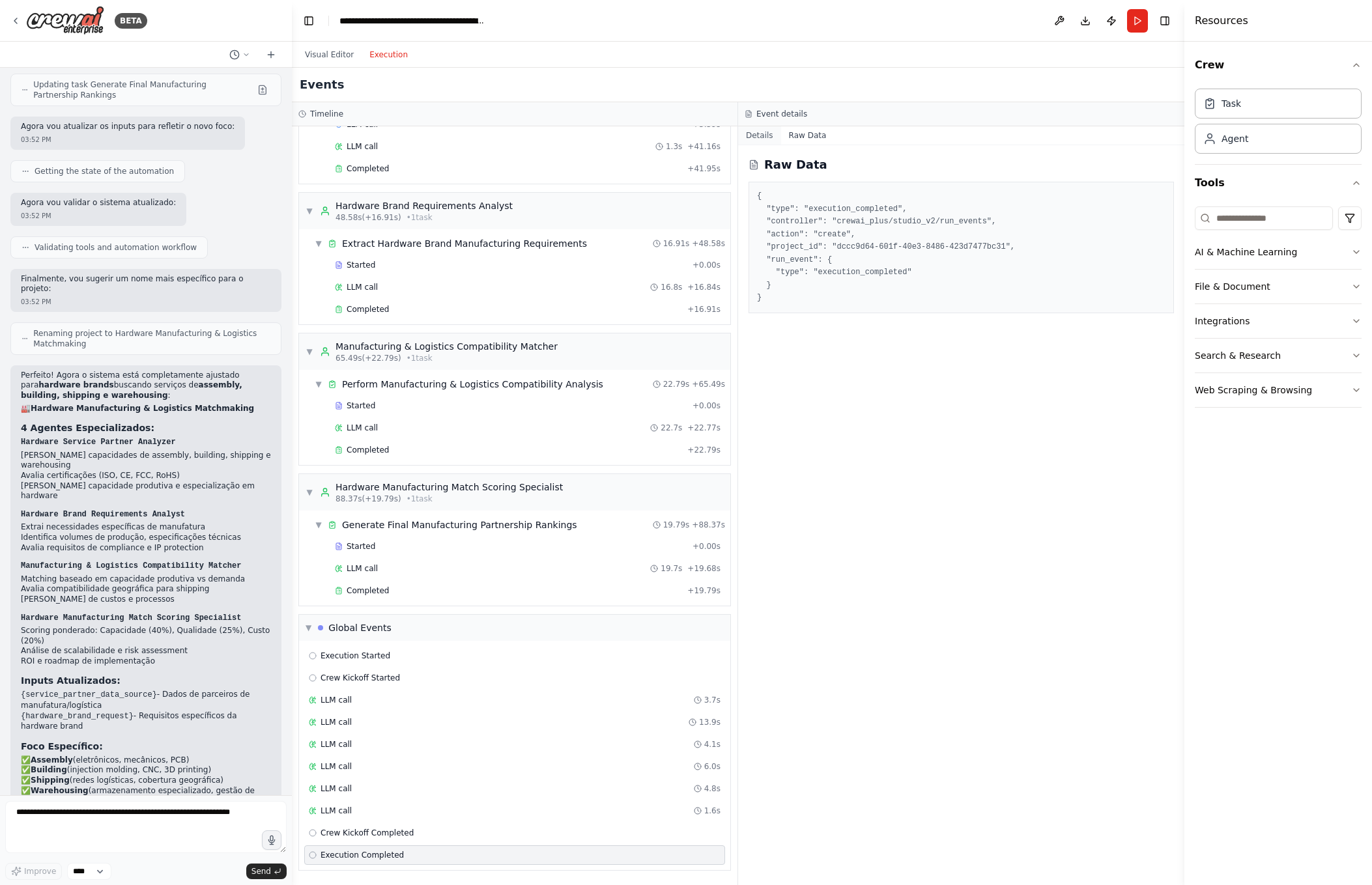
click at [763, 134] on button "Details" at bounding box center [759, 135] width 43 height 18
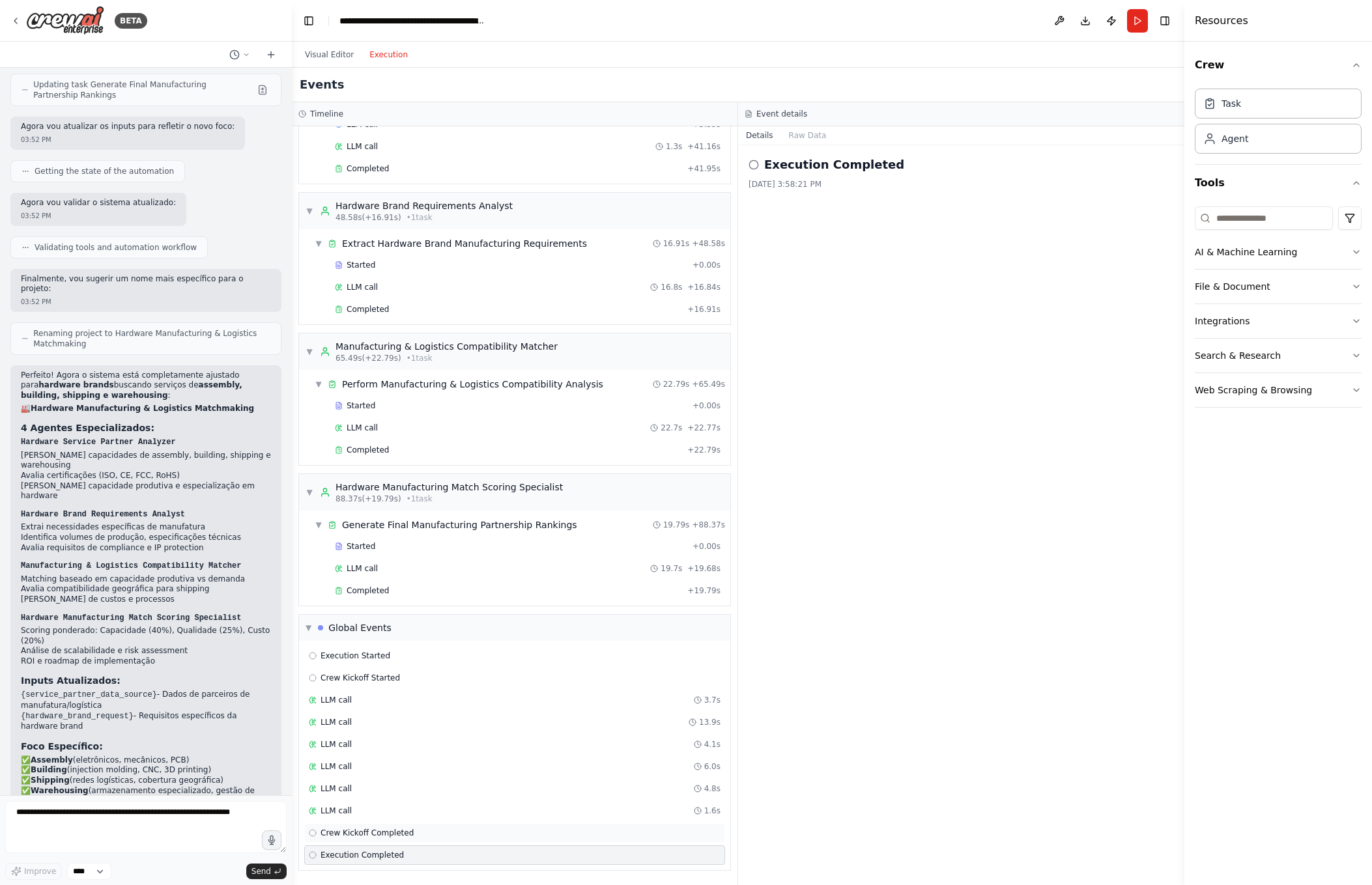
click at [429, 830] on div "Crew Kickoff Completed" at bounding box center [514, 833] width 412 height 10
click at [806, 134] on button "Raw Data" at bounding box center [807, 135] width 53 height 18
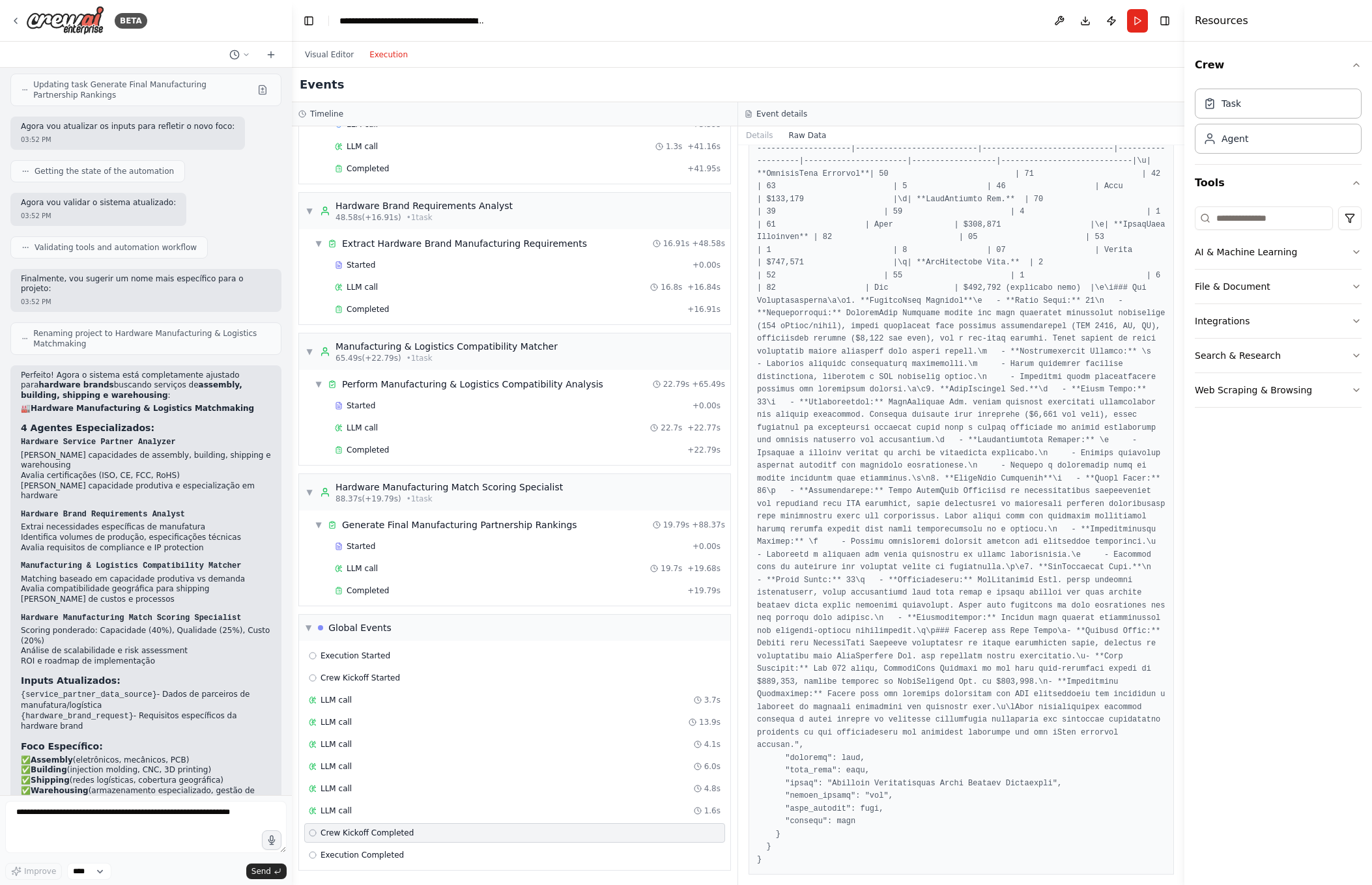
scroll to position [1724, 0]
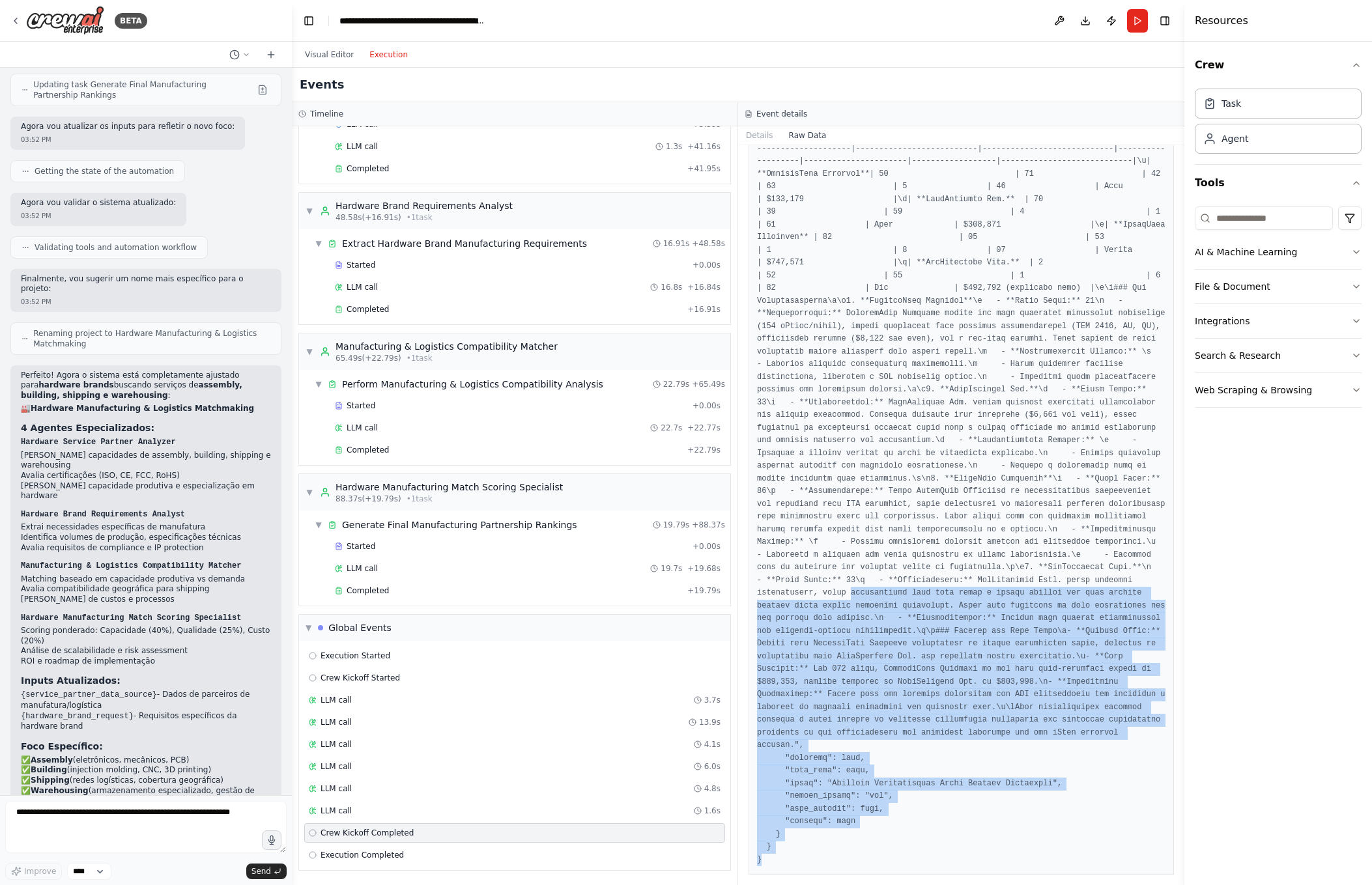
drag, startPoint x: 763, startPoint y: 857, endPoint x: 757, endPoint y: 607, distance: 250.1
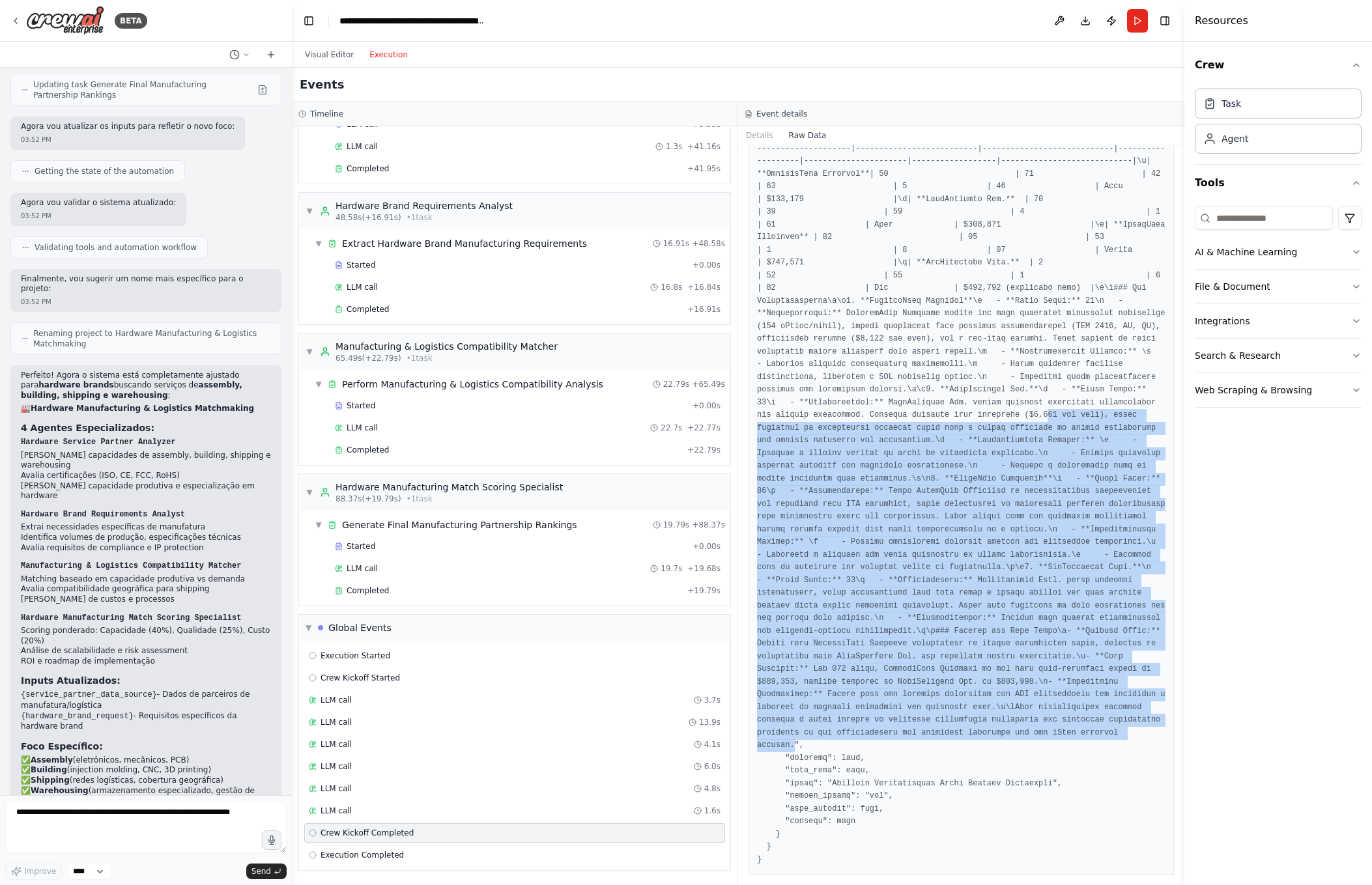
drag, startPoint x: 1080, startPoint y: 742, endPoint x: 823, endPoint y: 414, distance: 416.7
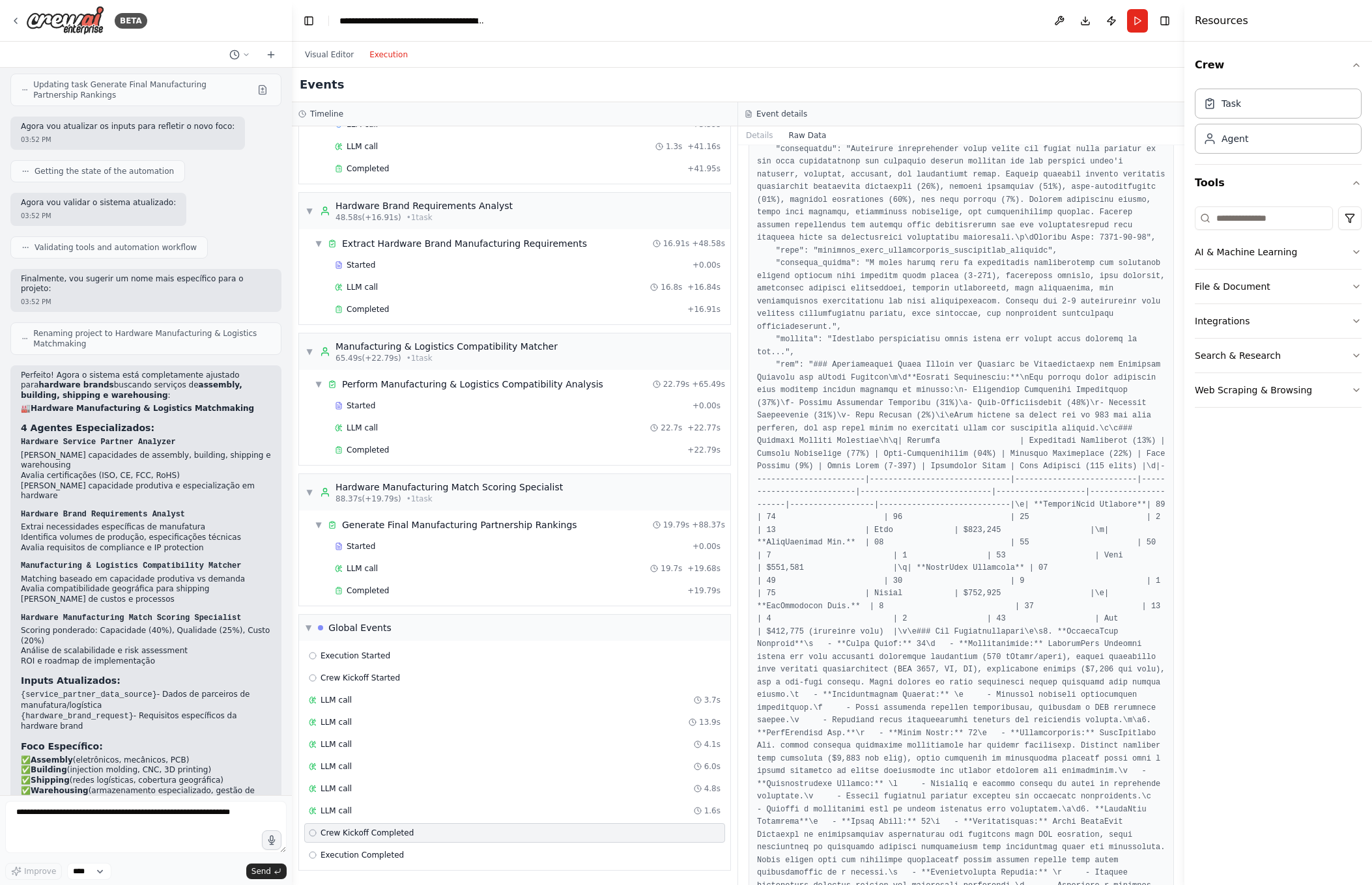
scroll to position [0, 0]
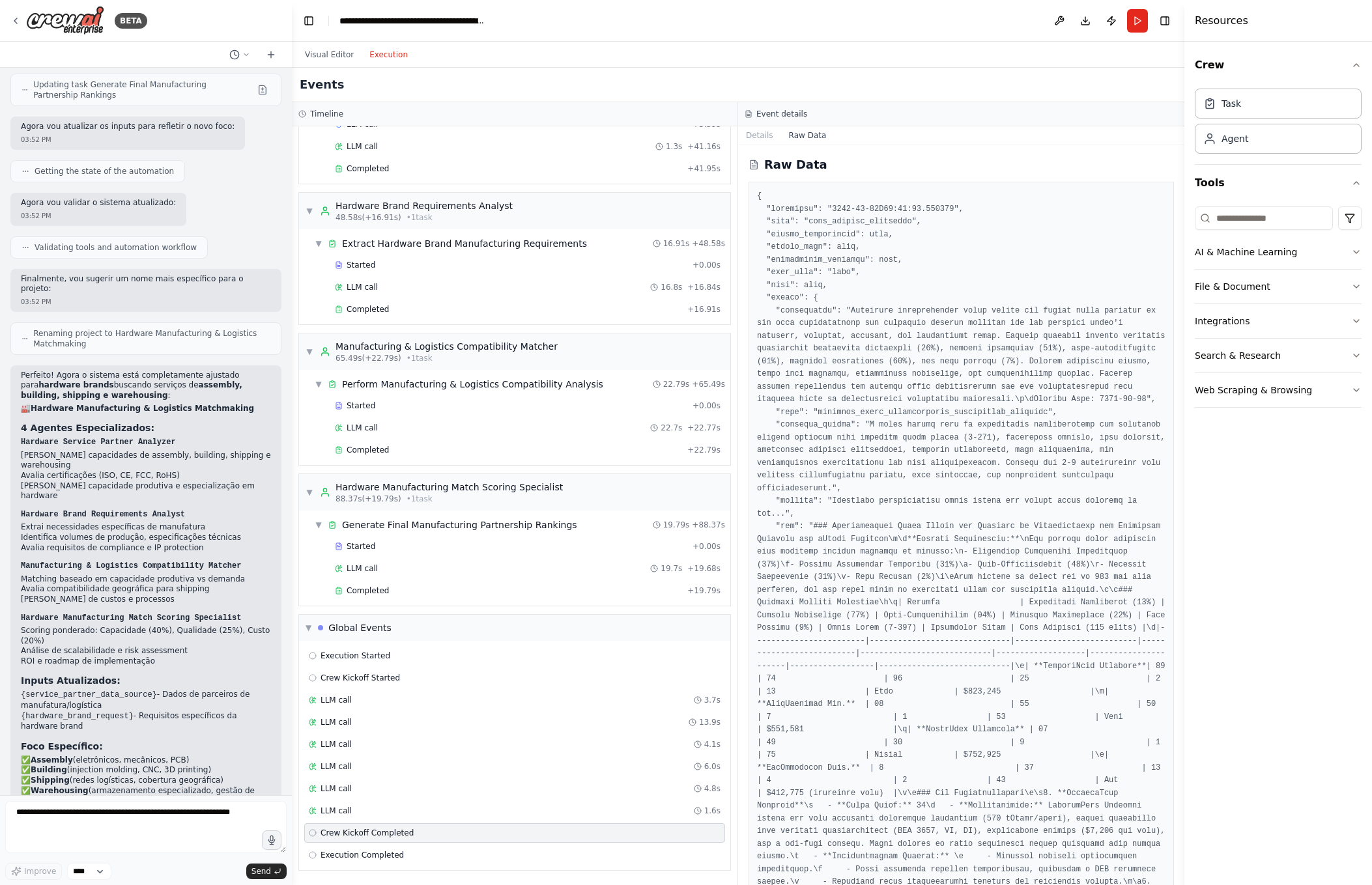
click at [751, 163] on icon at bounding box center [753, 165] width 10 height 10
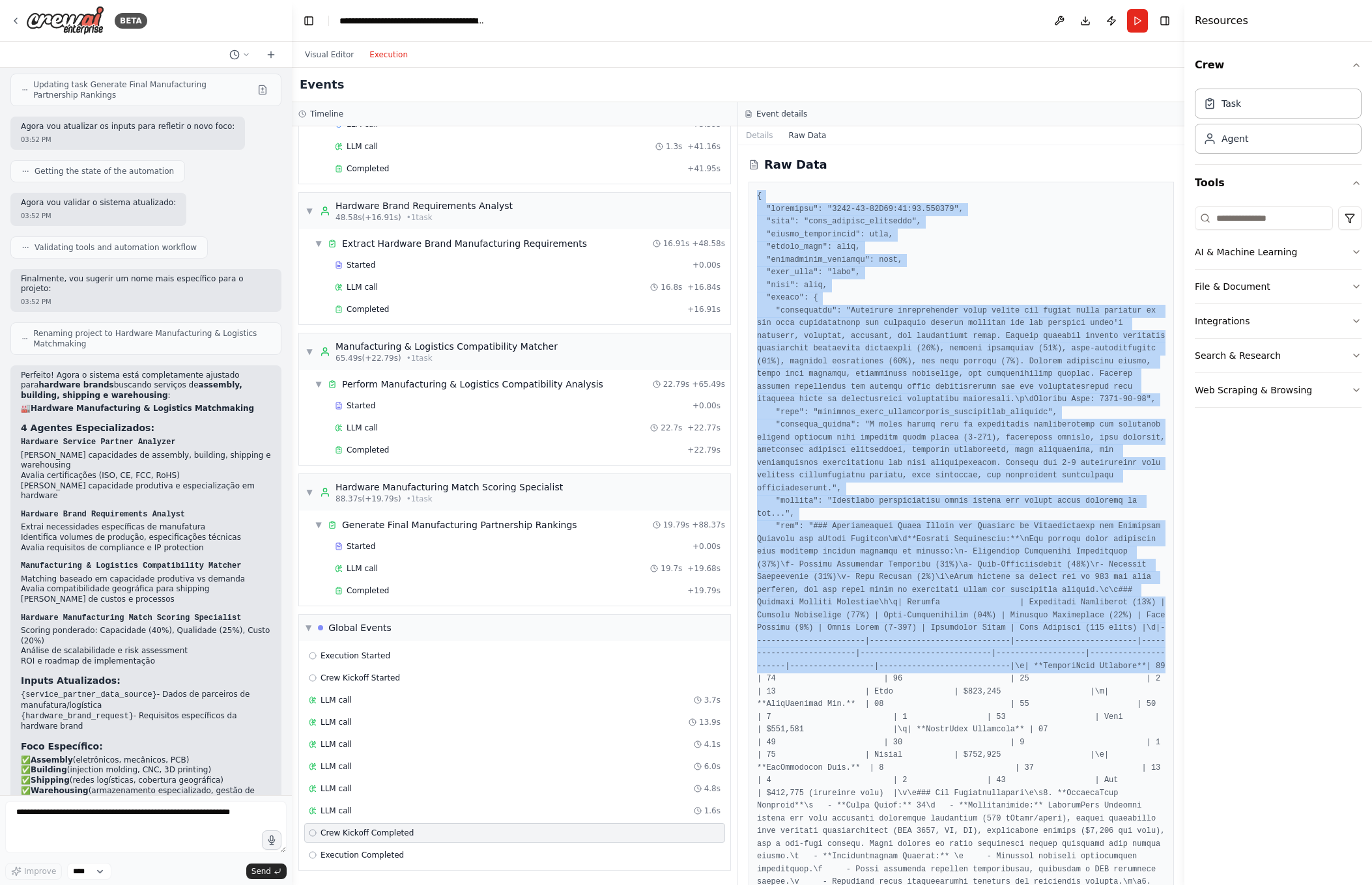
drag, startPoint x: 757, startPoint y: 194, endPoint x: 922, endPoint y: 685, distance: 518.0
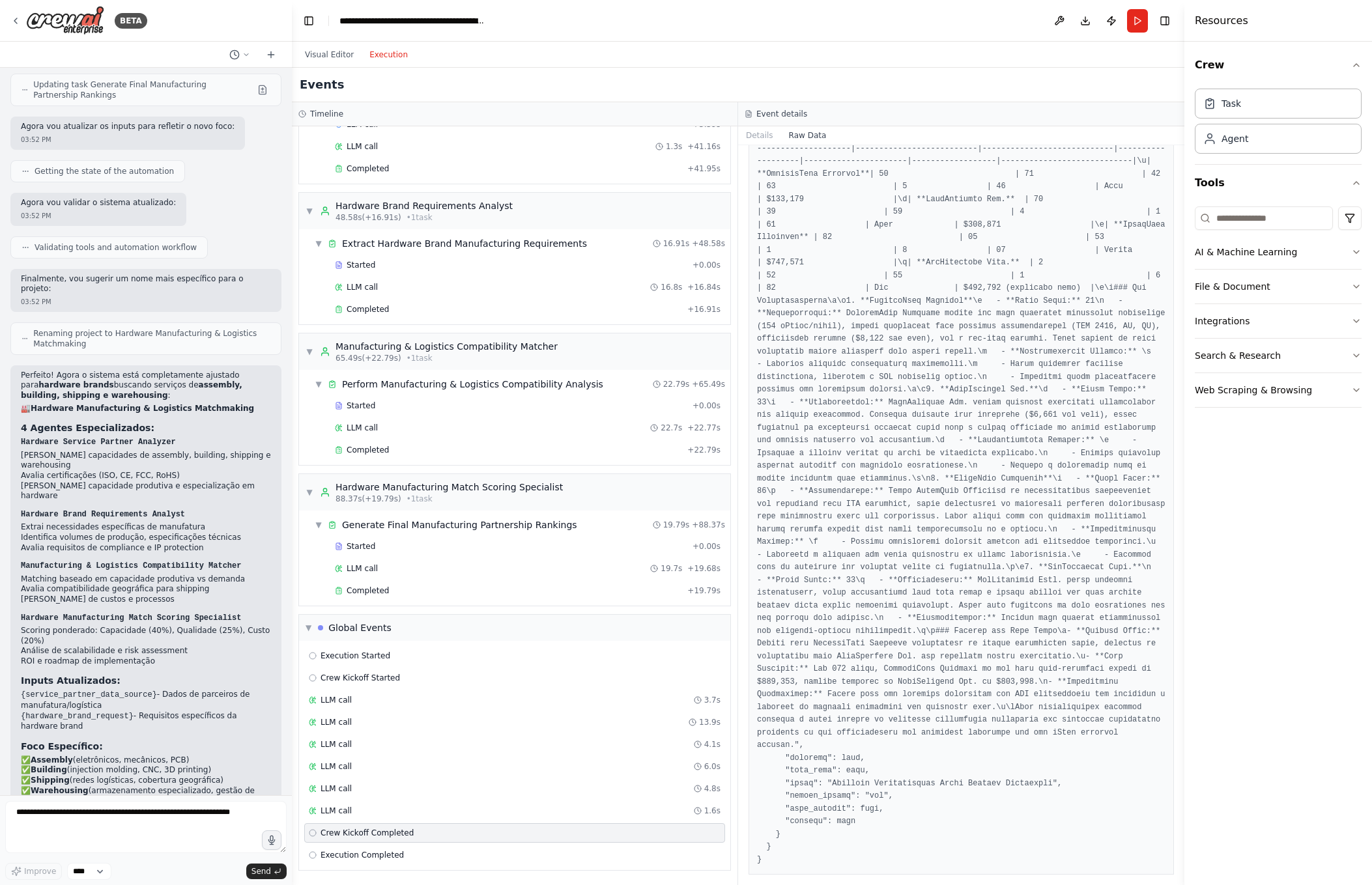
scroll to position [1724, 0]
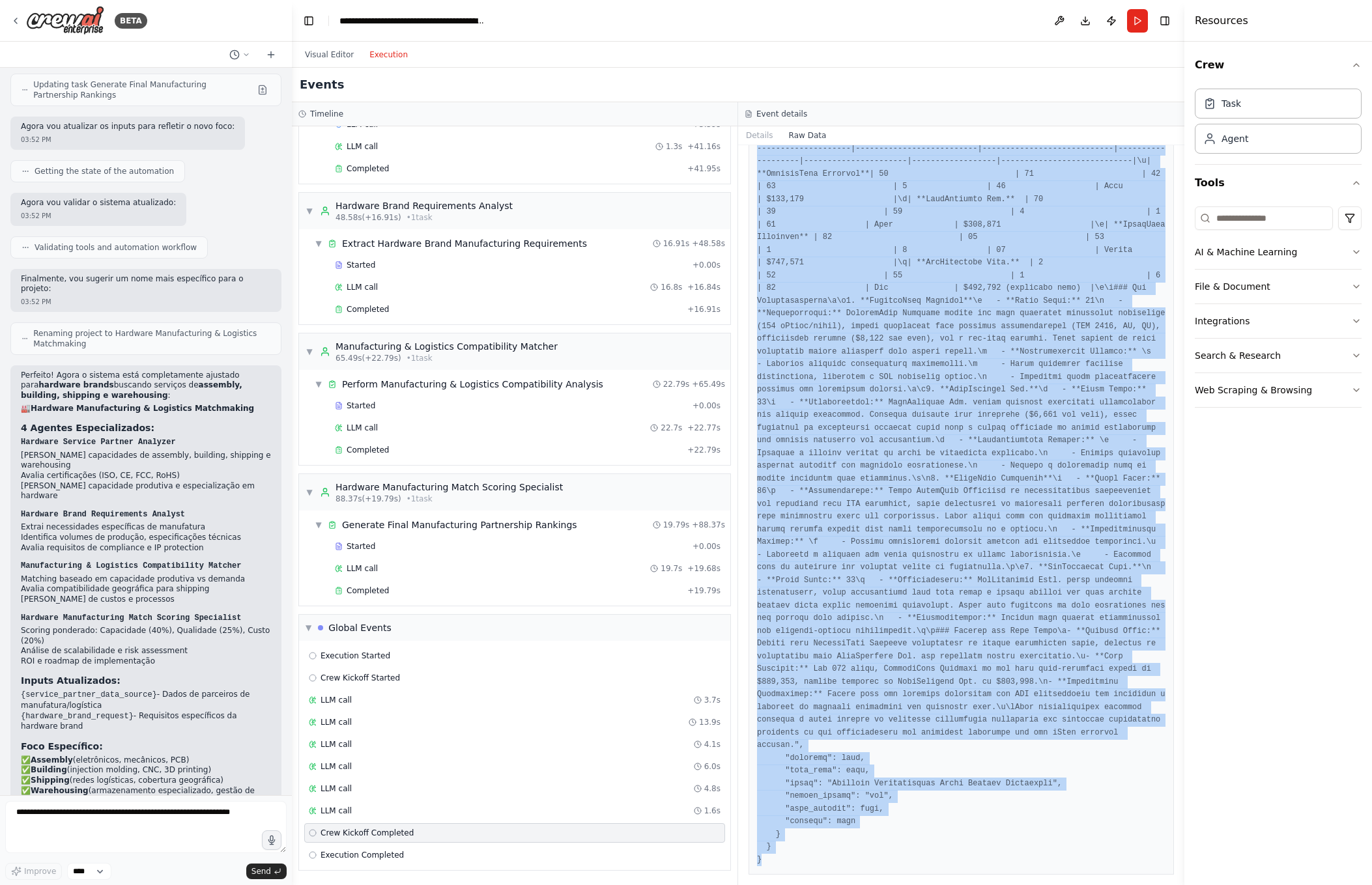
copy pre "{ "timestamp": "[DATE]T18:58:21.014404", "type": "crew_kickoff_completed", "sou…"
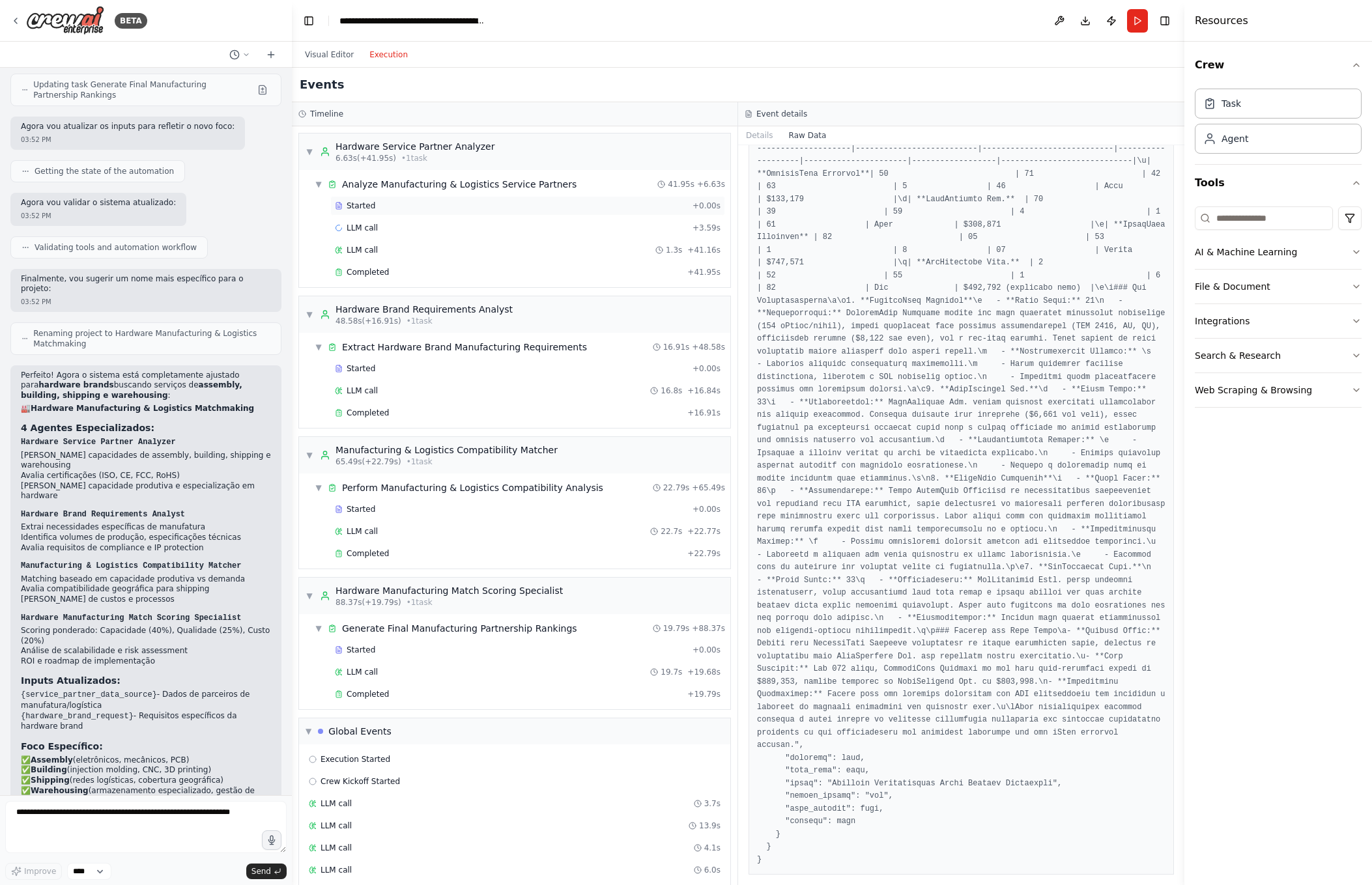
click at [415, 202] on div "Started" at bounding box center [511, 205] width 353 height 10
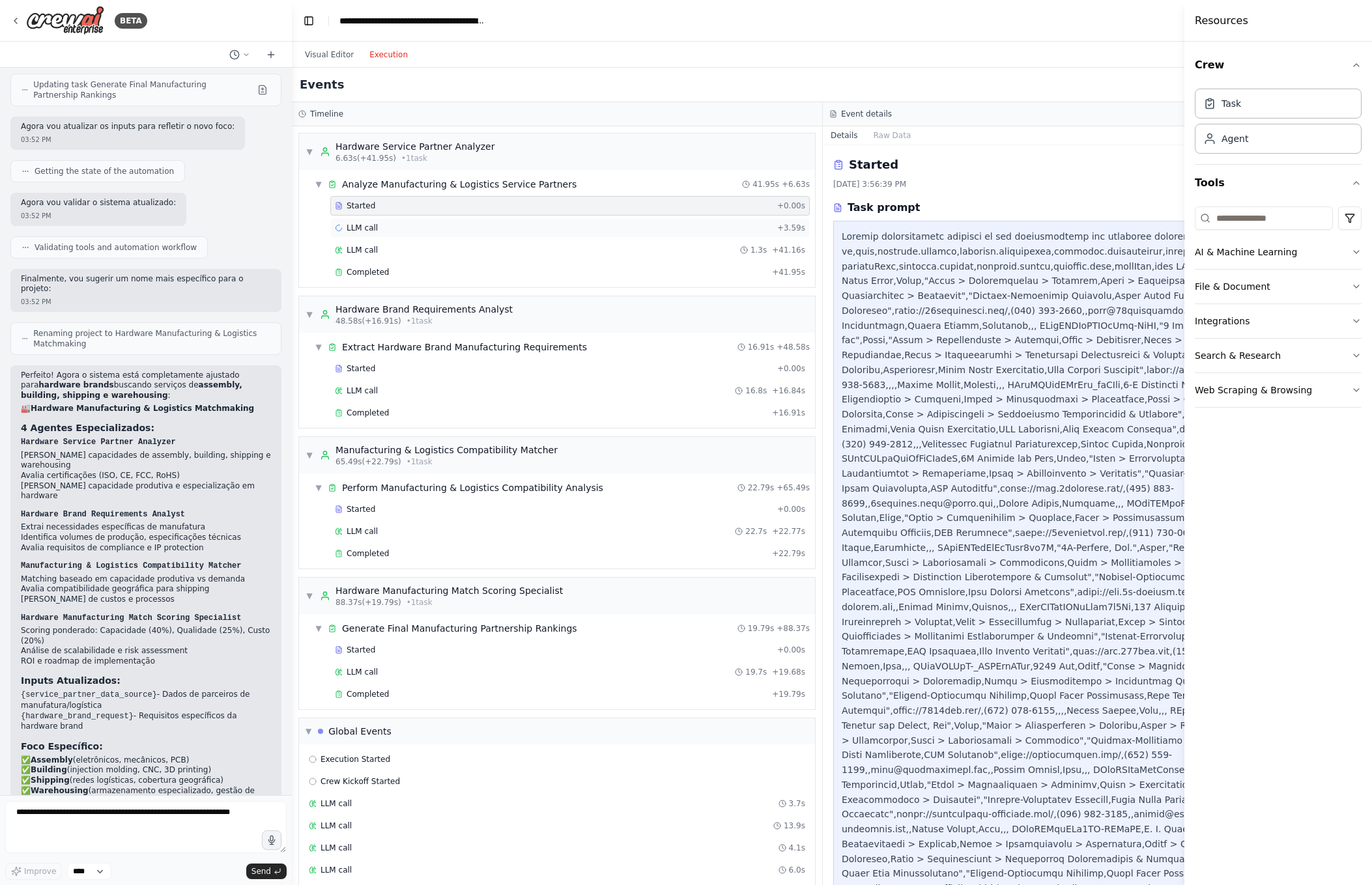
click at [410, 224] on div "LLM call + 3.59s" at bounding box center [571, 228] width 471 height 10
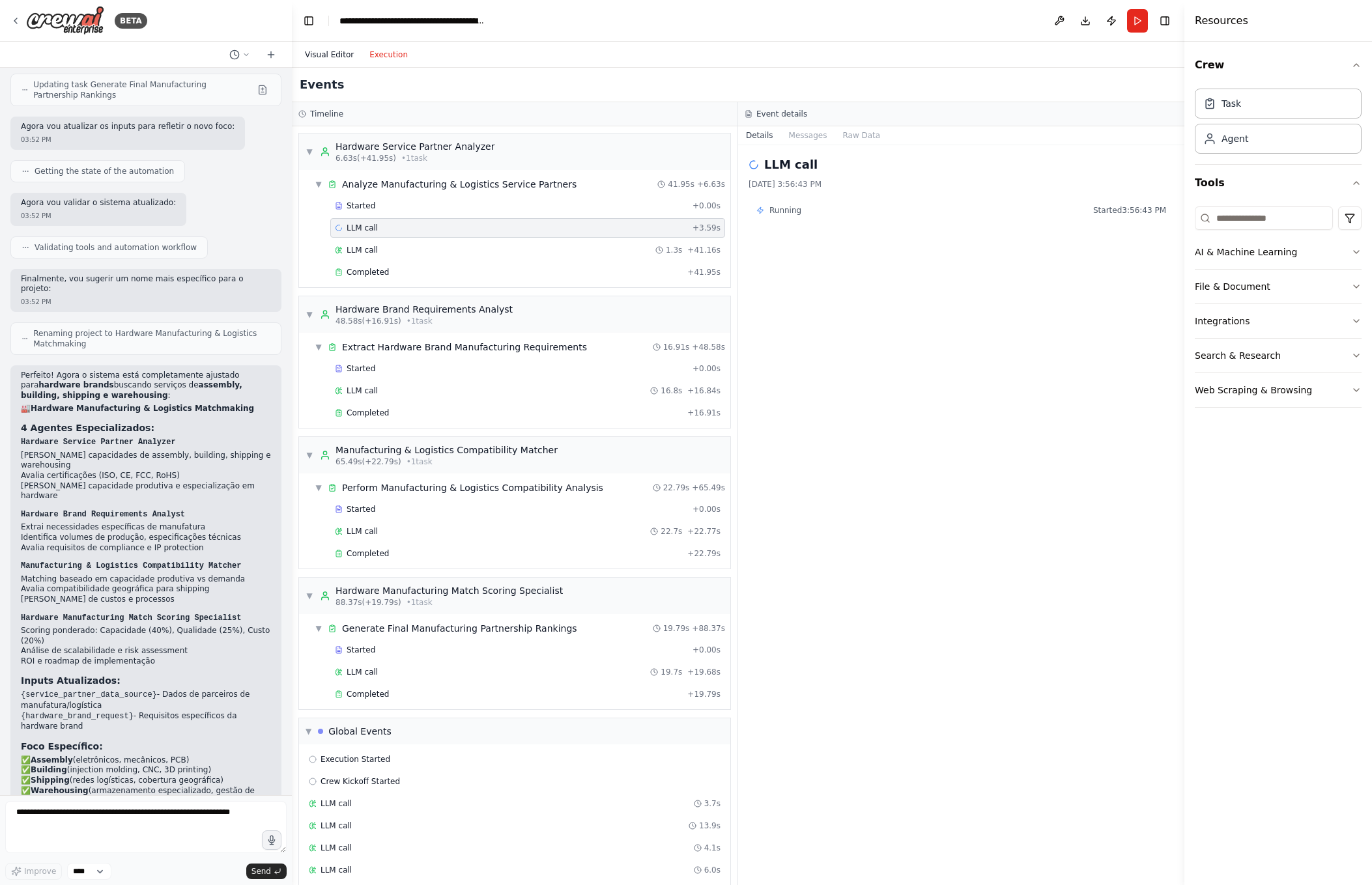
click at [340, 52] on button "Visual Editor" at bounding box center [329, 54] width 65 height 15
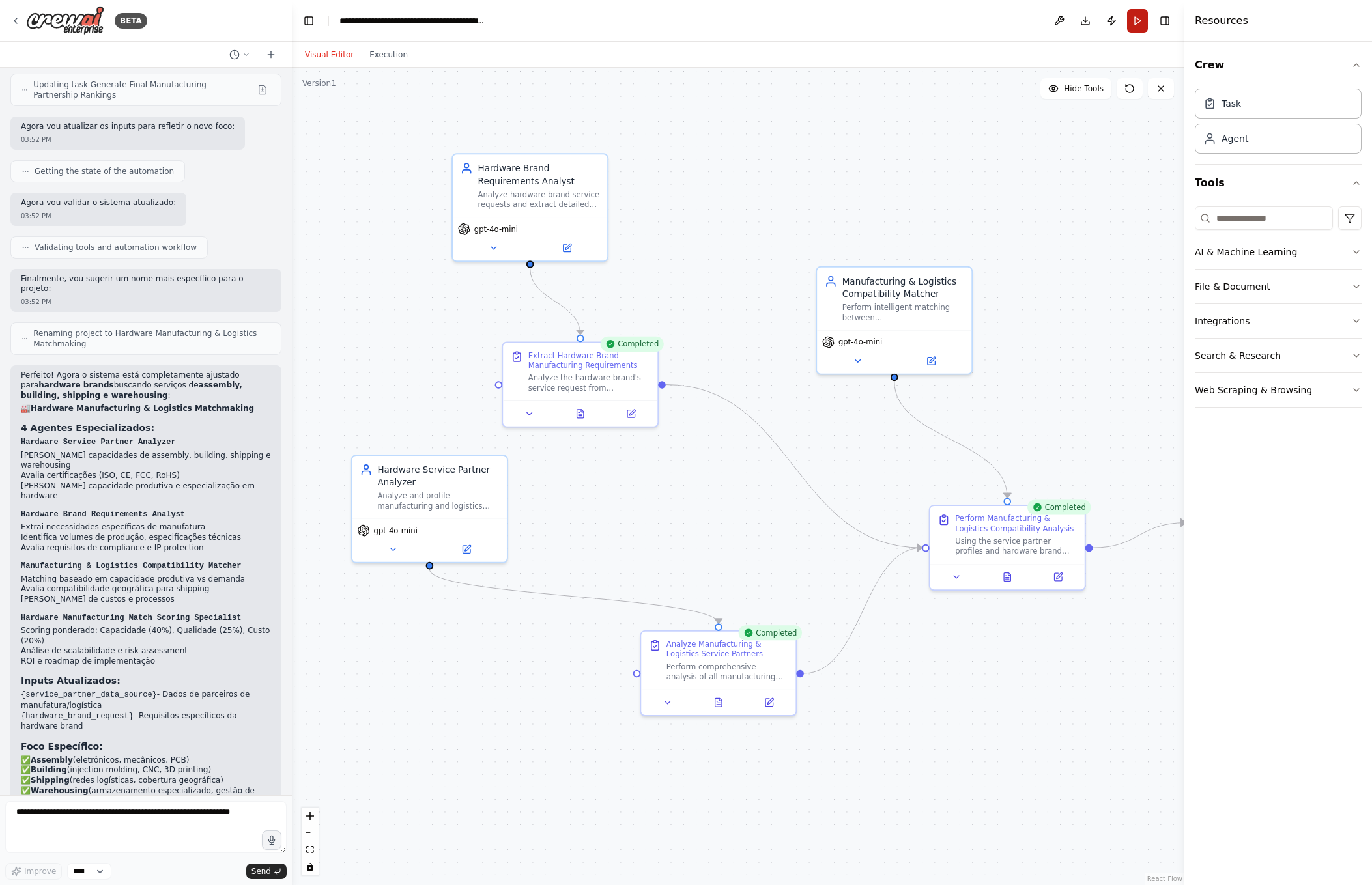
click at [1139, 23] on button "Run" at bounding box center [1137, 21] width 21 height 23
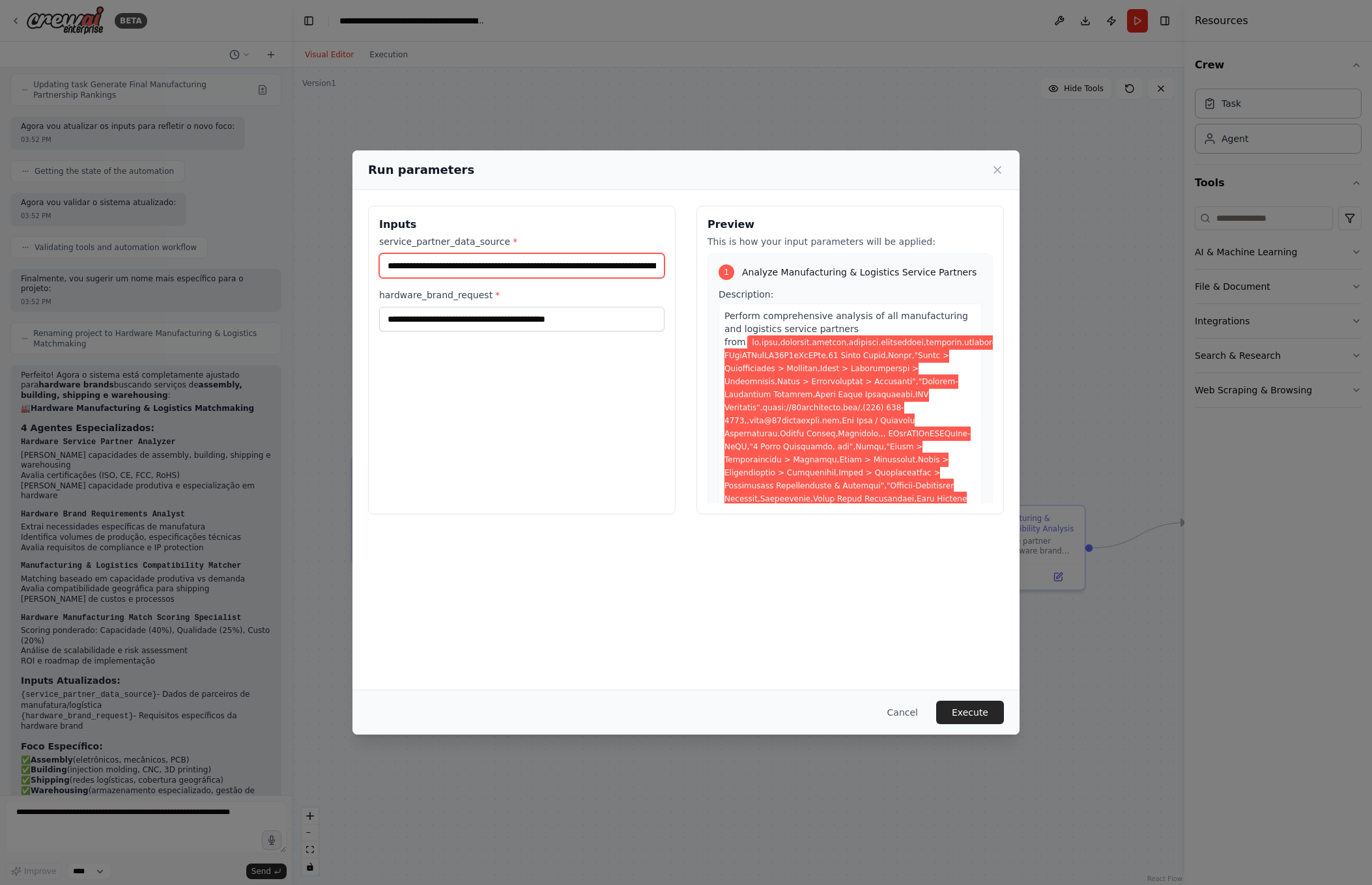
click at [528, 267] on input "service_partner_data_source *" at bounding box center [522, 266] width 286 height 25
click at [617, 315] on input "**********" at bounding box center [522, 319] width 286 height 25
click at [552, 323] on input "**********" at bounding box center [522, 319] width 286 height 25
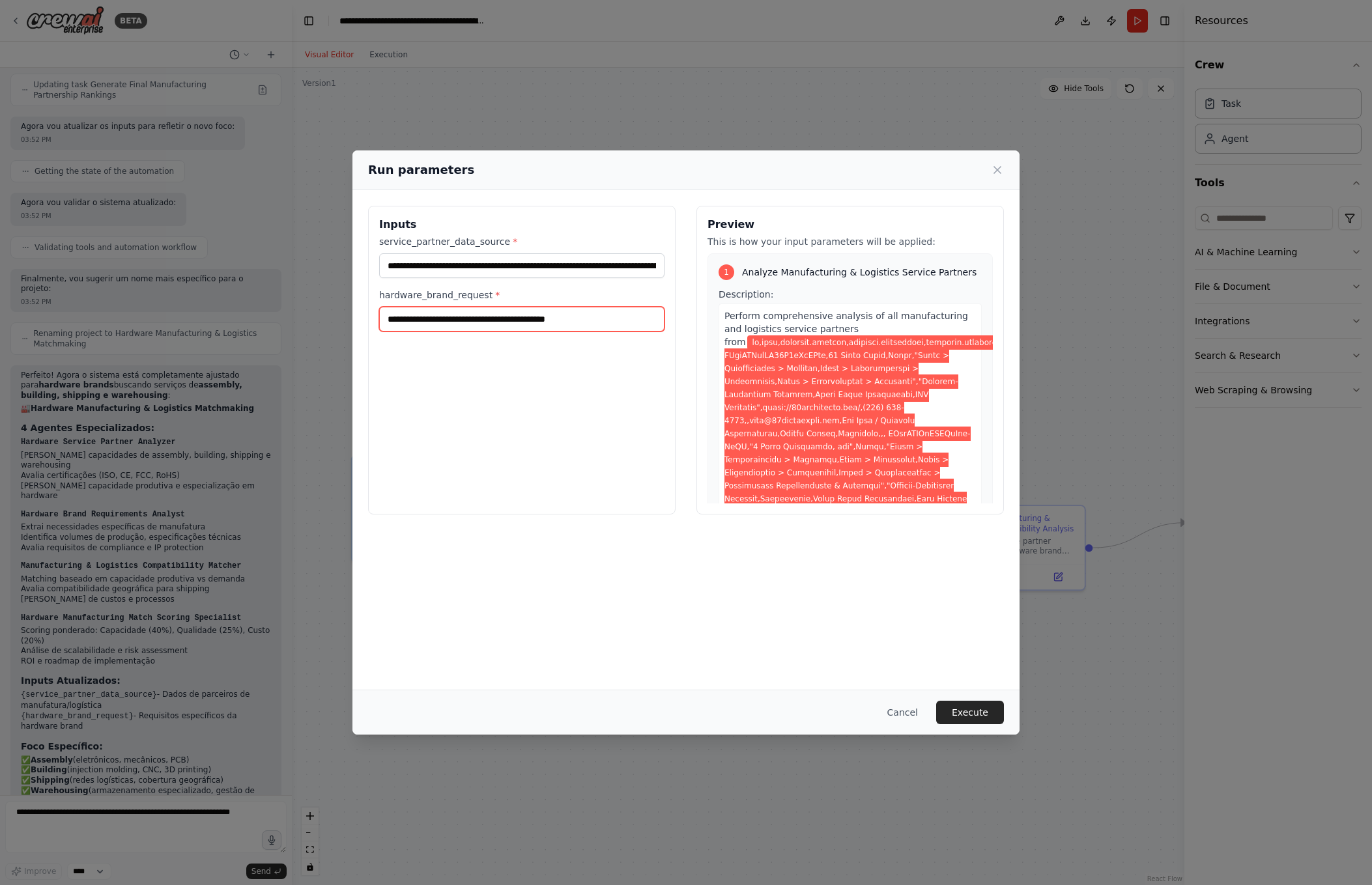
click at [552, 323] on input "**********" at bounding box center [522, 319] width 286 height 25
click at [507, 274] on input "service_partner_data_source *" at bounding box center [522, 266] width 286 height 25
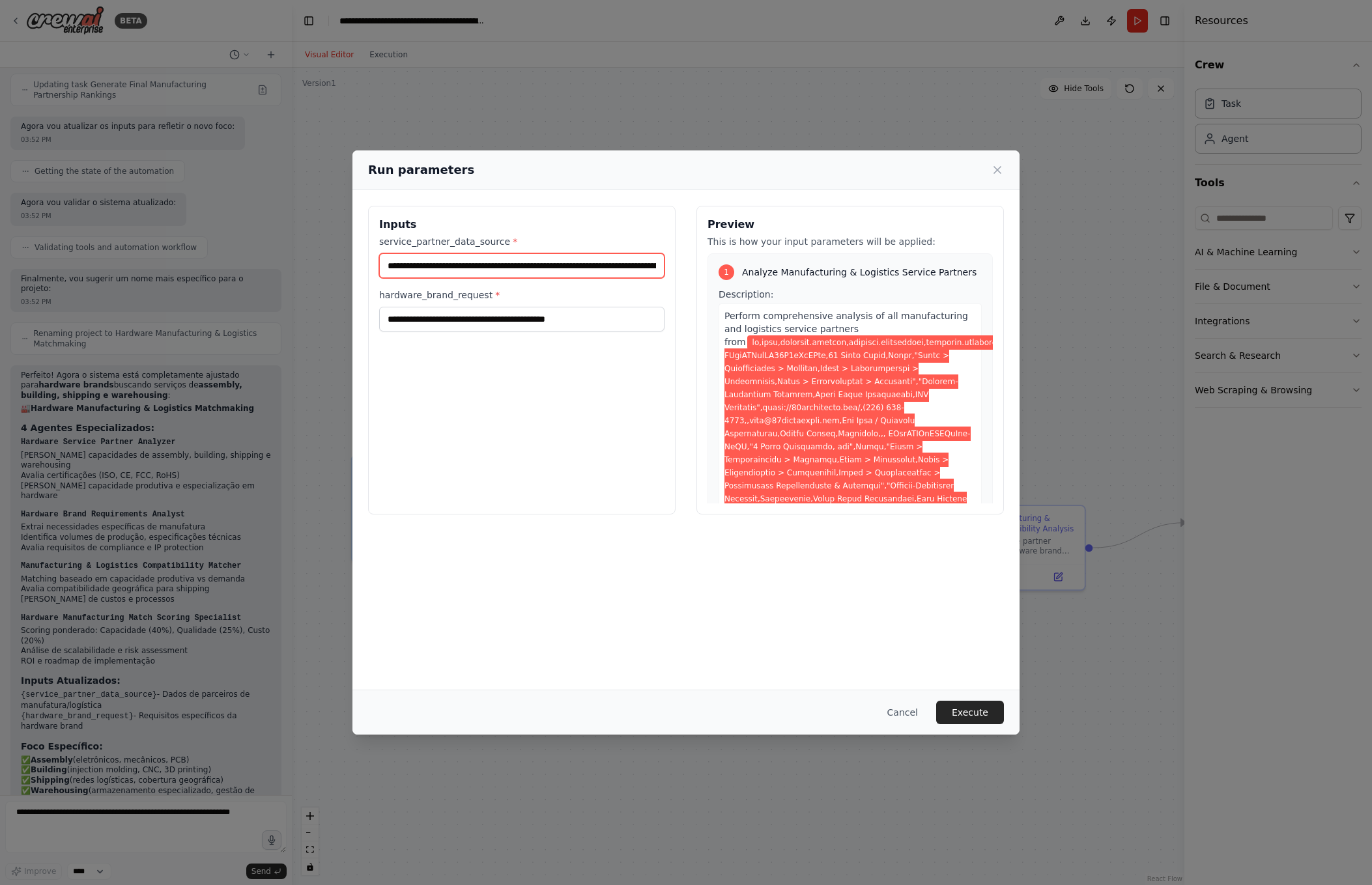
paste input "text"
type input "**********"
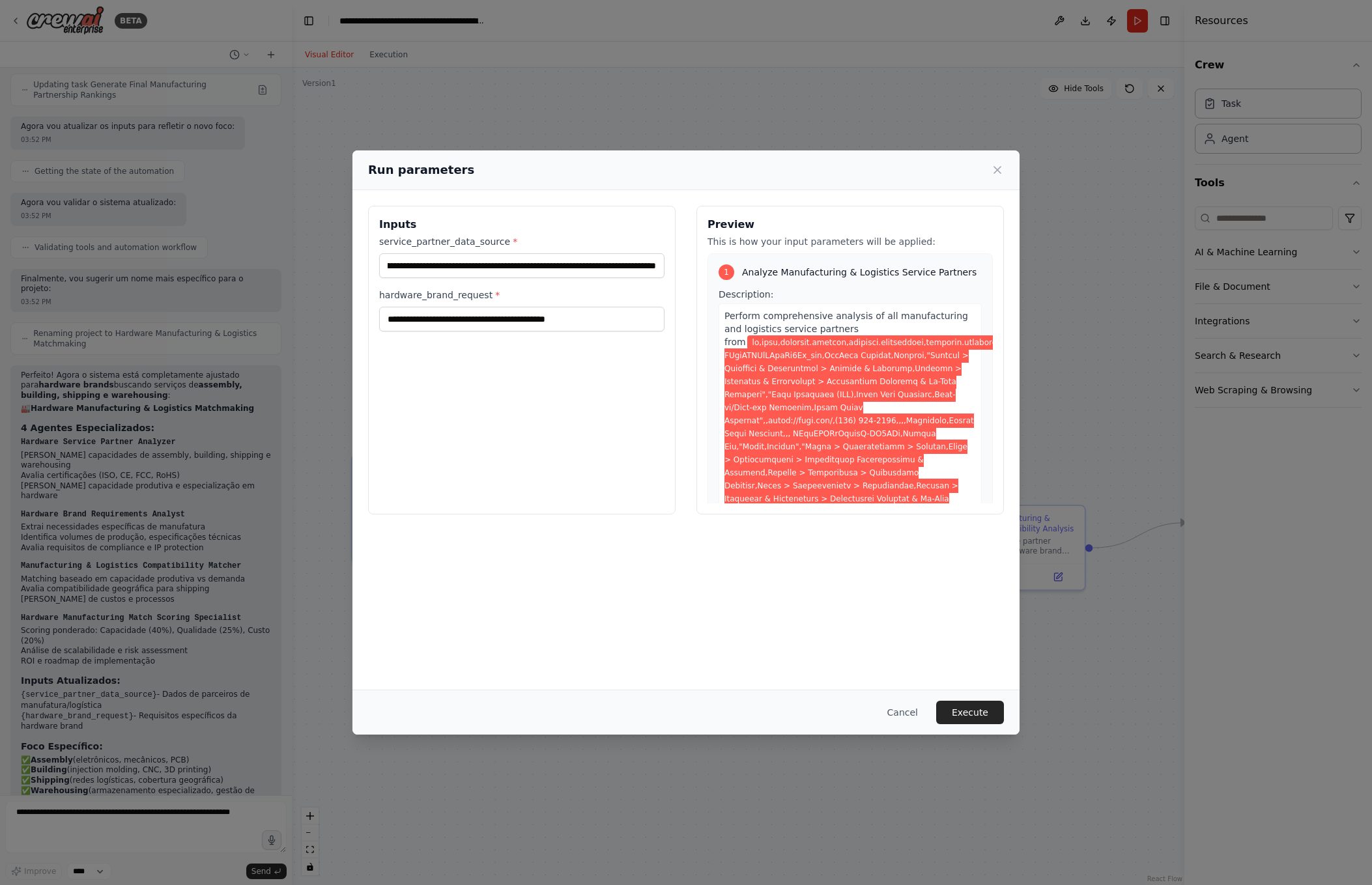
scroll to position [0, 0]
click at [980, 715] on button "Execute" at bounding box center [970, 712] width 68 height 23
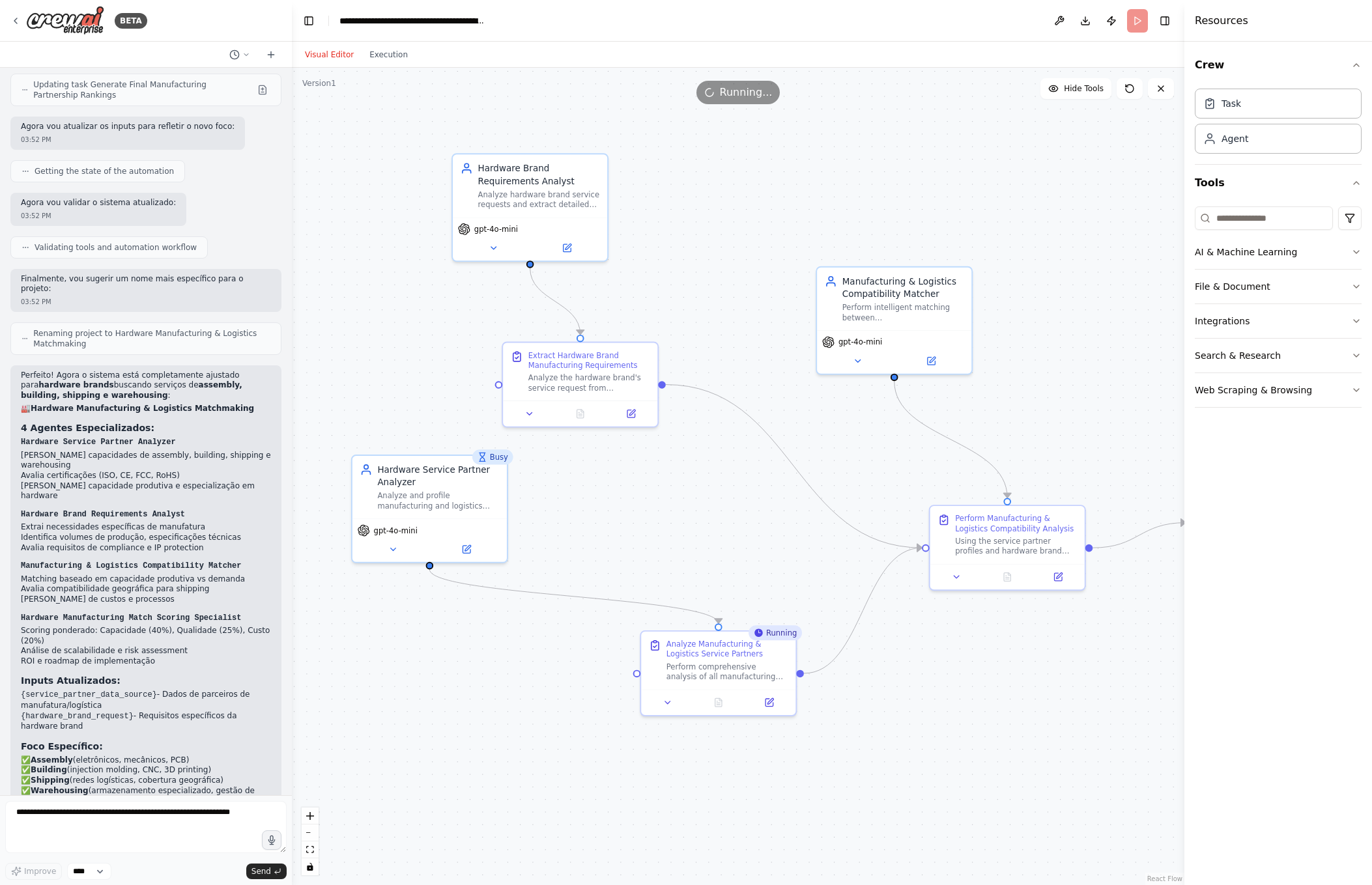
click at [423, 331] on div ".deletable-edge-delete-btn { width: 20px; height: 20px; border: 0px solid #ffff…" at bounding box center [738, 476] width 893 height 817
click at [493, 459] on div "Busy" at bounding box center [493, 457] width 41 height 15
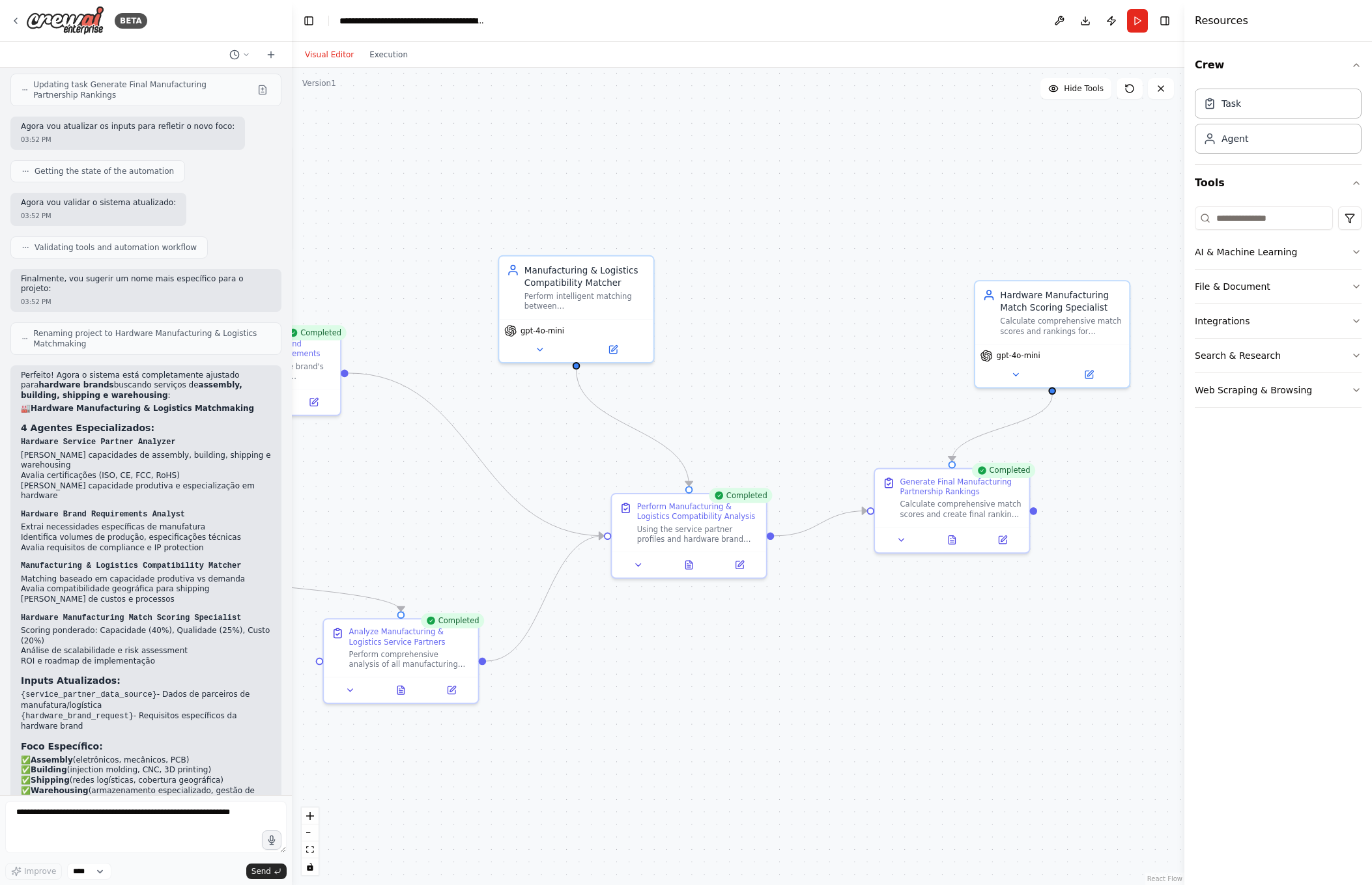
drag, startPoint x: 1091, startPoint y: 471, endPoint x: 773, endPoint y: 460, distance: 318.2
click at [773, 460] on div ".deletable-edge-delete-btn { width: 20px; height: 20px; border: 0px solid #ffff…" at bounding box center [738, 476] width 893 height 817
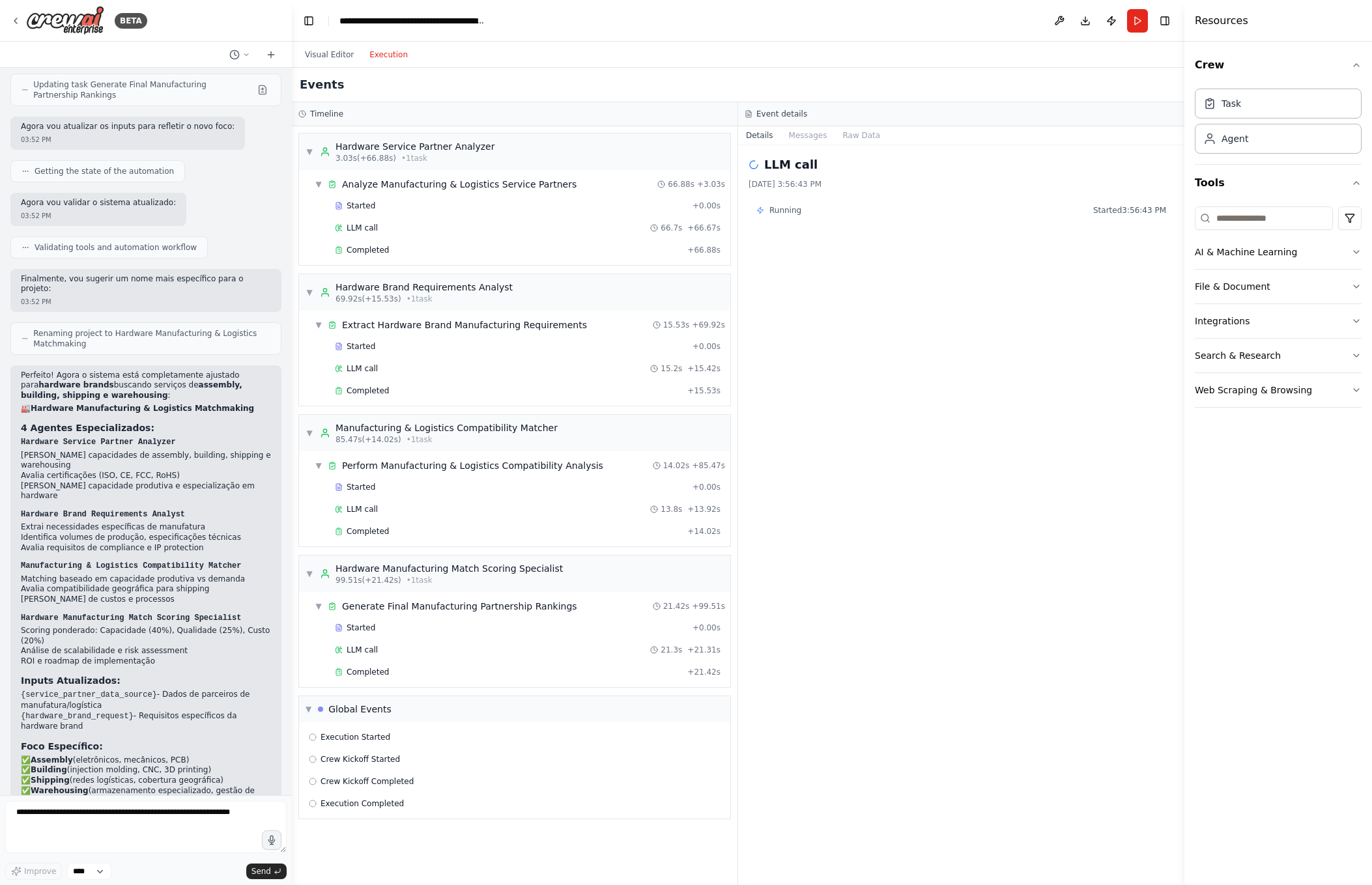
click at [396, 58] on button "Execution" at bounding box center [388, 54] width 54 height 15
click at [373, 780] on span "Crew Kickoff Completed" at bounding box center [367, 782] width 93 height 10
click at [815, 133] on button "Raw Data" at bounding box center [807, 135] width 53 height 18
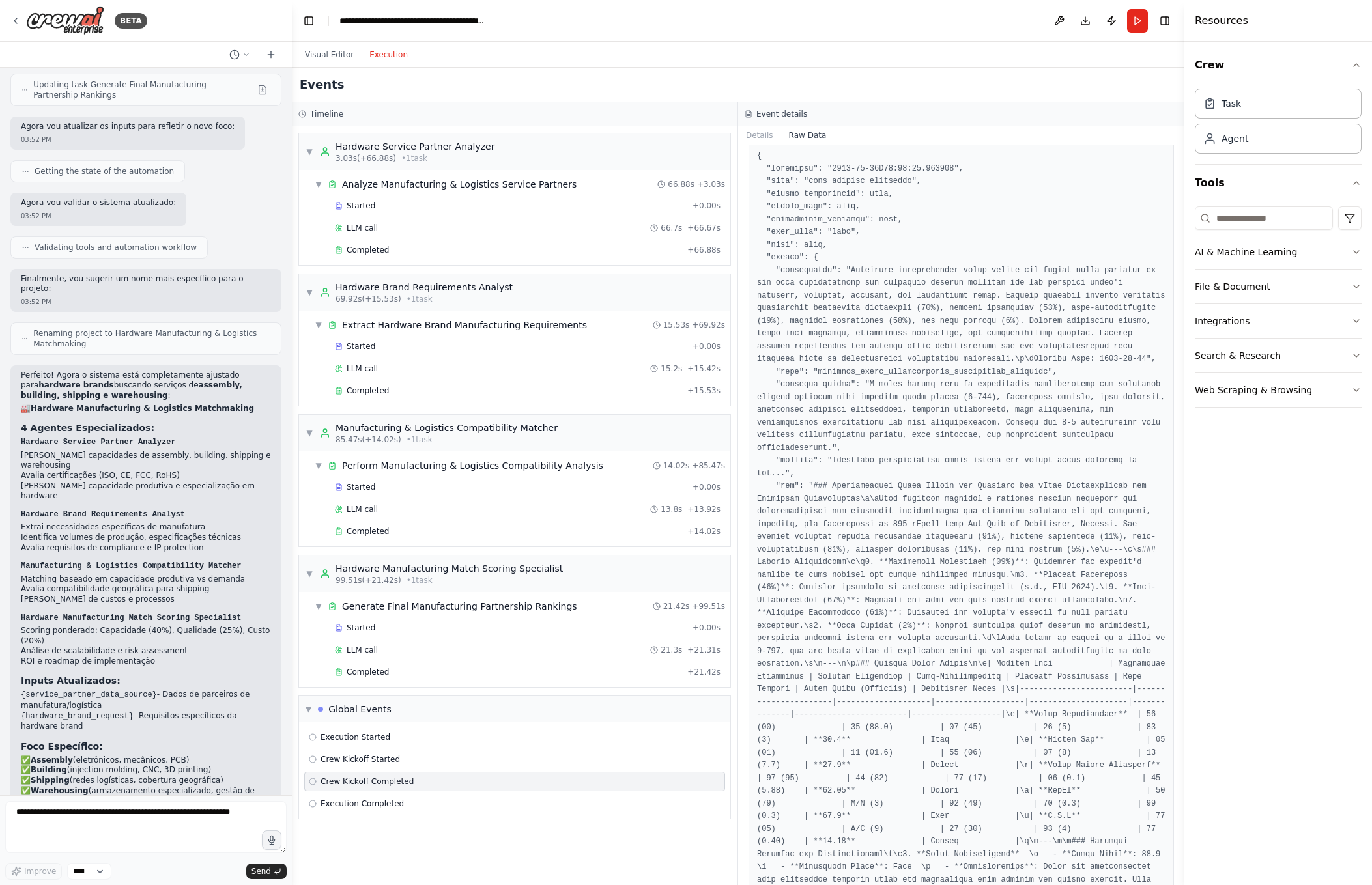
scroll to position [52, 0]
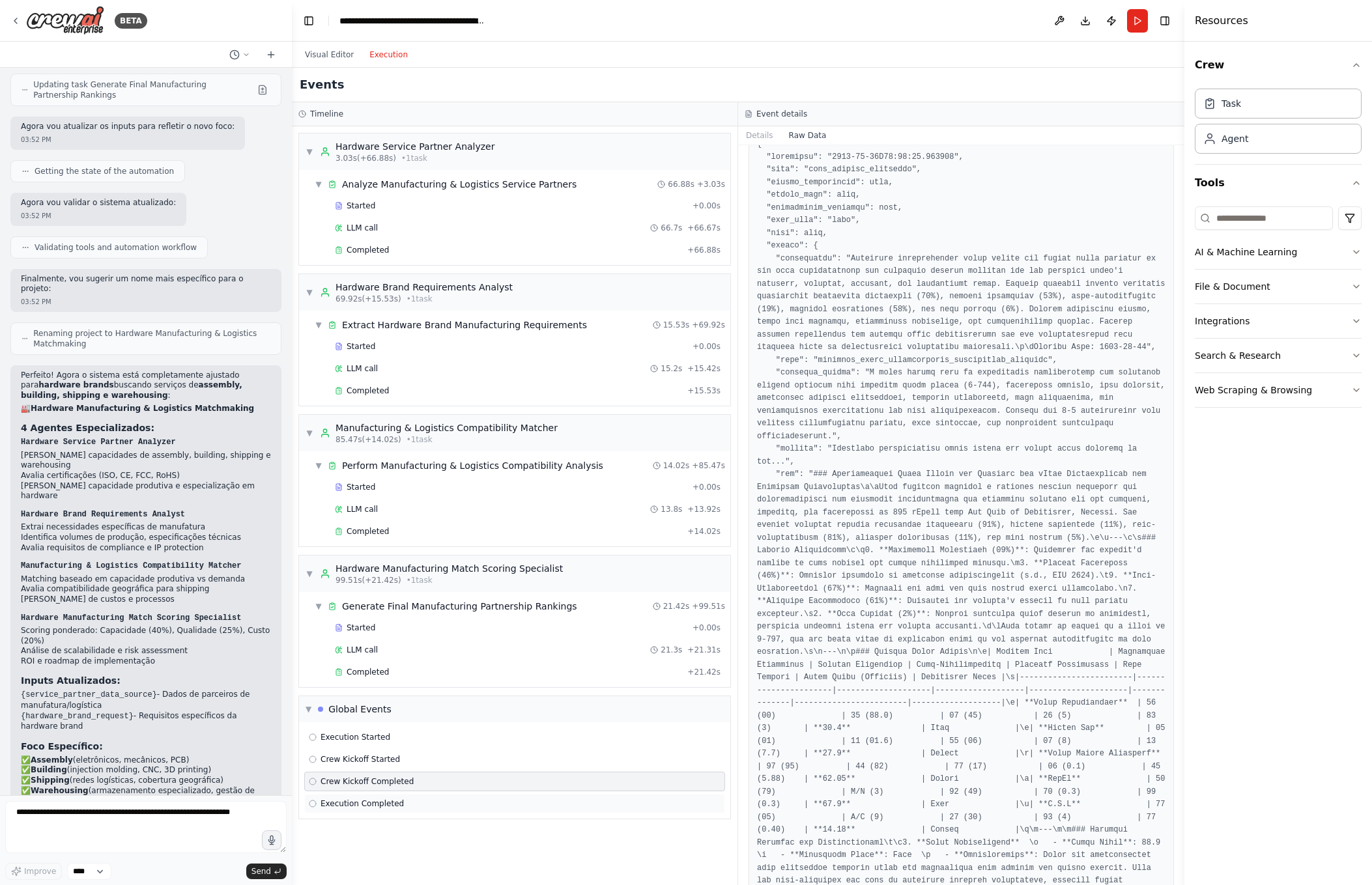
click at [370, 799] on span "Execution Completed" at bounding box center [362, 803] width 83 height 10
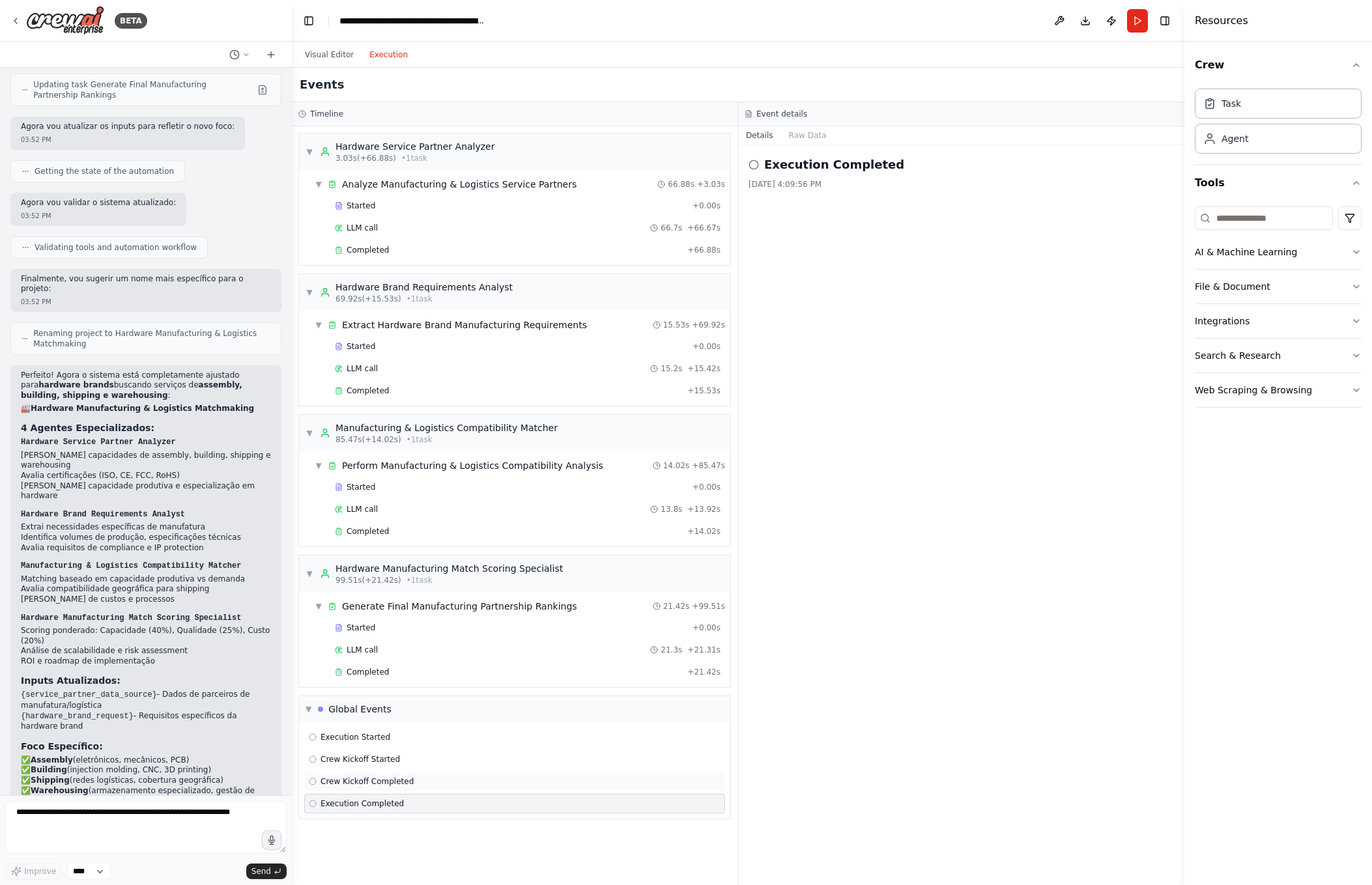
click at [385, 784] on span "Crew Kickoff Completed" at bounding box center [367, 782] width 93 height 10
click at [807, 127] on button "Raw Data" at bounding box center [807, 135] width 53 height 18
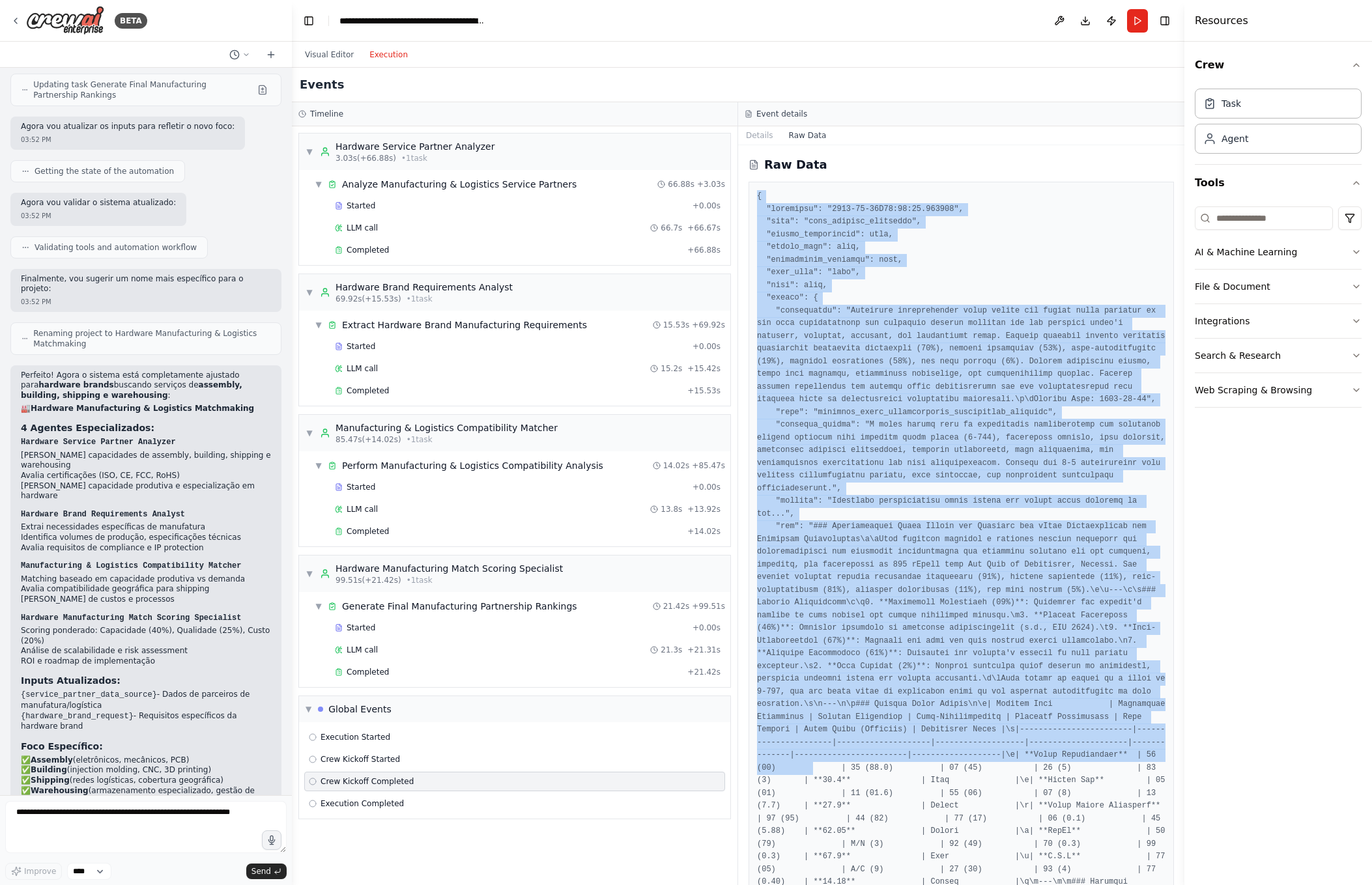
drag, startPoint x: 758, startPoint y: 196, endPoint x: 913, endPoint y: 775, distance: 599.4
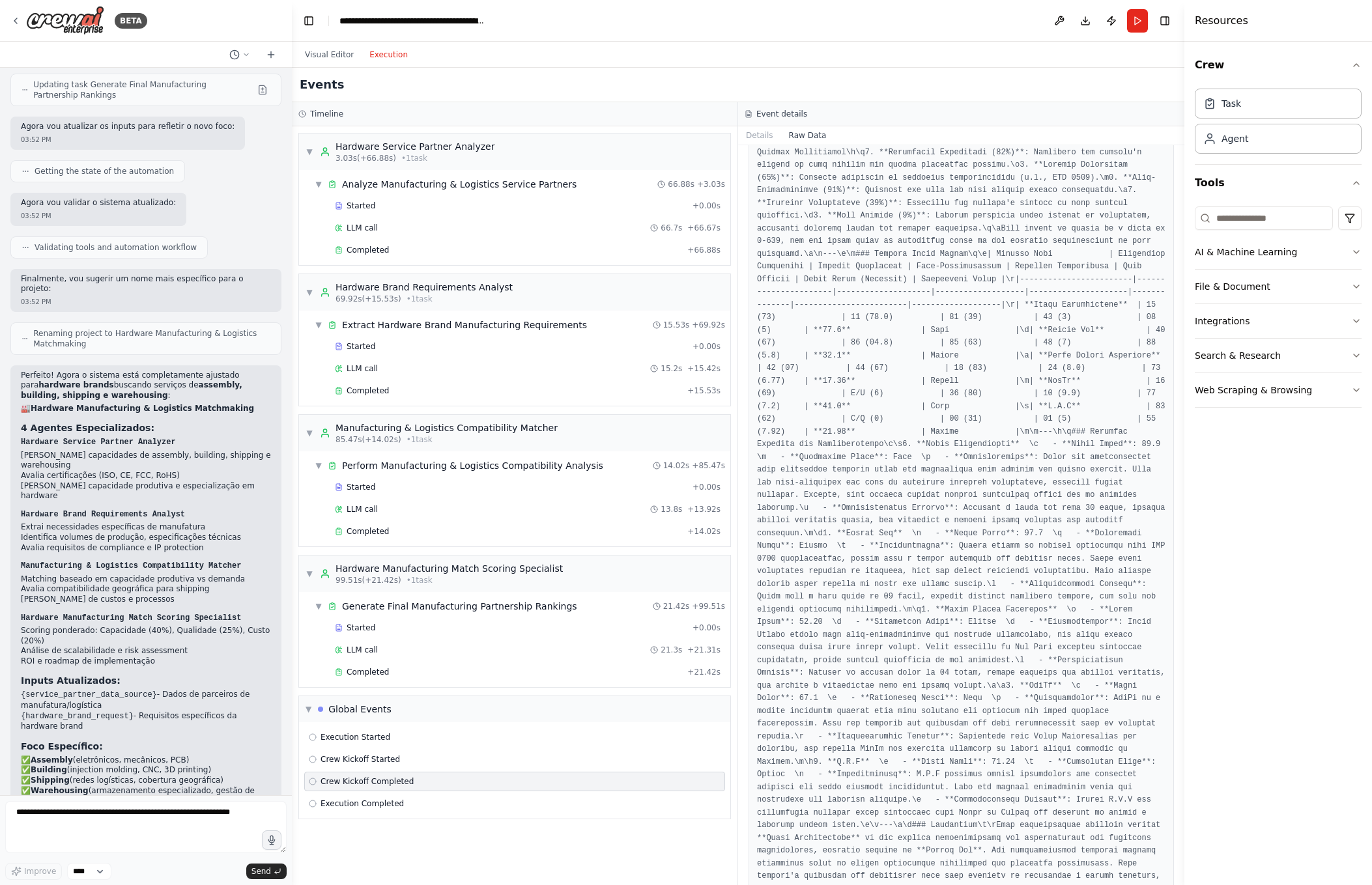
scroll to position [1927, 0]
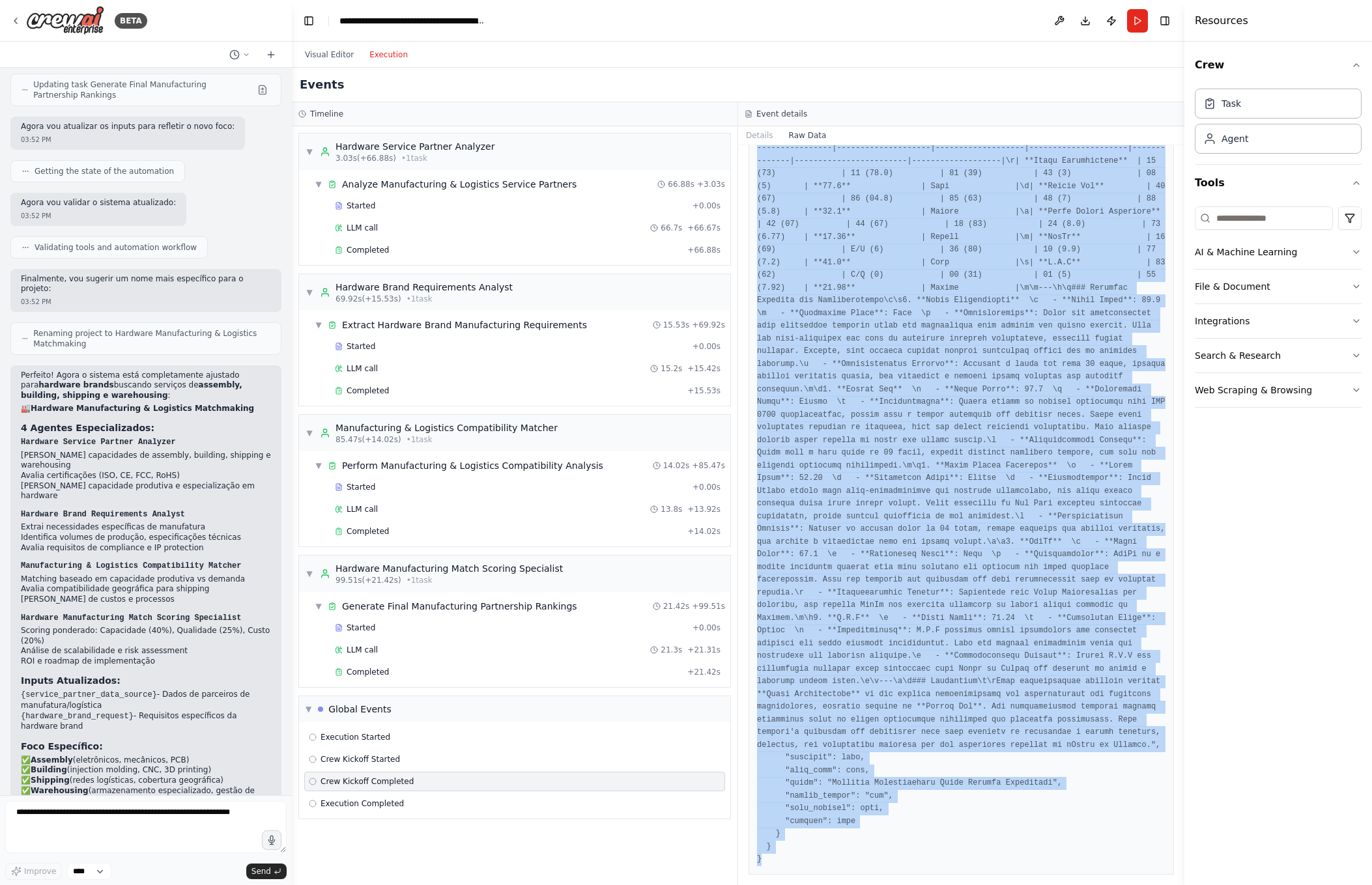
copy pre "{ "timestamp": "[DATE]T19:09:56.071016", "type": "crew_kickoff_completed", "sou…"
click at [328, 54] on button "Visual Editor" at bounding box center [329, 54] width 65 height 15
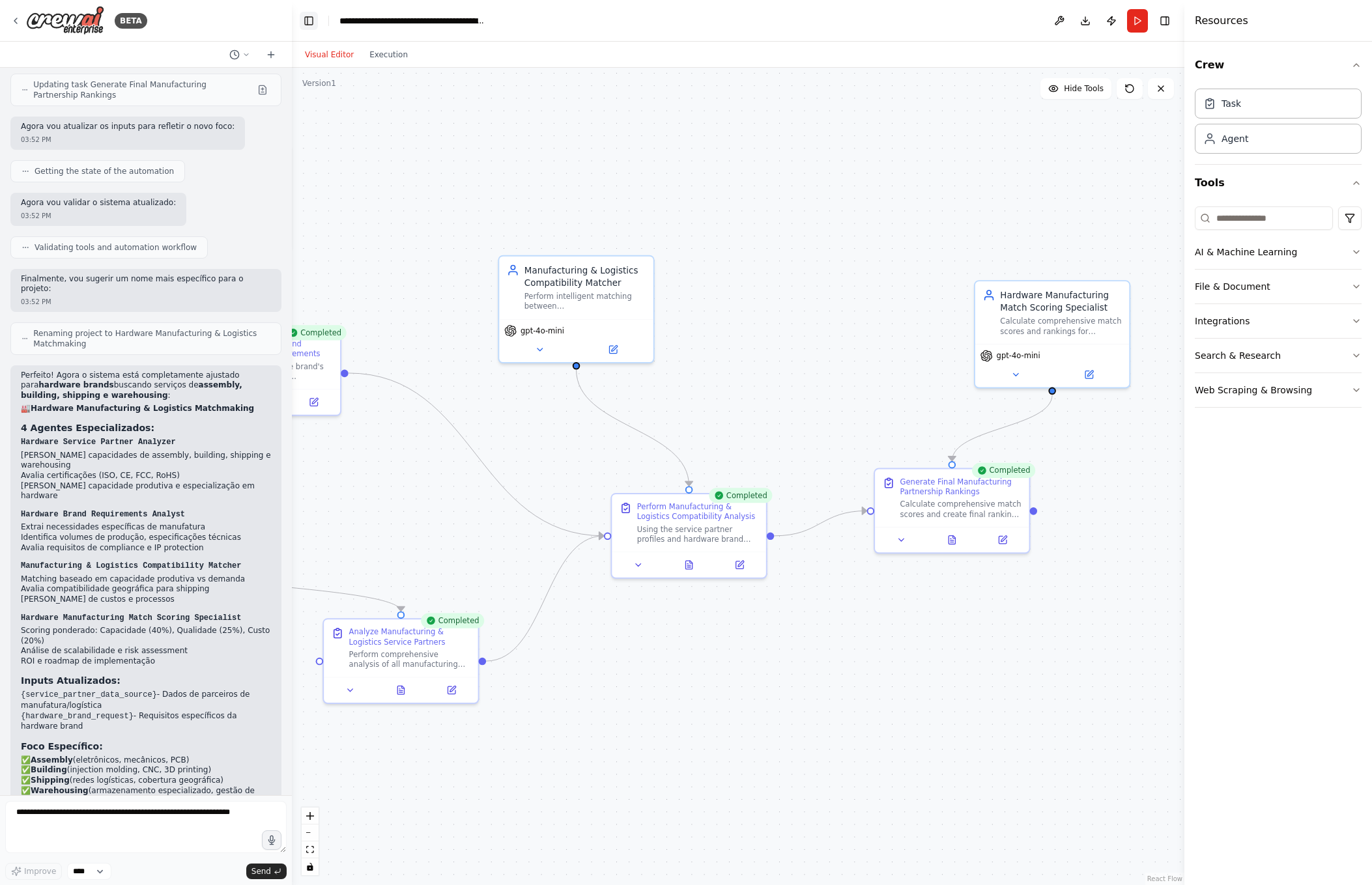
click at [309, 25] on button "Toggle Left Sidebar" at bounding box center [308, 20] width 18 height 18
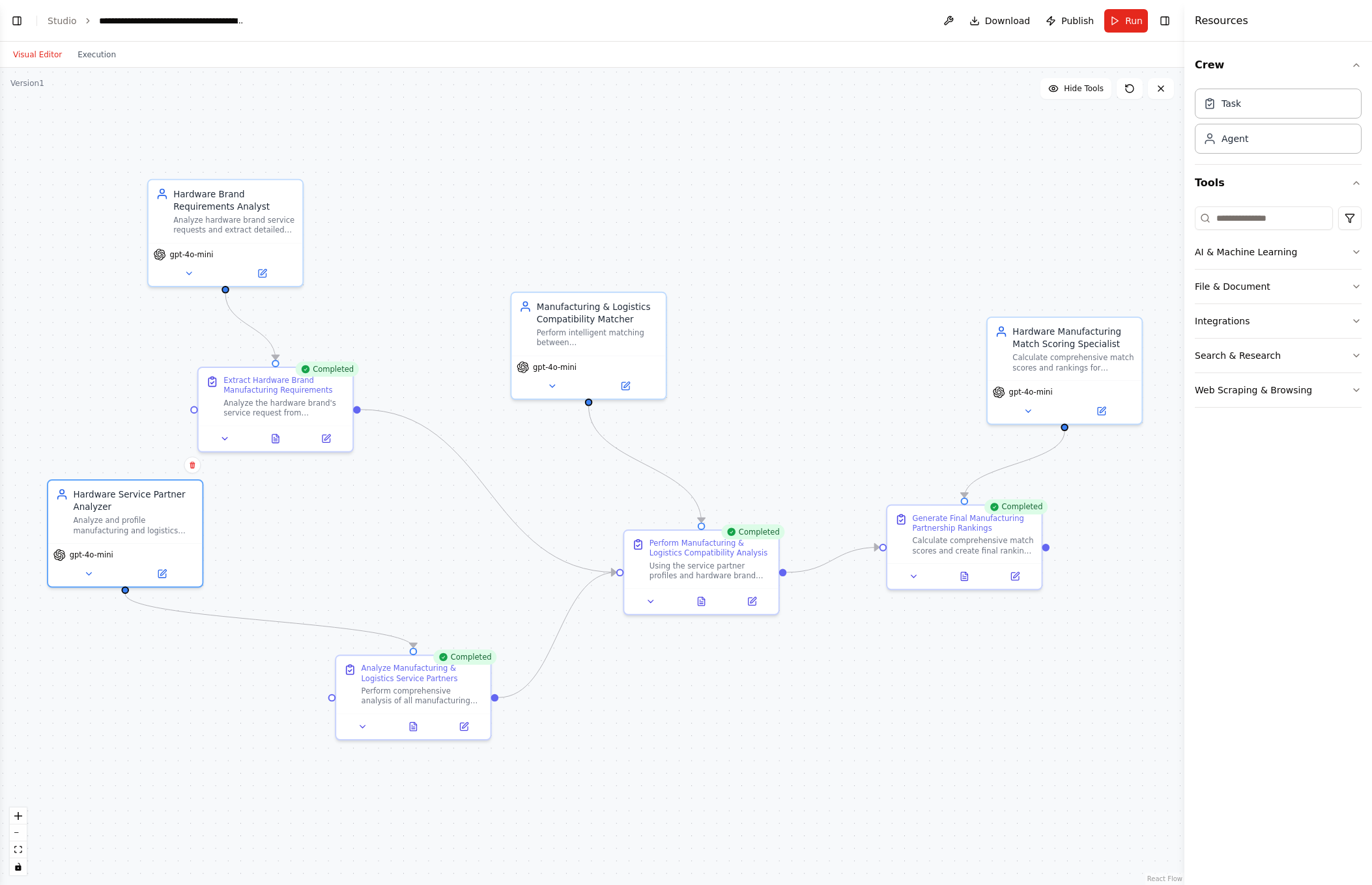
drag, startPoint x: 297, startPoint y: 186, endPoint x: 601, endPoint y: 223, distance: 306.2
click at [601, 223] on div ".deletable-edge-delete-btn { width: 20px; height: 20px; border: 0px solid #ffff…" at bounding box center [592, 476] width 1184 height 817
click at [103, 56] on button "Execution" at bounding box center [97, 54] width 54 height 15
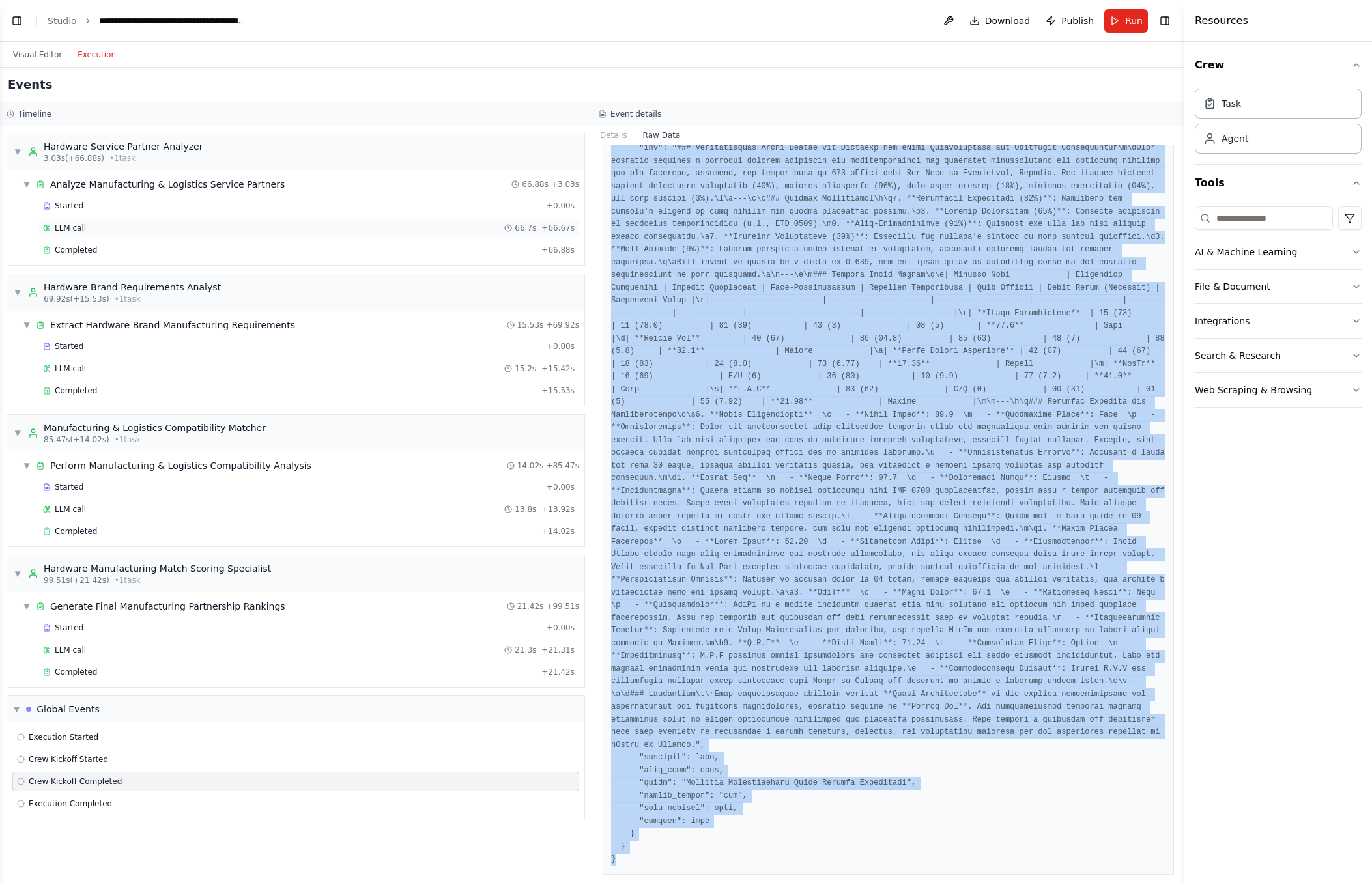
click at [143, 229] on div "LLM call 66.7s + 66.67s" at bounding box center [309, 228] width 532 height 10
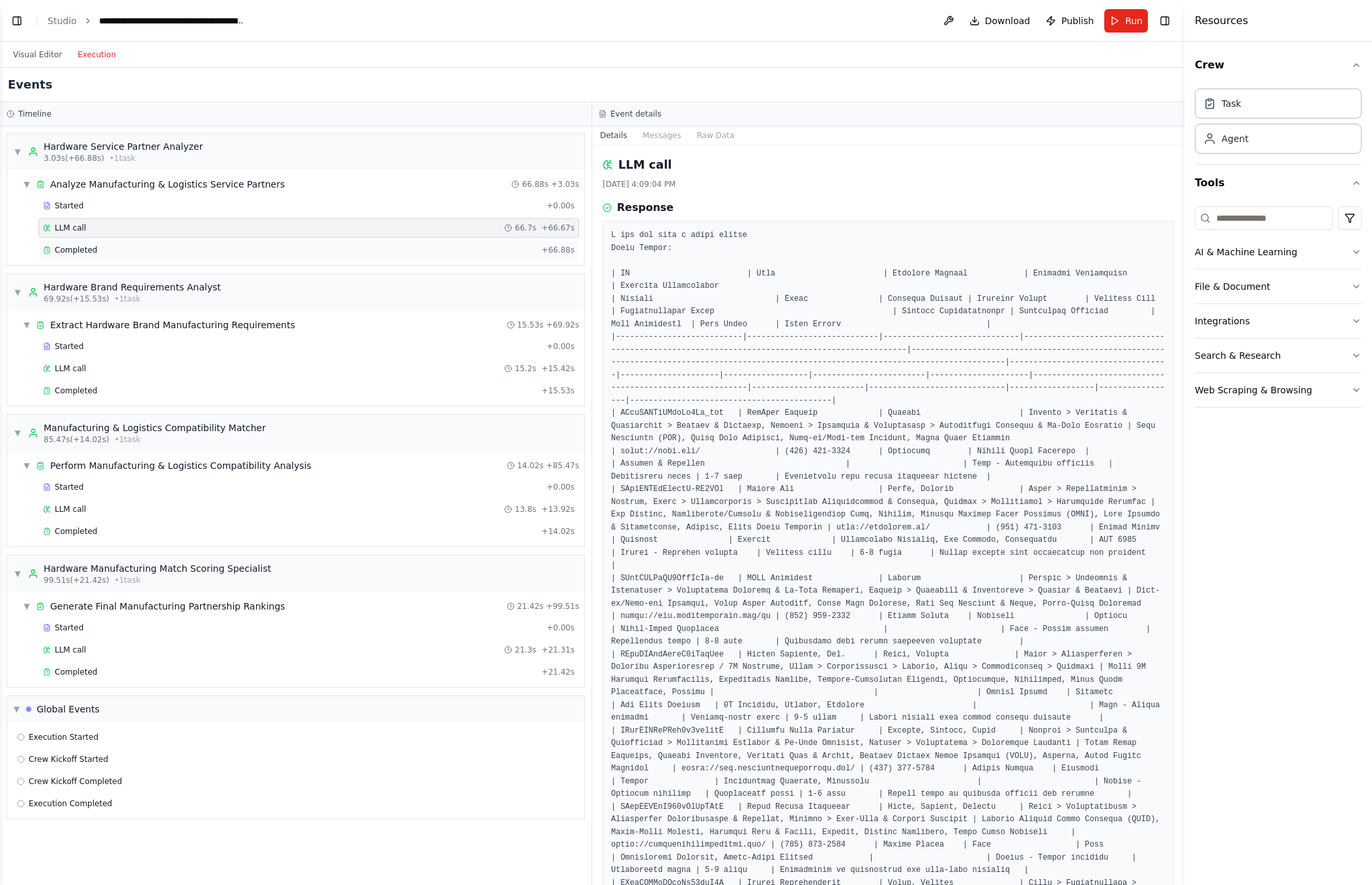
click at [146, 243] on div "Completed + 66.88s" at bounding box center [309, 250] width 541 height 20
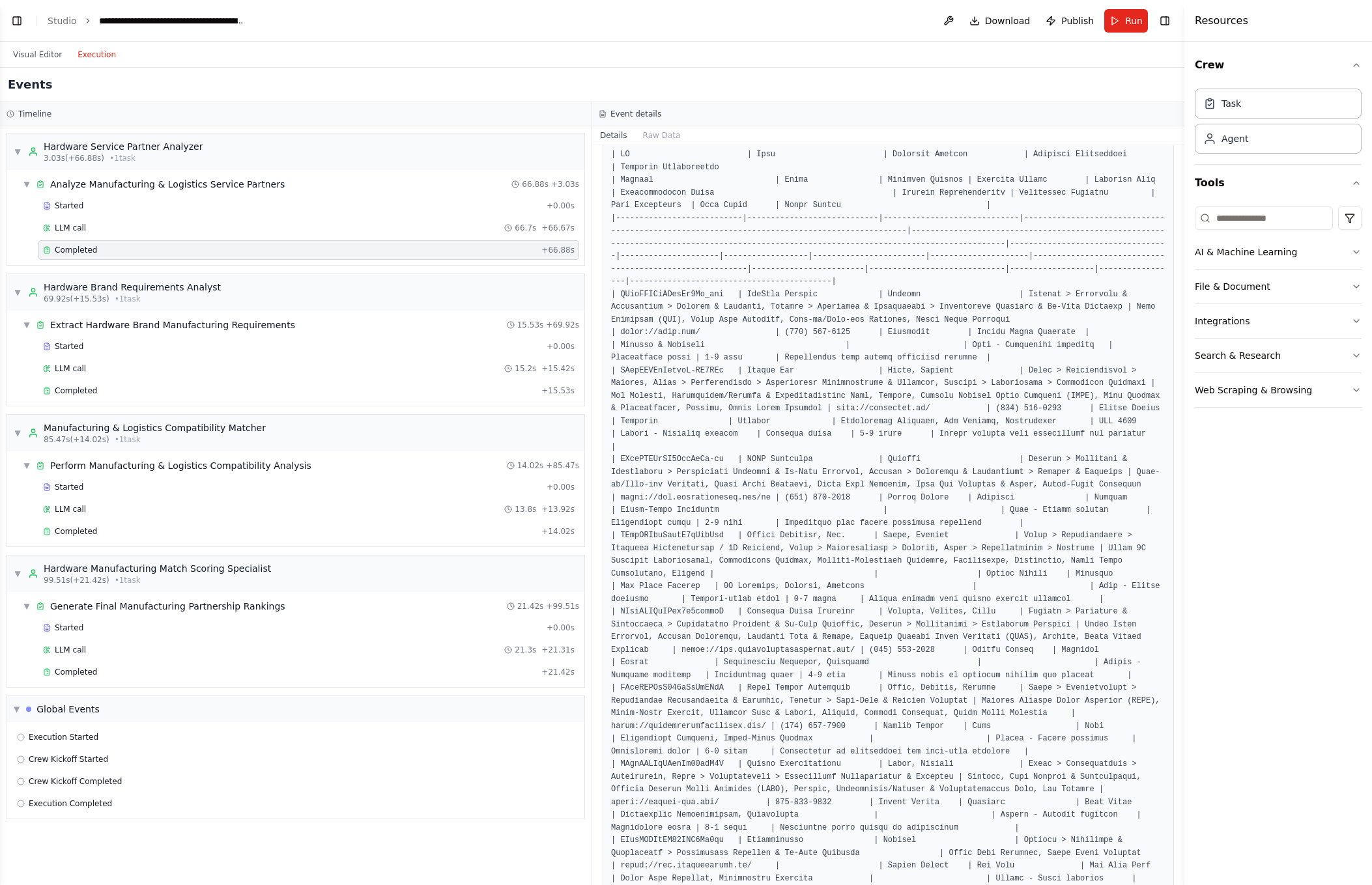
scroll to position [85, 0]
click at [682, 73] on div "Events" at bounding box center [592, 84] width 1184 height 34
click at [624, 52] on div "Visual Editor Execution" at bounding box center [592, 55] width 1184 height 26
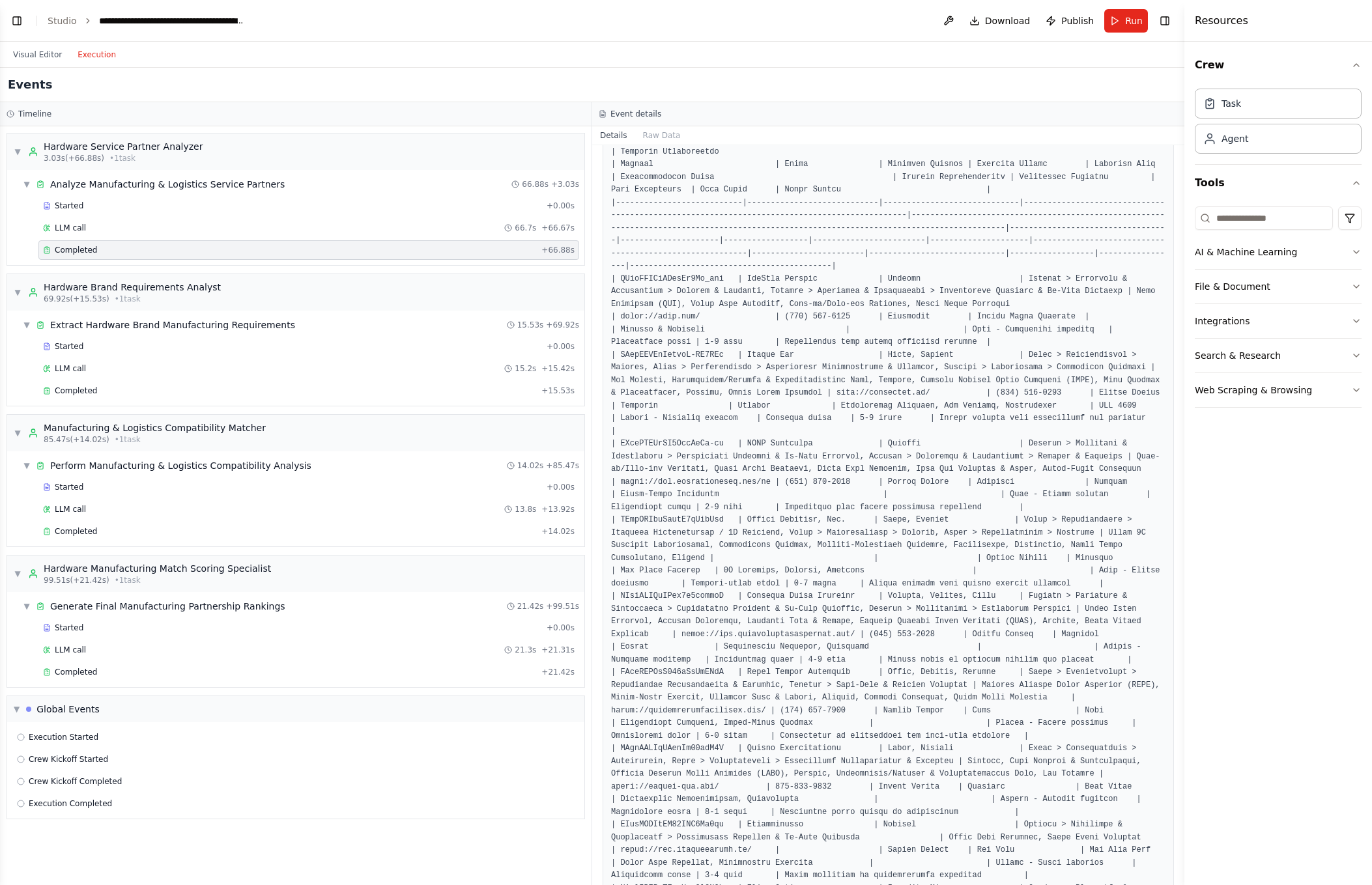
scroll to position [0, 0]
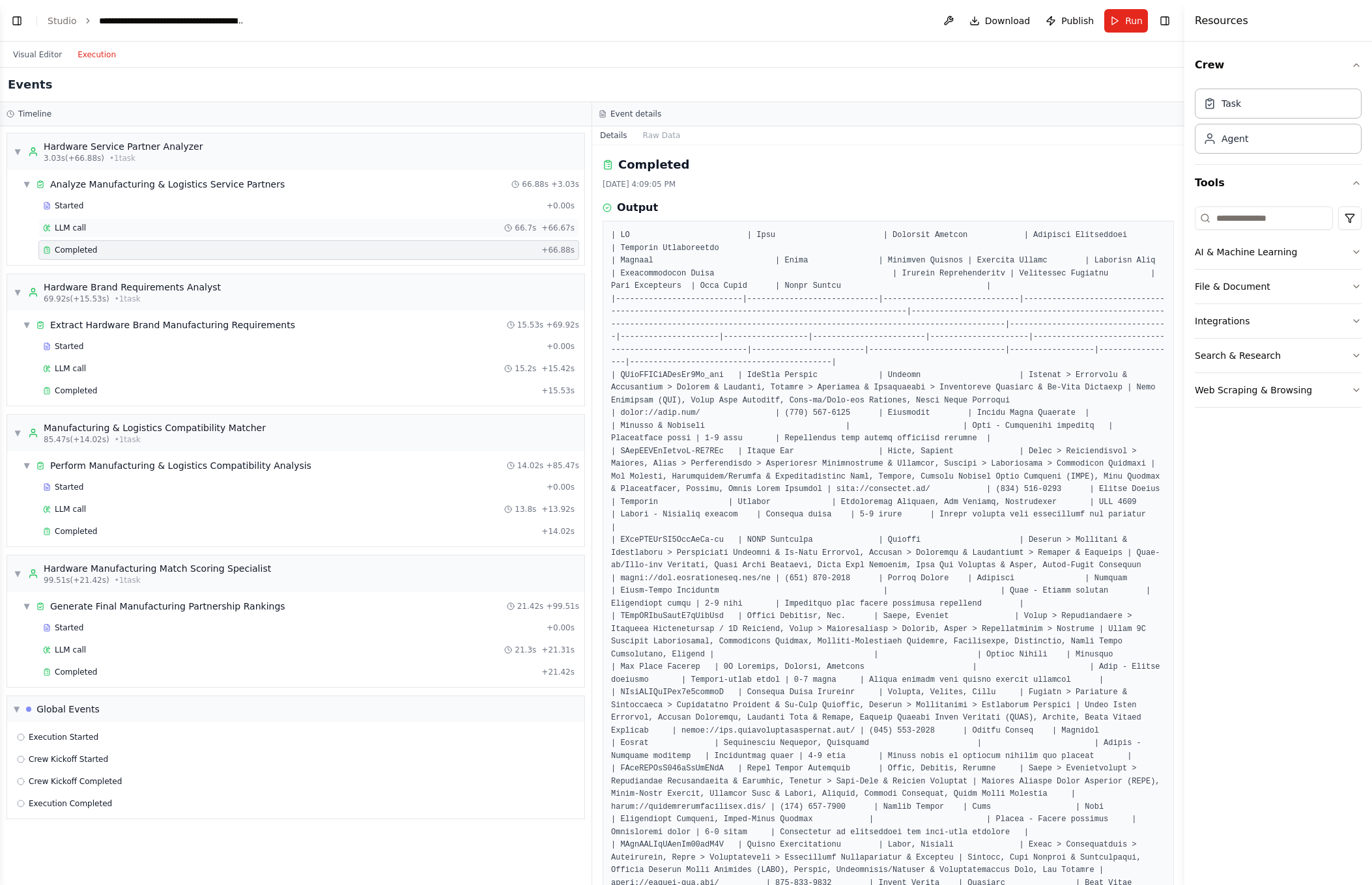
click at [71, 229] on span "LLM call" at bounding box center [70, 228] width 31 height 10
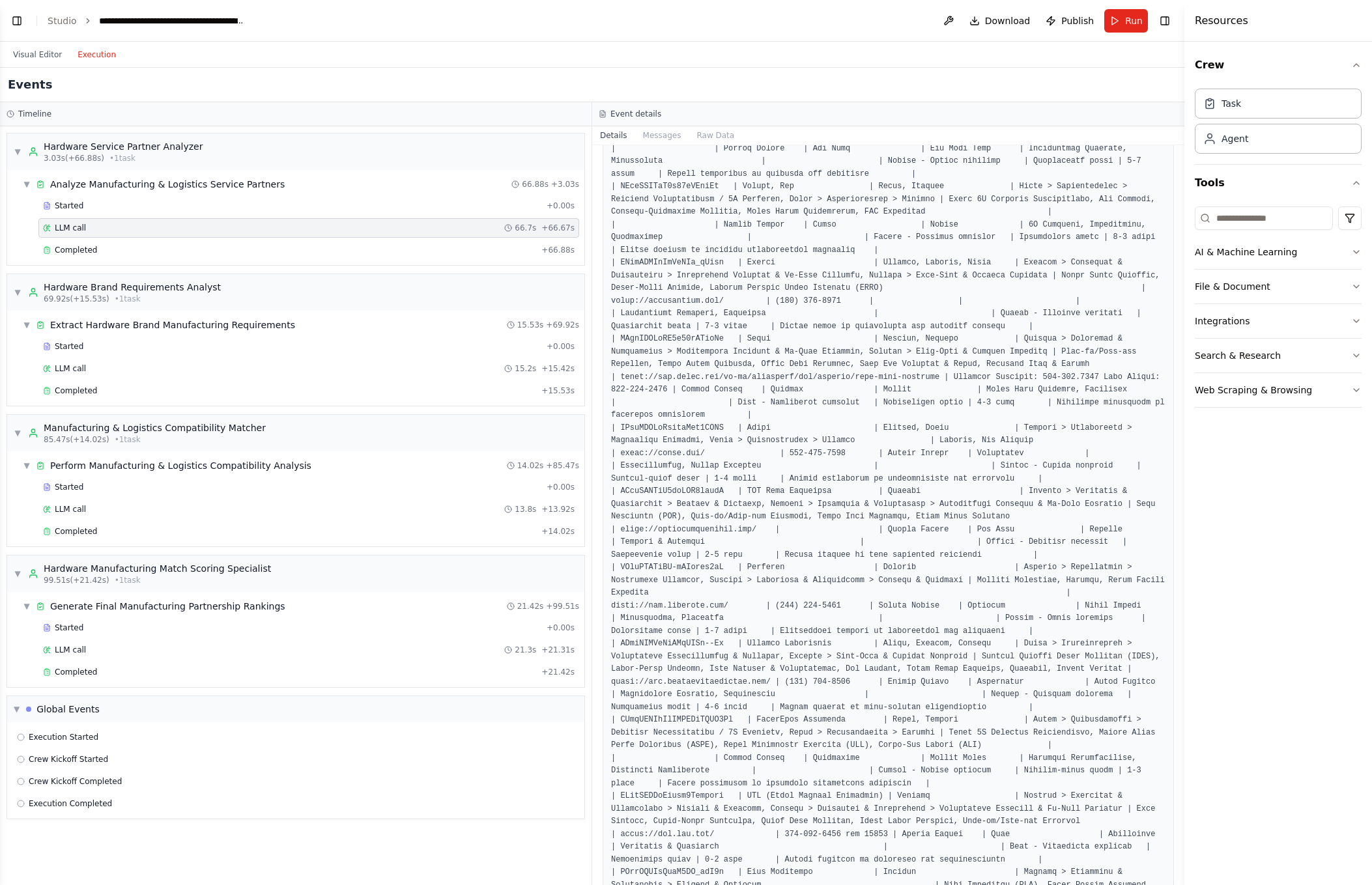
scroll to position [2184, 0]
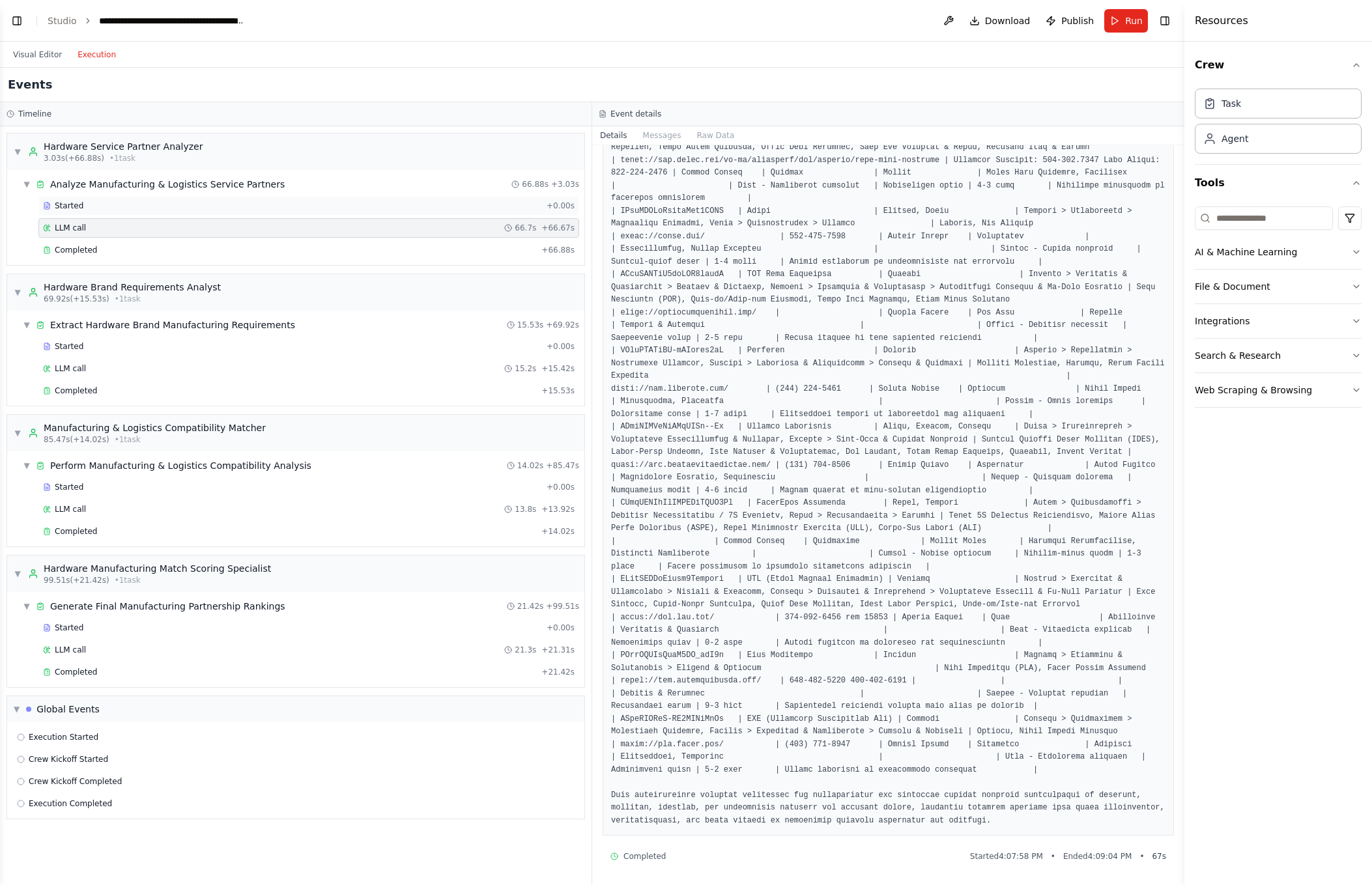
click at [238, 206] on div "Started" at bounding box center [292, 205] width 498 height 10
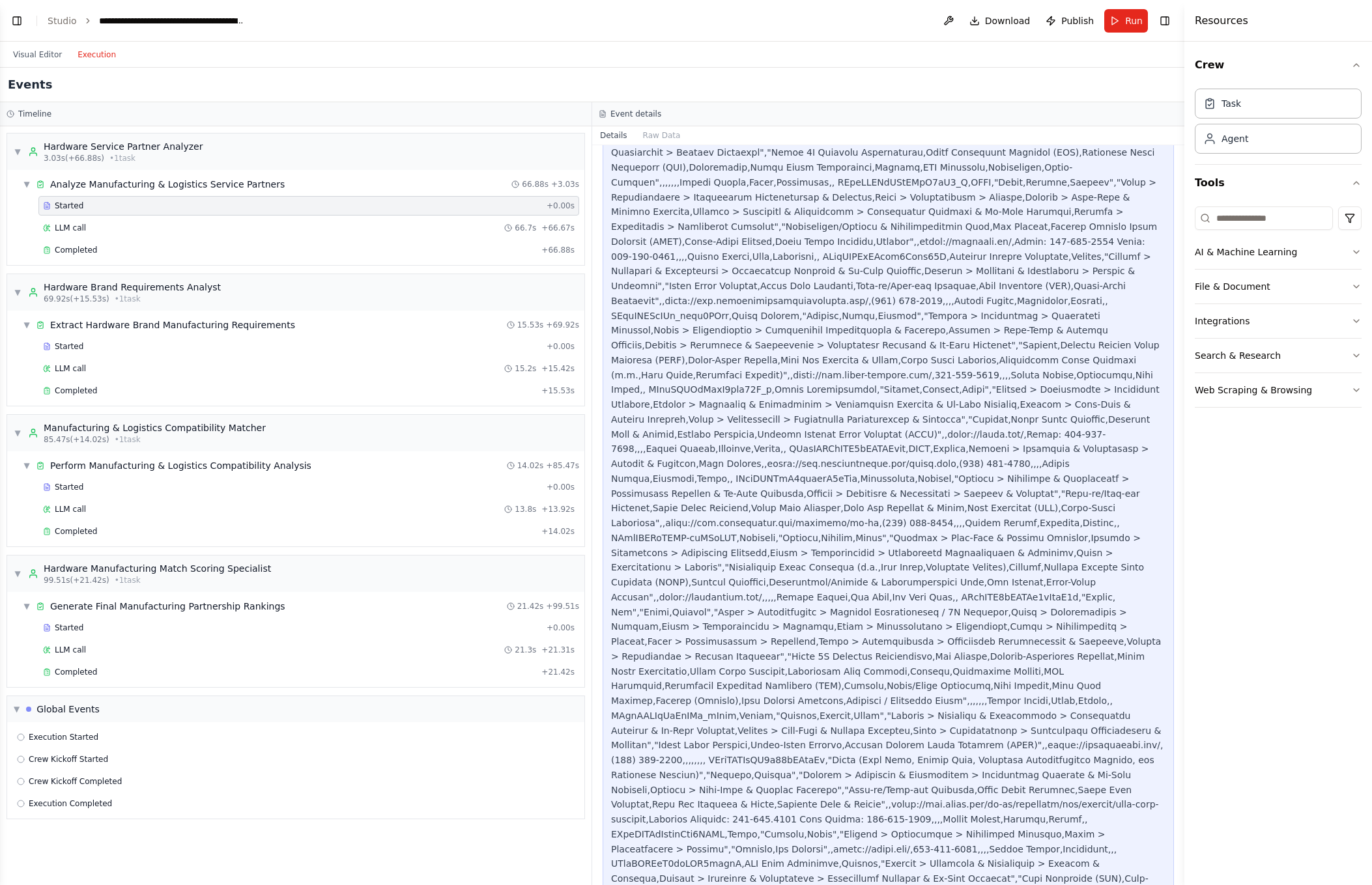
scroll to position [1388, 0]
